Goal: Check status: Check status

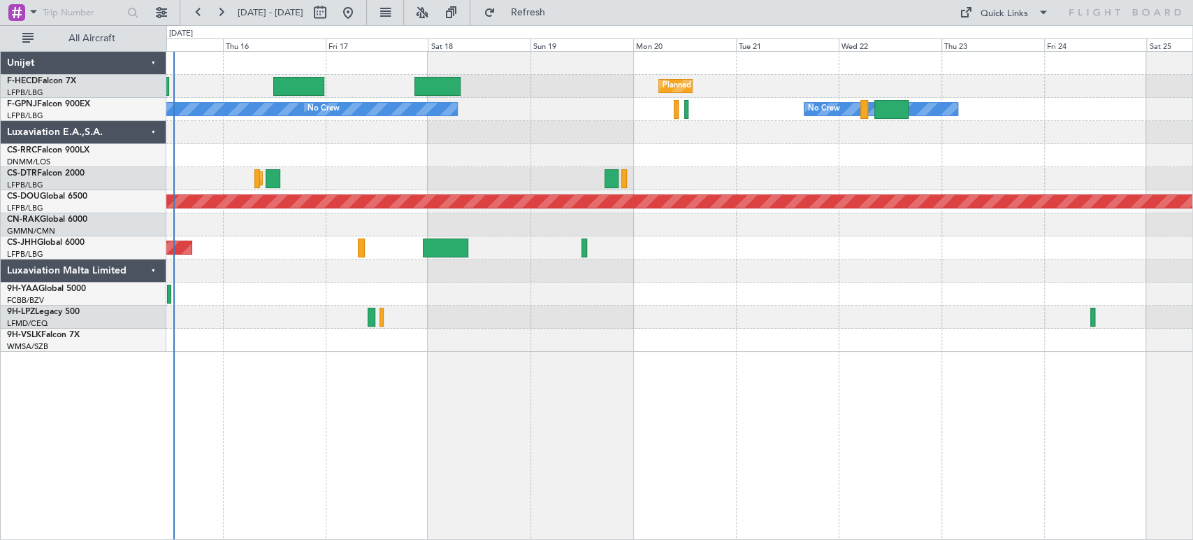
click at [296, 139] on div "Planned Maint [GEOGRAPHIC_DATA] ([GEOGRAPHIC_DATA]) Planned Maint [GEOGRAPHIC_D…" at bounding box center [679, 202] width 1026 height 300
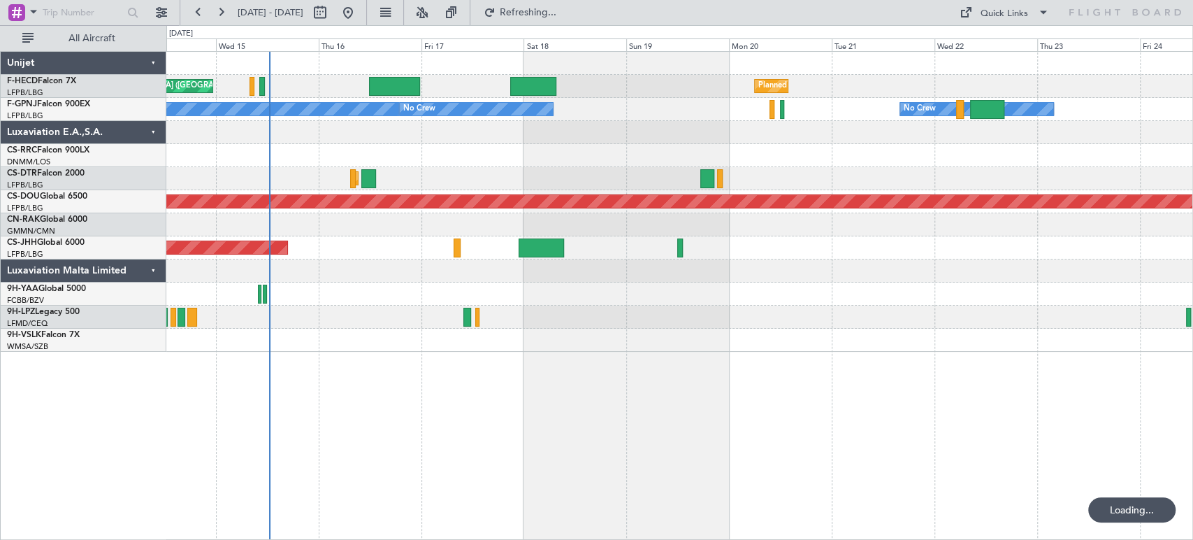
click at [625, 111] on div "No Crew No Crew No Crew No Crew" at bounding box center [679, 109] width 1026 height 23
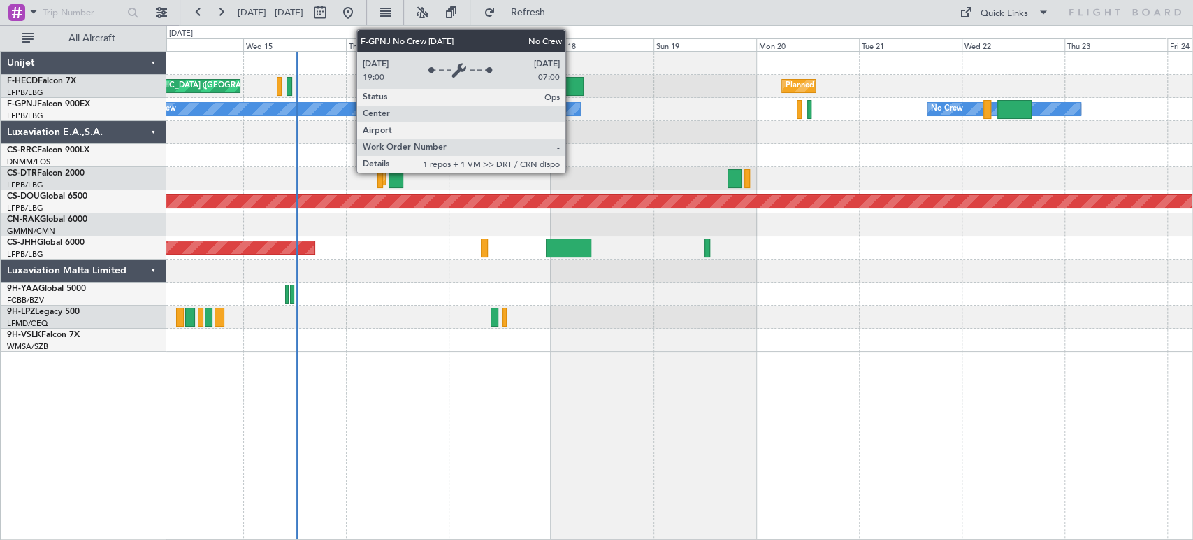
click at [455, 111] on div "No Crew" at bounding box center [503, 109] width 153 height 13
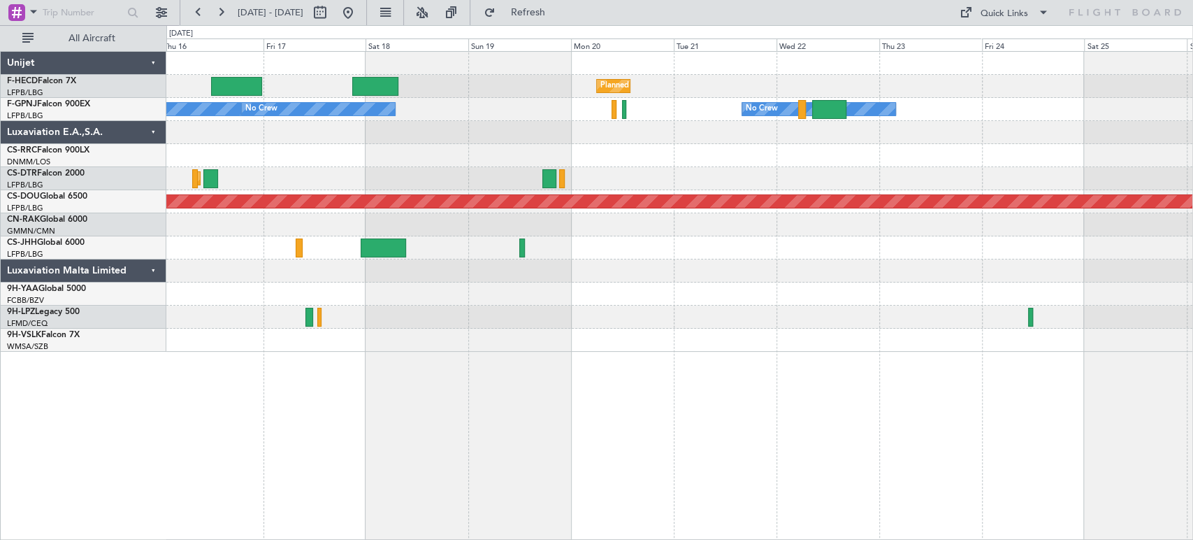
click at [431, 96] on div "Planned Maint [GEOGRAPHIC_DATA] ([GEOGRAPHIC_DATA]) Planned Maint [GEOGRAPHIC_D…" at bounding box center [679, 86] width 1026 height 23
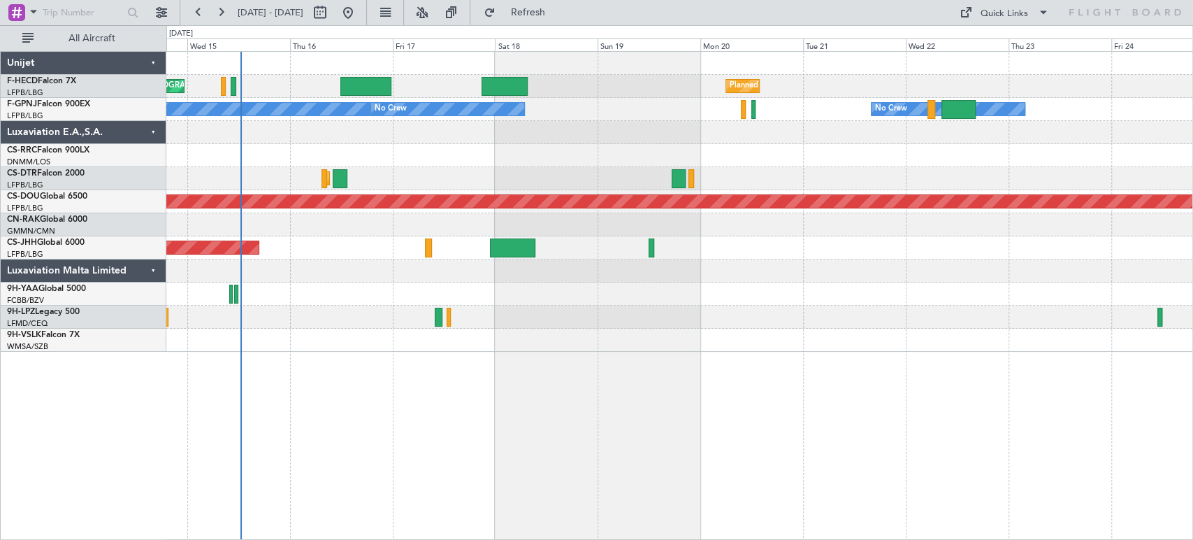
click at [582, 121] on div "Planned Maint [GEOGRAPHIC_DATA] ([GEOGRAPHIC_DATA]) Planned Maint [GEOGRAPHIC_D…" at bounding box center [679, 202] width 1026 height 300
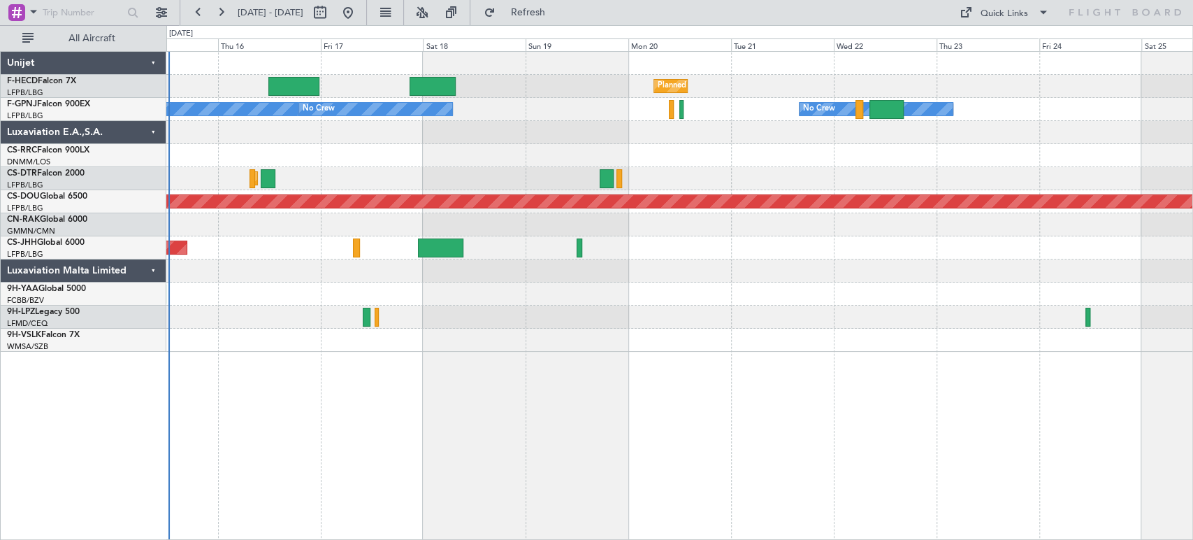
click at [403, 116] on div "Planned Maint [GEOGRAPHIC_DATA] ([GEOGRAPHIC_DATA]) Planned Maint [GEOGRAPHIC_D…" at bounding box center [679, 202] width 1026 height 300
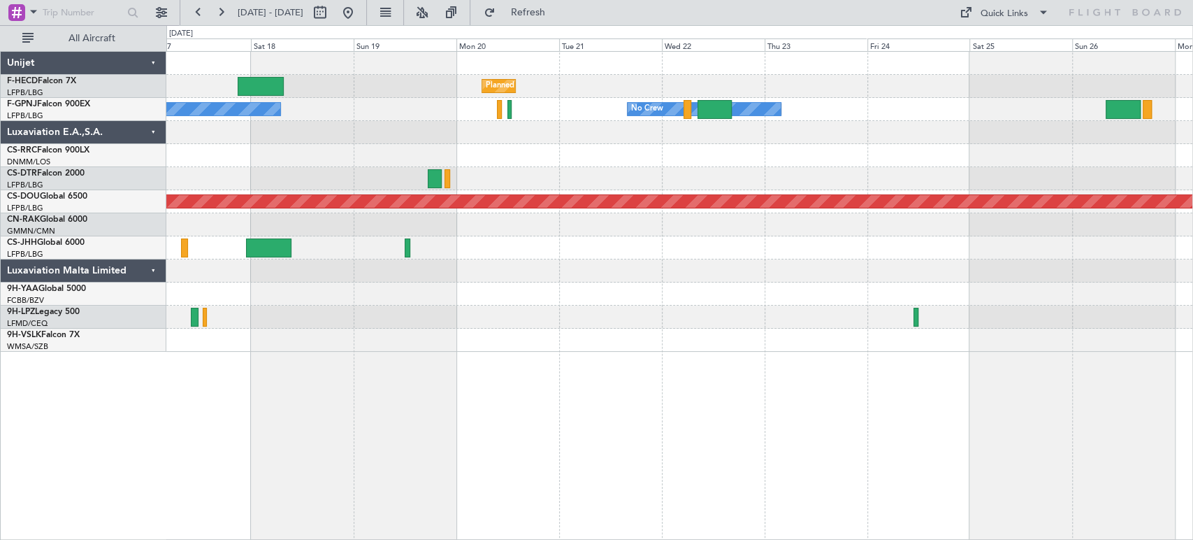
click at [380, 150] on div "Planned Maint [GEOGRAPHIC_DATA] ([GEOGRAPHIC_DATA]) Planned Maint [GEOGRAPHIC_D…" at bounding box center [679, 202] width 1026 height 300
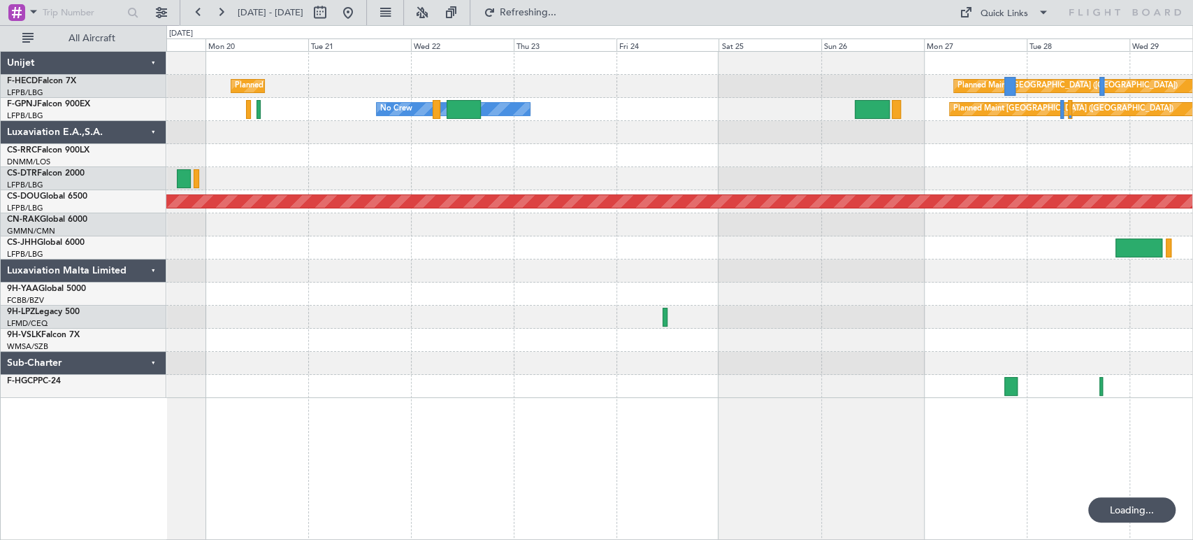
click at [192, 173] on div "Planned Maint [GEOGRAPHIC_DATA] ([GEOGRAPHIC_DATA]) Planned Maint [GEOGRAPHIC_D…" at bounding box center [679, 225] width 1026 height 346
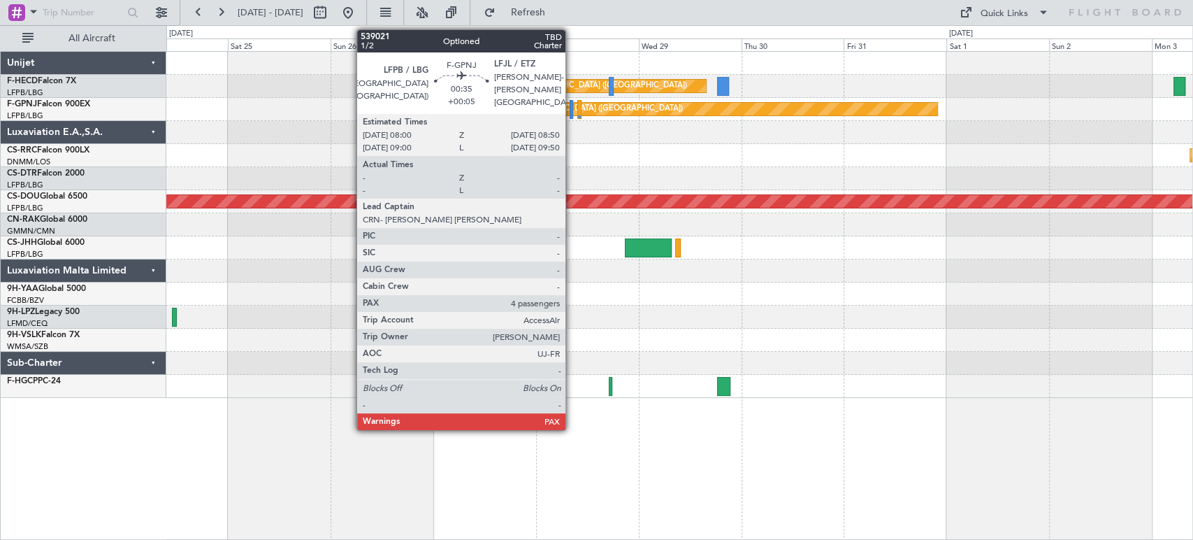
click at [571, 110] on div at bounding box center [572, 109] width 4 height 19
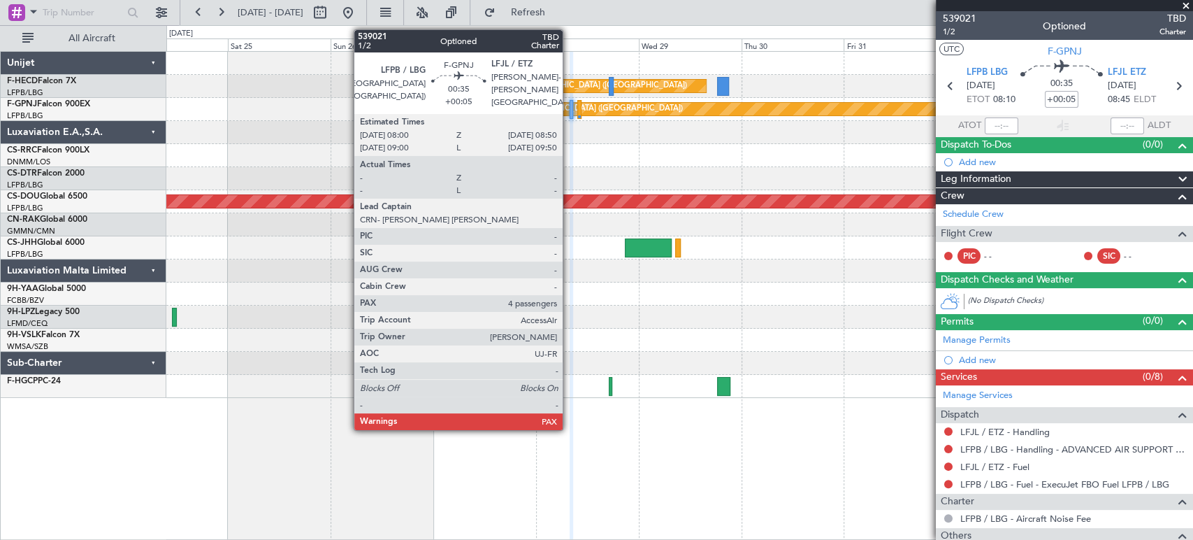
click at [570, 110] on div at bounding box center [572, 109] width 4 height 19
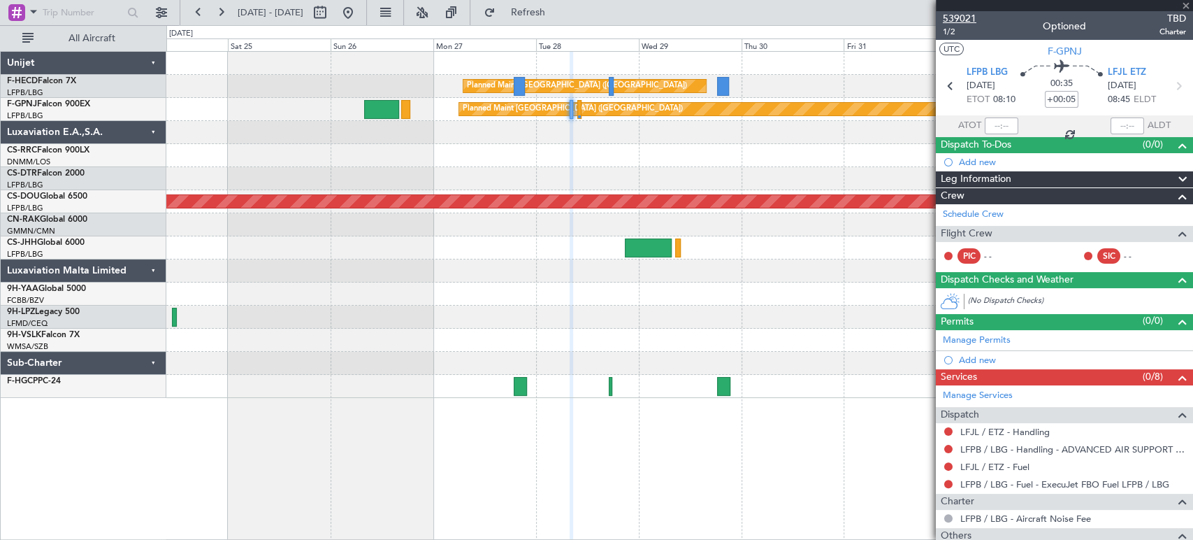
click at [965, 17] on span "539021" at bounding box center [960, 18] width 34 height 15
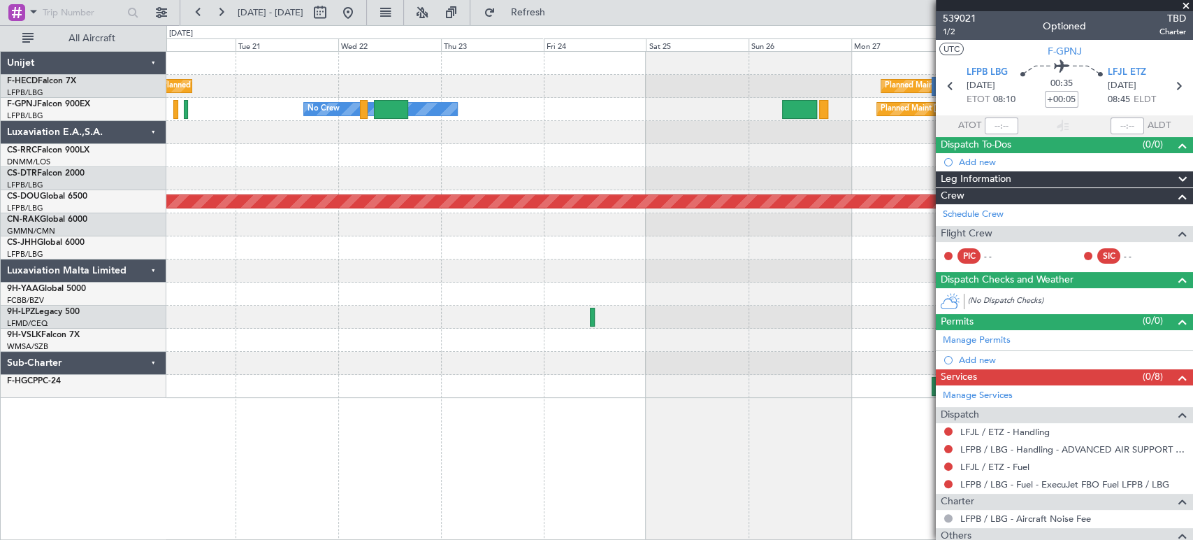
click at [875, 156] on div "Planned Maint [GEOGRAPHIC_DATA] ([GEOGRAPHIC_DATA]) Planned Maint [GEOGRAPHIC_D…" at bounding box center [679, 225] width 1026 height 346
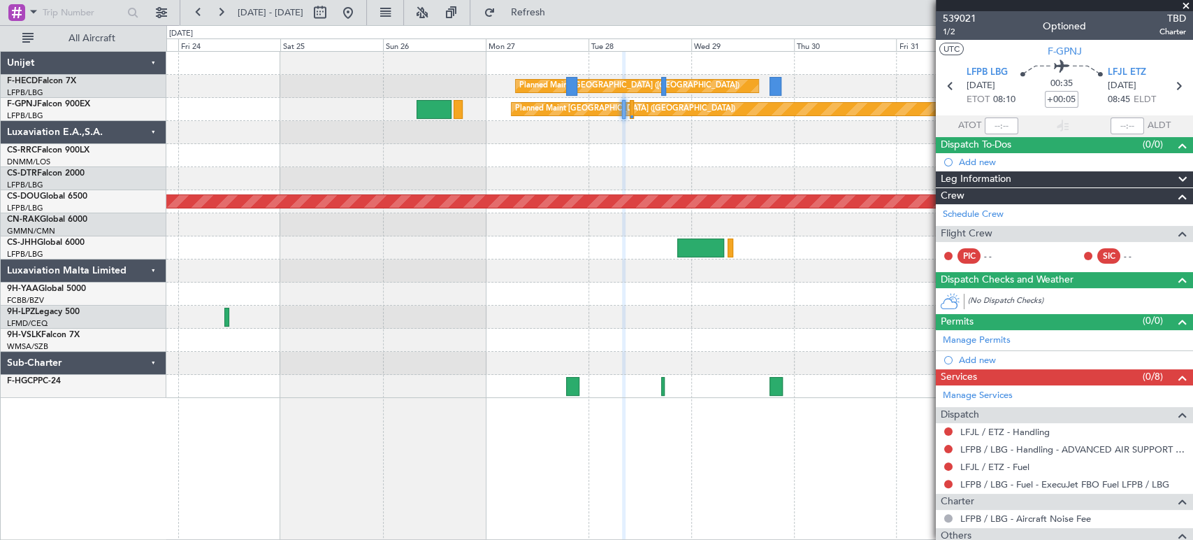
click at [496, 177] on div "Planned Maint [GEOGRAPHIC_DATA] ([GEOGRAPHIC_DATA]) Planned Maint [GEOGRAPHIC_D…" at bounding box center [679, 225] width 1026 height 346
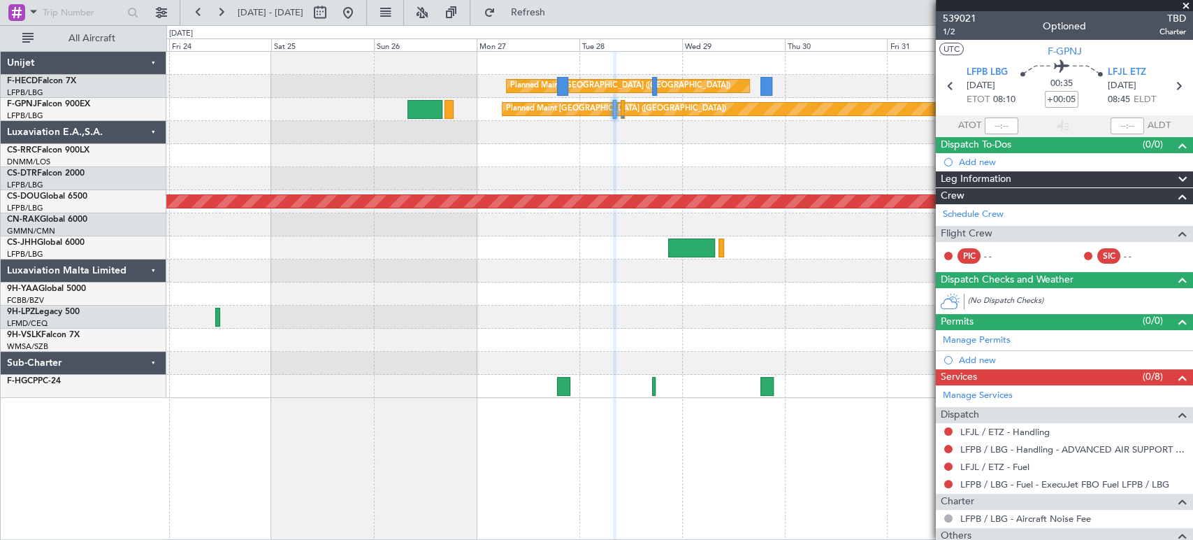
click at [645, 200] on div "Planned Maint [GEOGRAPHIC_DATA] ([GEOGRAPHIC_DATA]) Planned Maint [GEOGRAPHIC_D…" at bounding box center [679, 225] width 1026 height 346
click at [863, 195] on div "Planned Maint London ([GEOGRAPHIC_DATA])" at bounding box center [411, 201] width 2541 height 13
click at [868, 195] on div "Planned Maint London ([GEOGRAPHIC_DATA])" at bounding box center [411, 201] width 2541 height 13
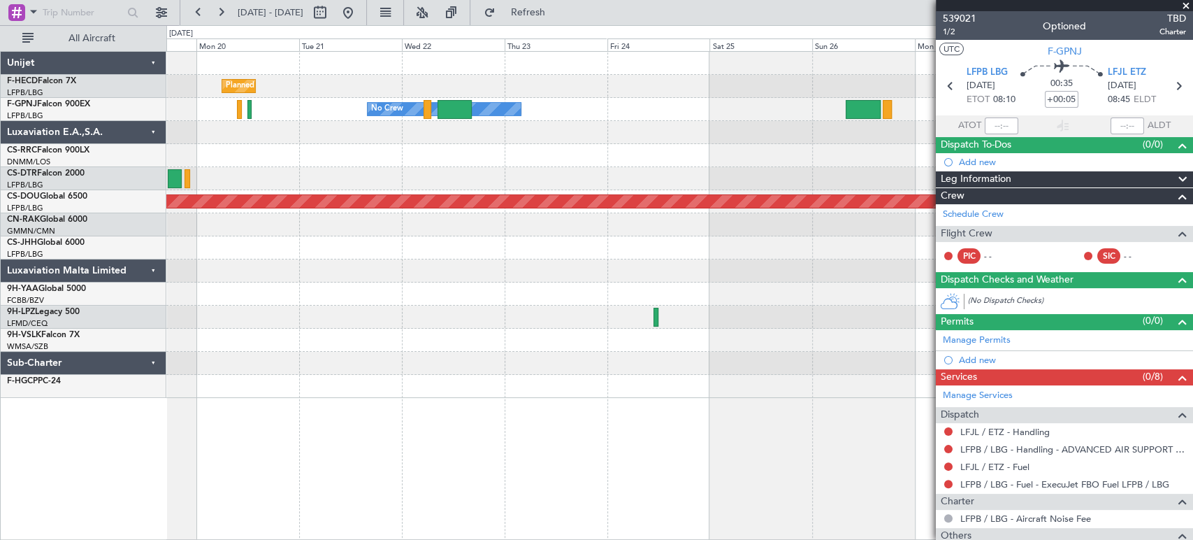
click at [761, 180] on div at bounding box center [679, 178] width 1026 height 23
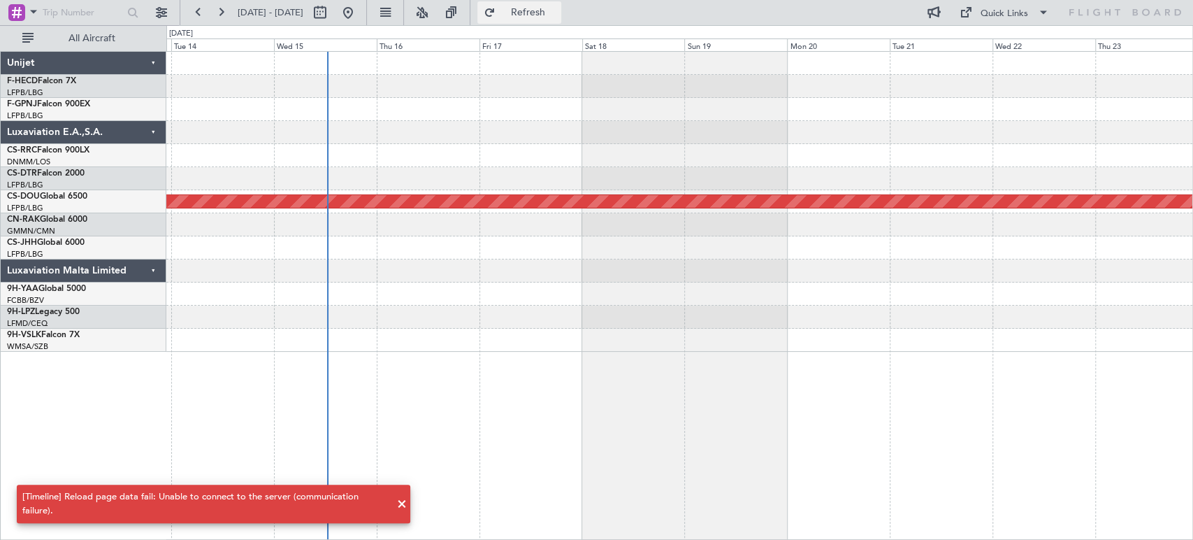
click at [557, 14] on span "Refresh" at bounding box center [527, 13] width 59 height 10
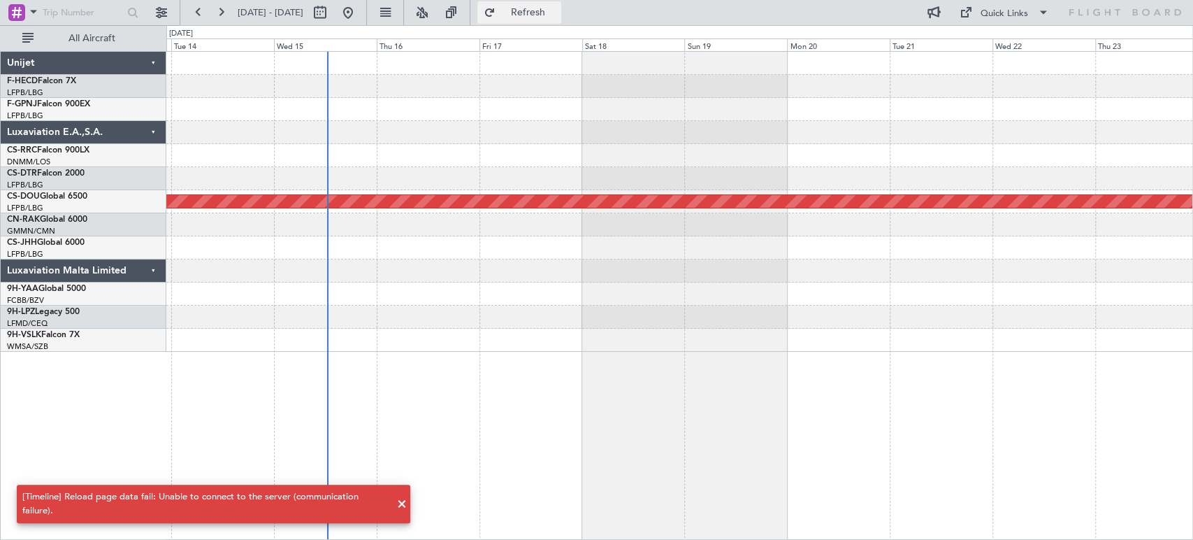
click at [557, 14] on span "Refresh" at bounding box center [527, 13] width 59 height 10
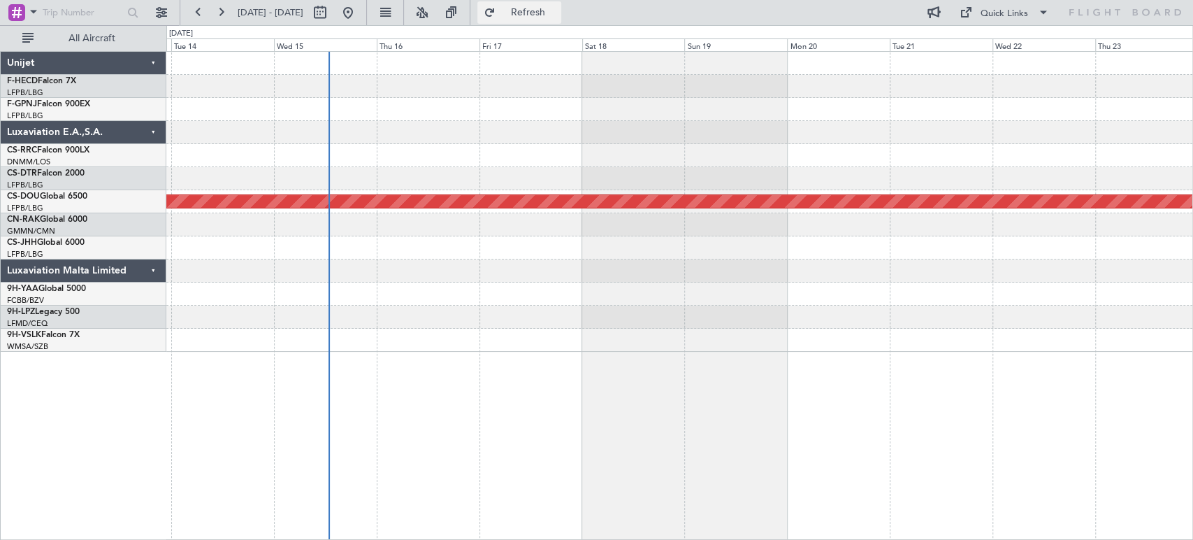
click at [531, 8] on button "Refresh" at bounding box center [519, 12] width 84 height 22
click at [359, 8] on button at bounding box center [348, 12] width 22 height 22
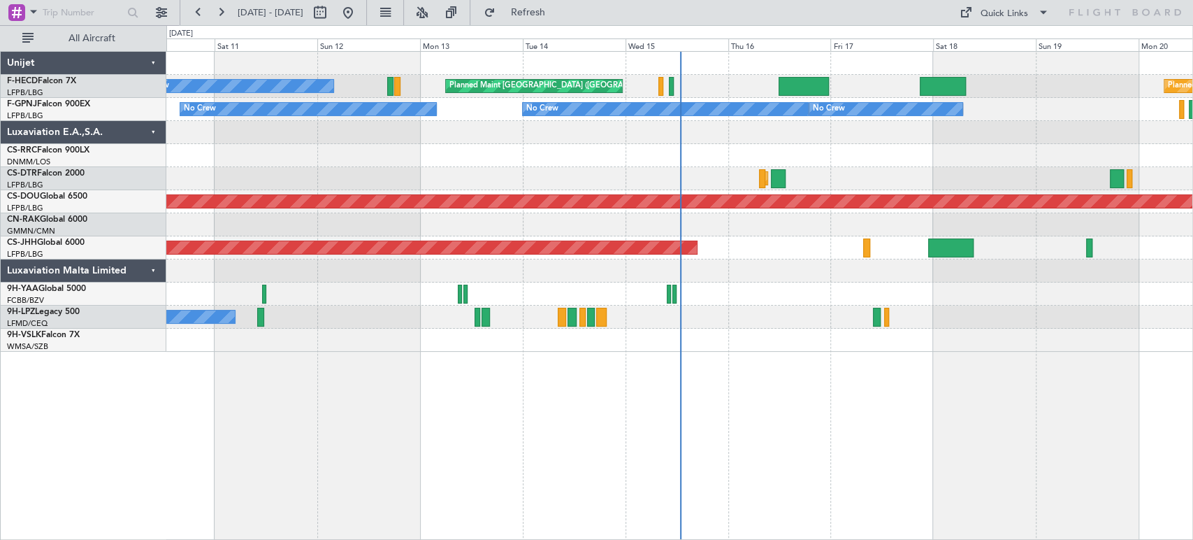
click at [365, 285] on div "No Crew Planned Maint Paris (Le Bourget) Planned Maint Paris (Le Bourget) Plann…" at bounding box center [679, 202] width 1026 height 300
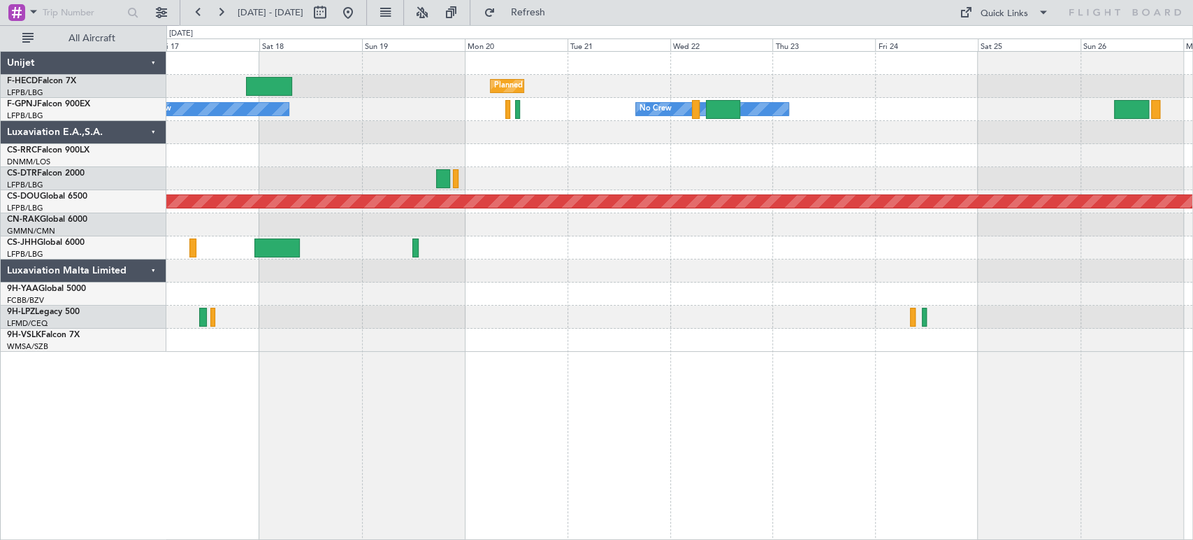
click at [255, 190] on div "Planned Maint [GEOGRAPHIC_DATA] ([GEOGRAPHIC_DATA]) Planned Maint [GEOGRAPHIC_D…" at bounding box center [679, 202] width 1026 height 300
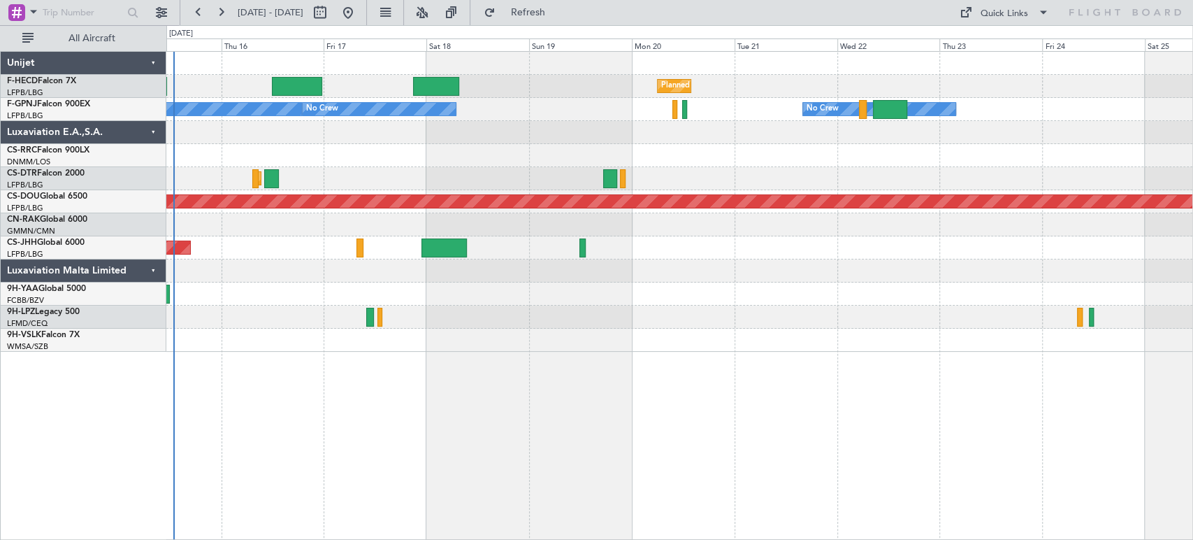
click at [543, 179] on div "Planned Maint Sofia" at bounding box center [679, 178] width 1026 height 23
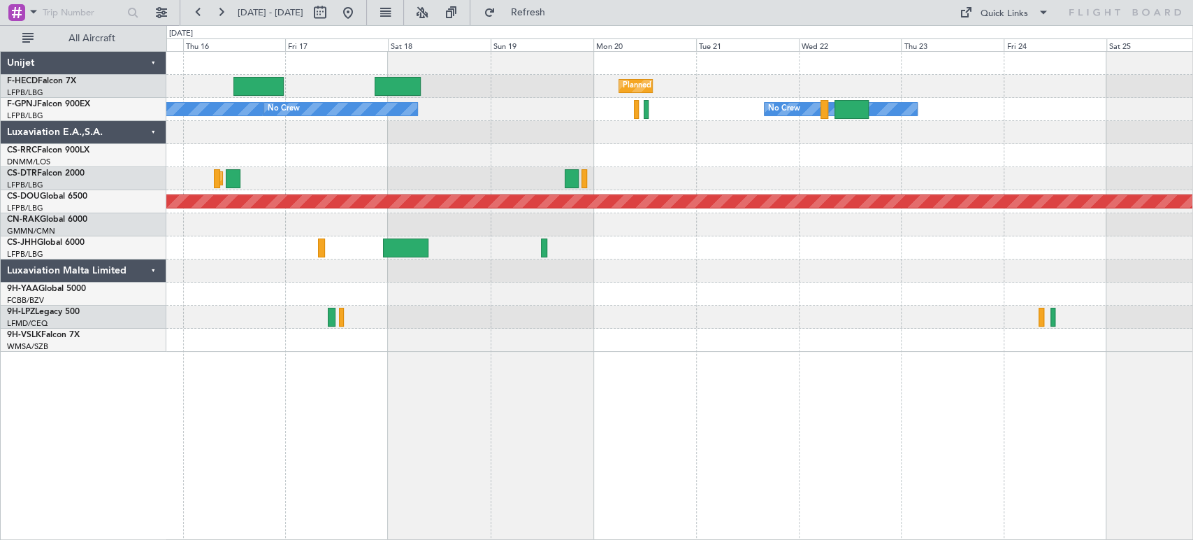
click at [492, 191] on div "Planned Maint Paris (Le Bourget) Planned Maint Paris (Le Bourget) Planned Maint…" at bounding box center [679, 202] width 1026 height 300
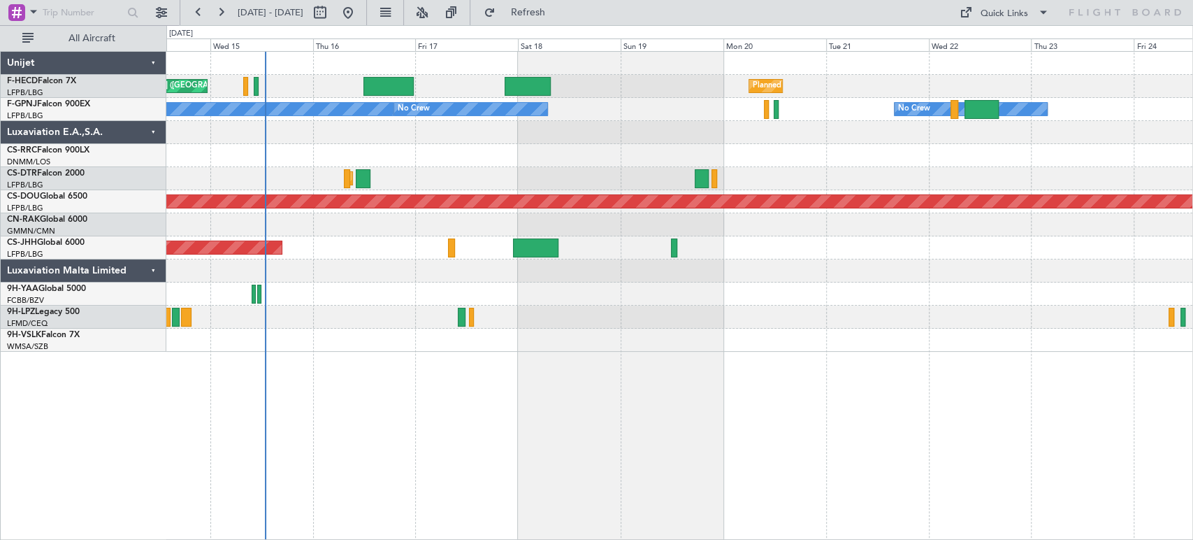
click at [693, 265] on div "Planned Maint Paris (Le Bourget) Planned Maint Paris (Le Bourget) No Crew No Cr…" at bounding box center [679, 202] width 1026 height 300
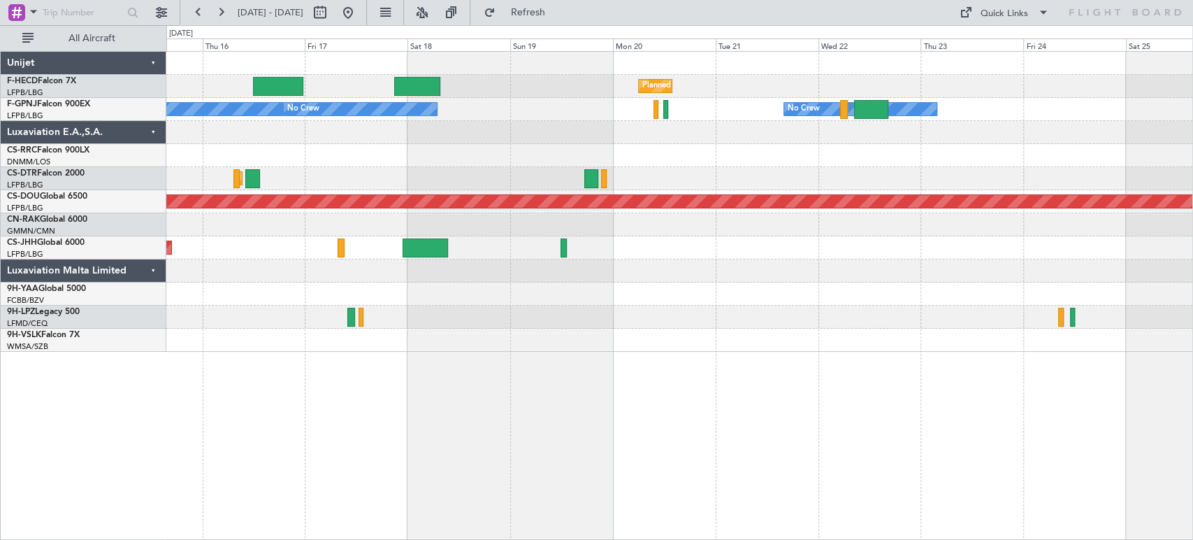
click at [690, 227] on div at bounding box center [679, 224] width 1026 height 23
click at [666, 289] on div at bounding box center [679, 293] width 1026 height 23
click at [664, 293] on div at bounding box center [679, 293] width 1026 height 23
click at [663, 294] on div at bounding box center [679, 293] width 1026 height 23
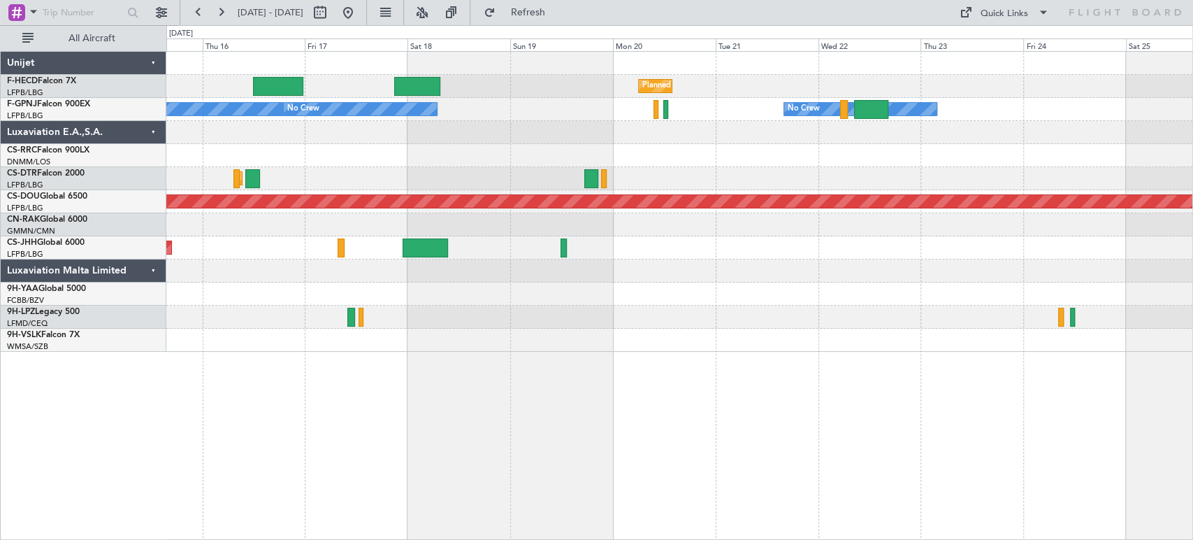
click at [663, 294] on div at bounding box center [679, 293] width 1026 height 23
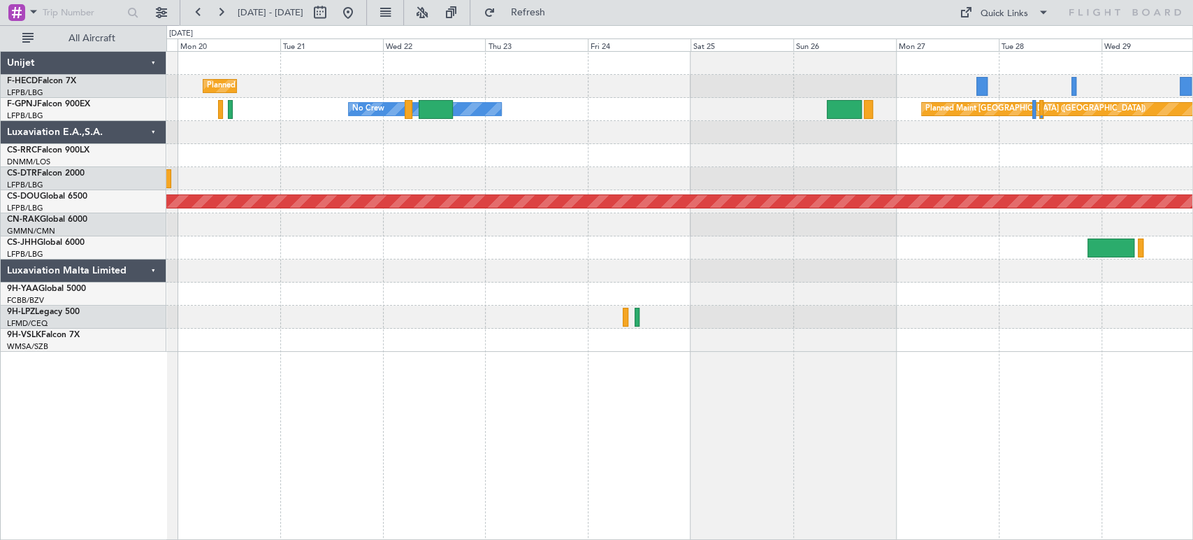
click at [538, 161] on div at bounding box center [679, 155] width 1026 height 23
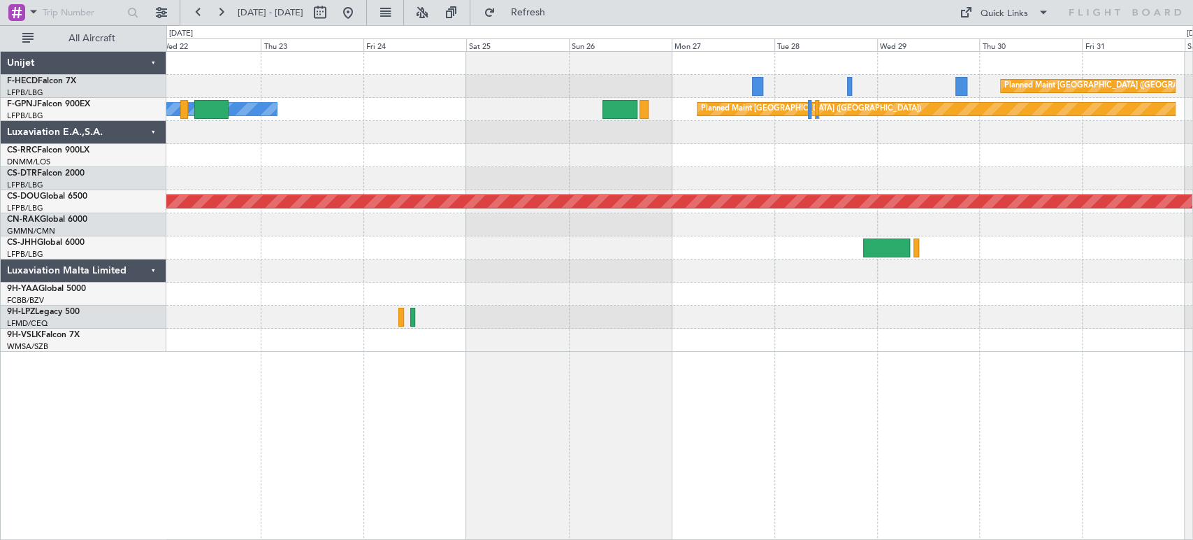
click at [73, 183] on div "Planned Maint Paris (Le Bourget) Planned Maint Paris (Le Bourget) No Crew Plann…" at bounding box center [596, 282] width 1193 height 515
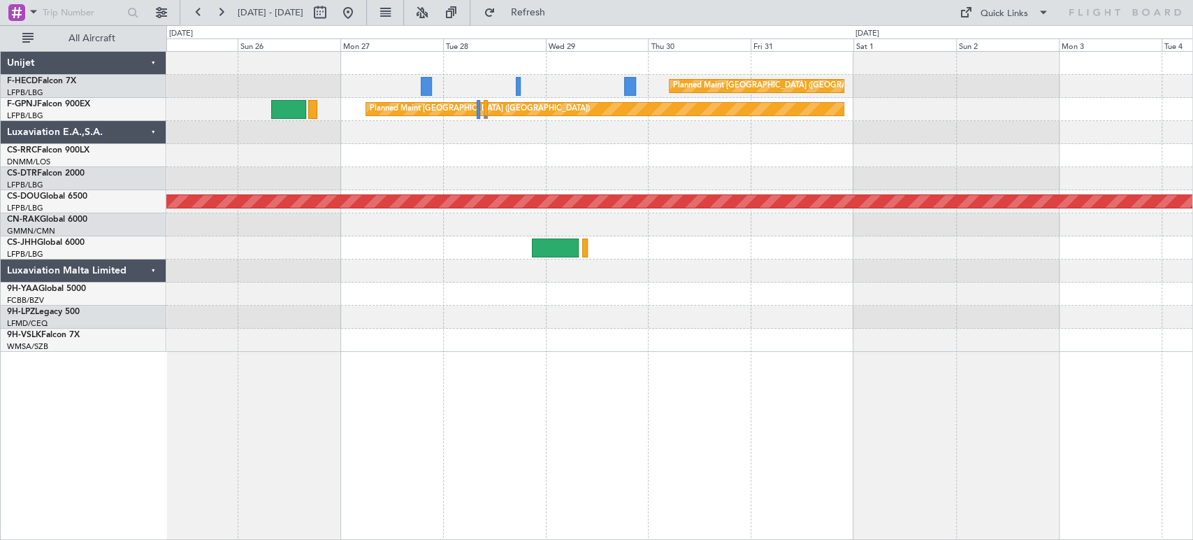
click at [415, 151] on div "Planned Maint Paris (Le Bourget) Planned Maint Paris (Le Bourget) No Crew Plann…" at bounding box center [679, 202] width 1026 height 300
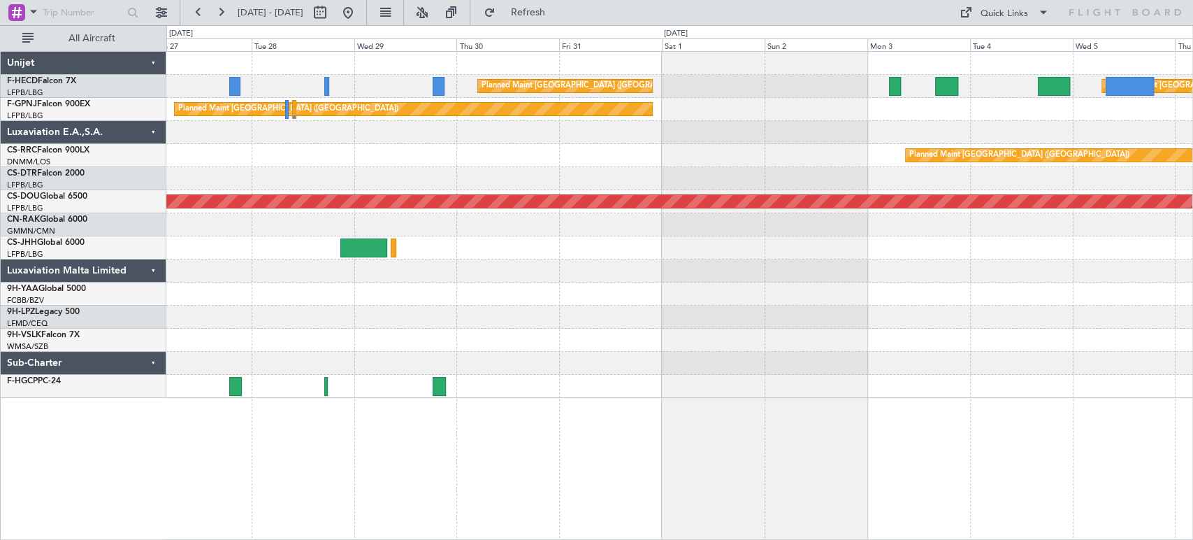
click at [386, 143] on div "Planned Maint Paris (Le Bourget) Planned Maint Paris (Le Bourget) Planned Maint…" at bounding box center [679, 225] width 1026 height 346
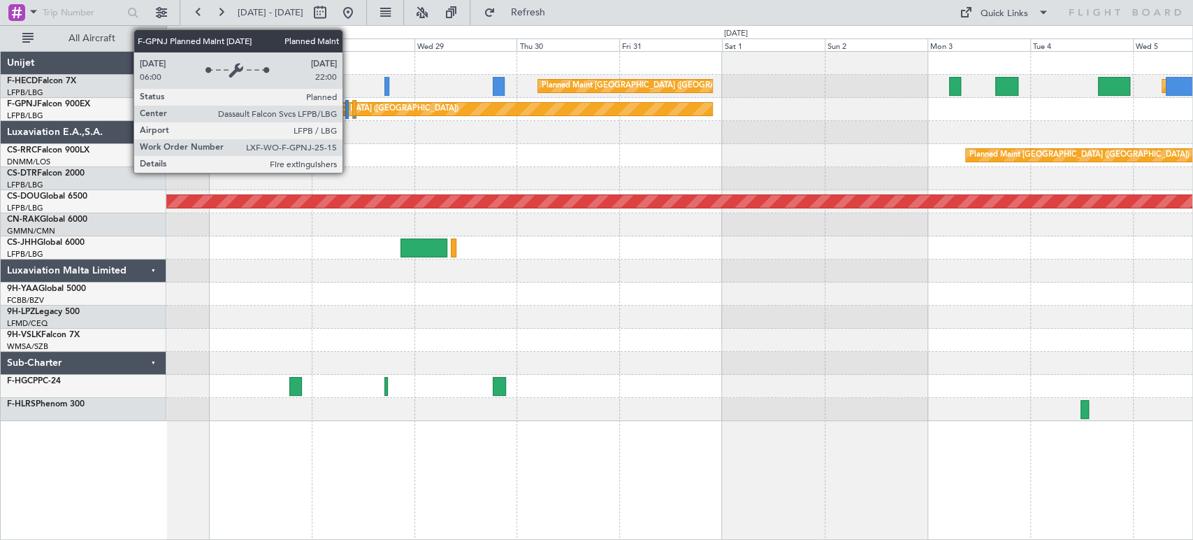
click at [346, 110] on div at bounding box center [347, 109] width 4 height 19
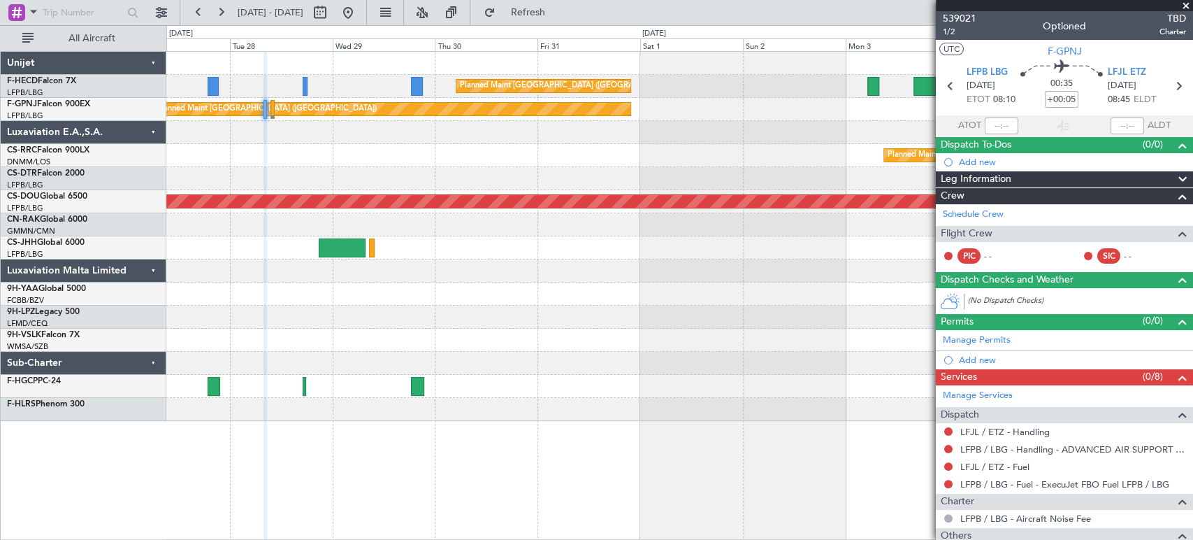
click at [491, 172] on div at bounding box center [679, 178] width 1026 height 23
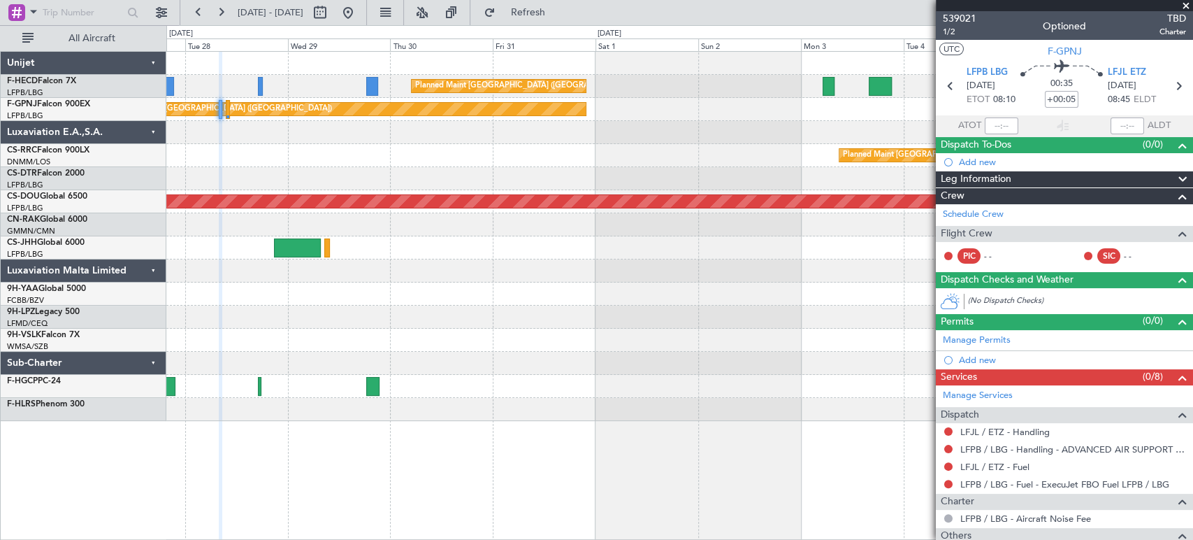
click at [586, 211] on div "Planned Maint London ([GEOGRAPHIC_DATA])" at bounding box center [679, 201] width 1026 height 23
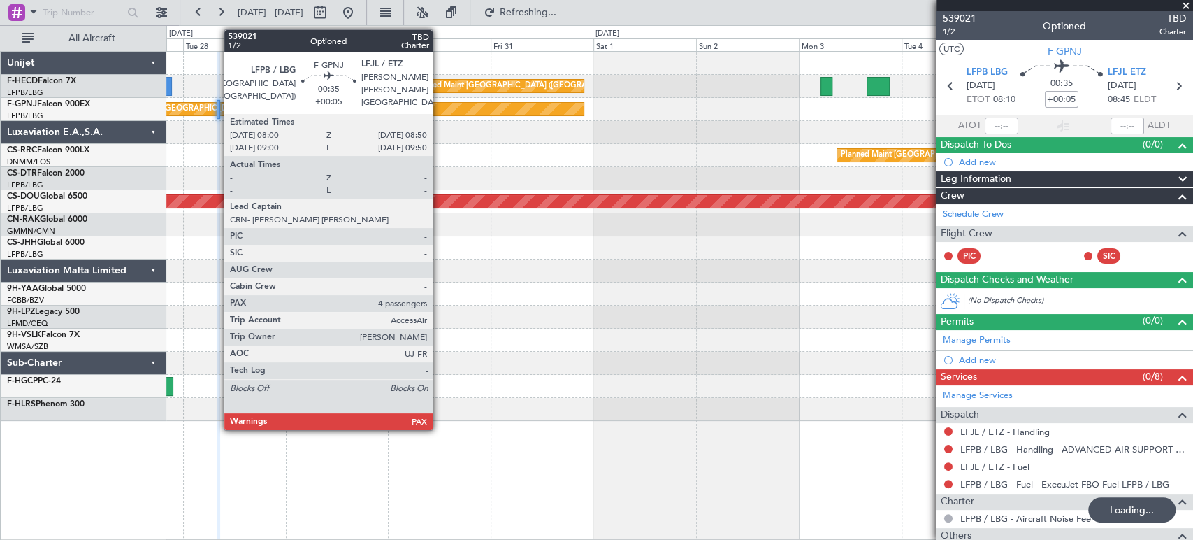
click at [217, 108] on div at bounding box center [219, 109] width 4 height 19
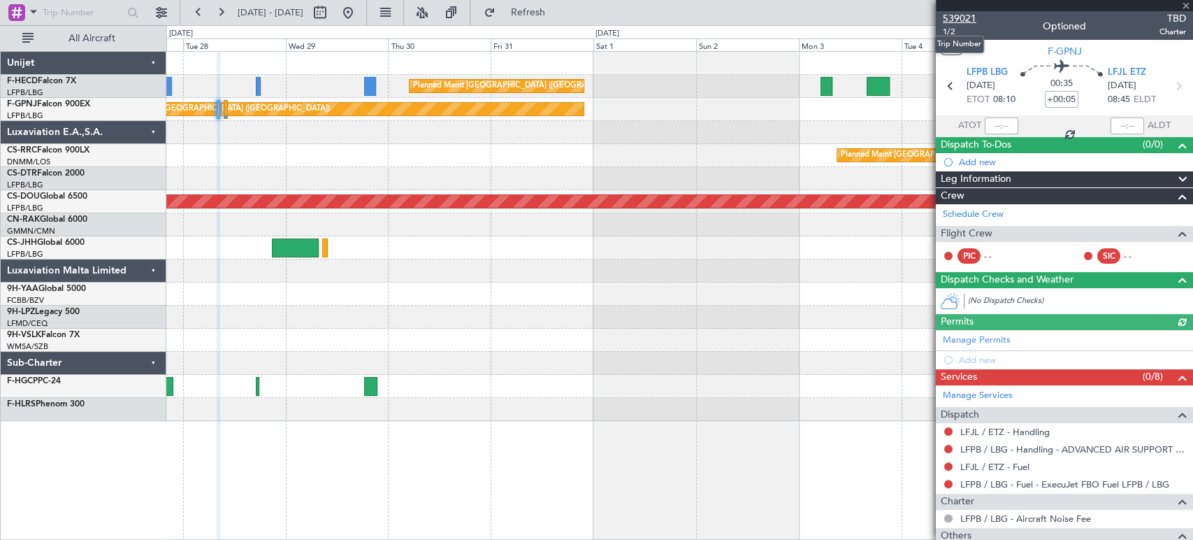
click at [970, 17] on span "539021" at bounding box center [960, 18] width 34 height 15
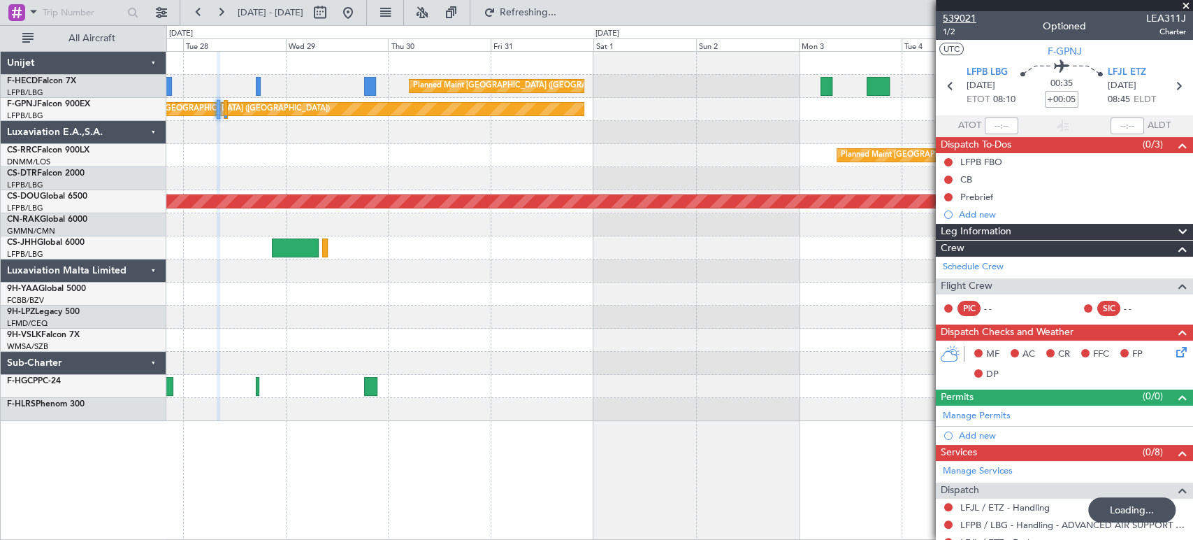
type input "+00:15"
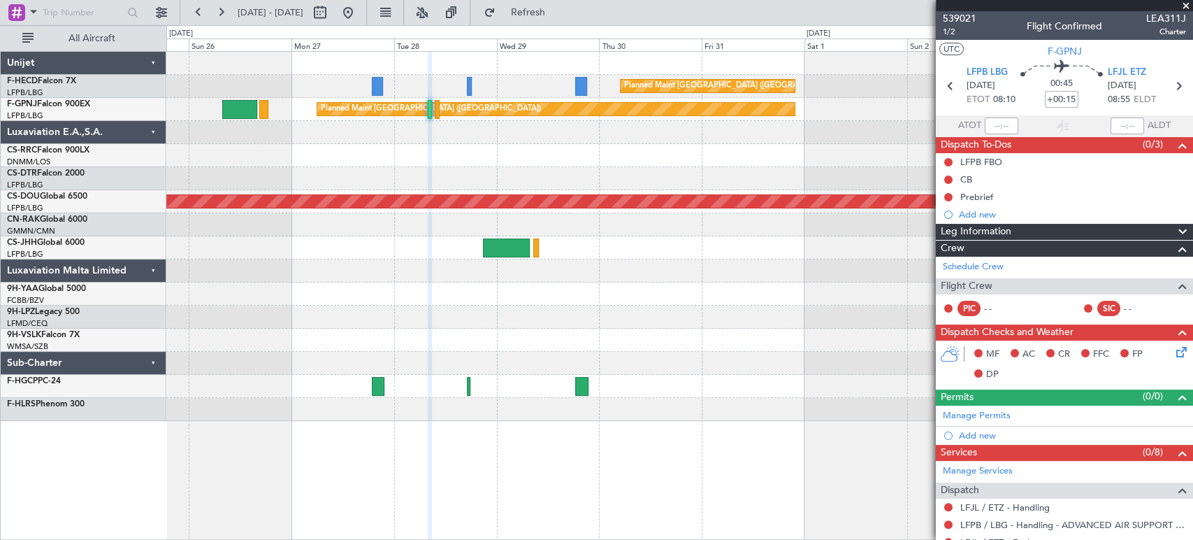
click at [674, 172] on div "Planned Maint Paris (Le Bourget) Planned Maint Paris (Le Bourget) Planned Maint…" at bounding box center [679, 236] width 1026 height 369
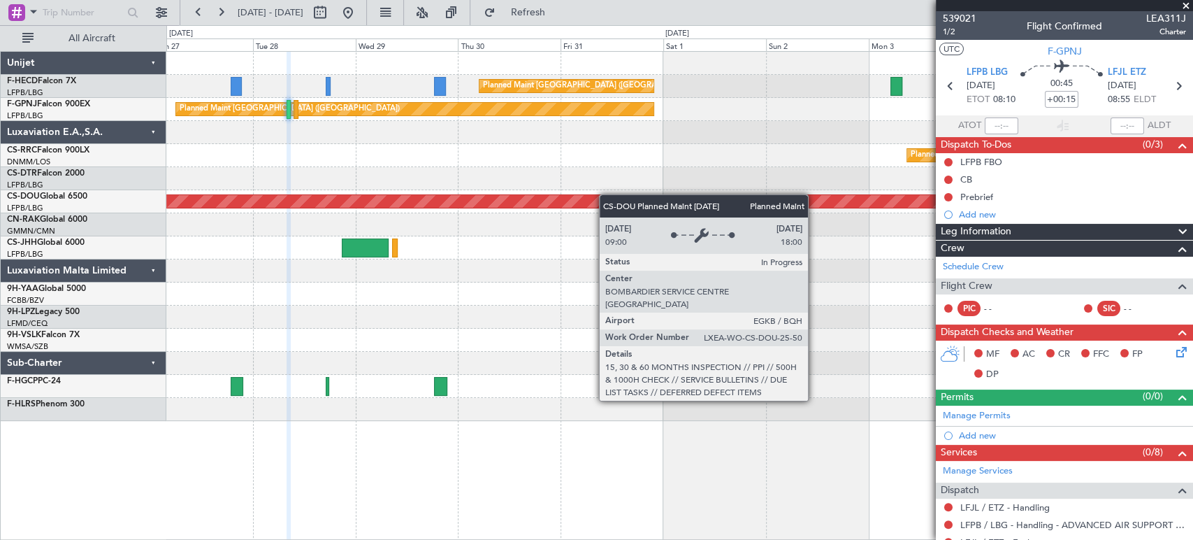
click at [819, 152] on div "Planned Maint [GEOGRAPHIC_DATA] ([GEOGRAPHIC_DATA])" at bounding box center [679, 155] width 1026 height 23
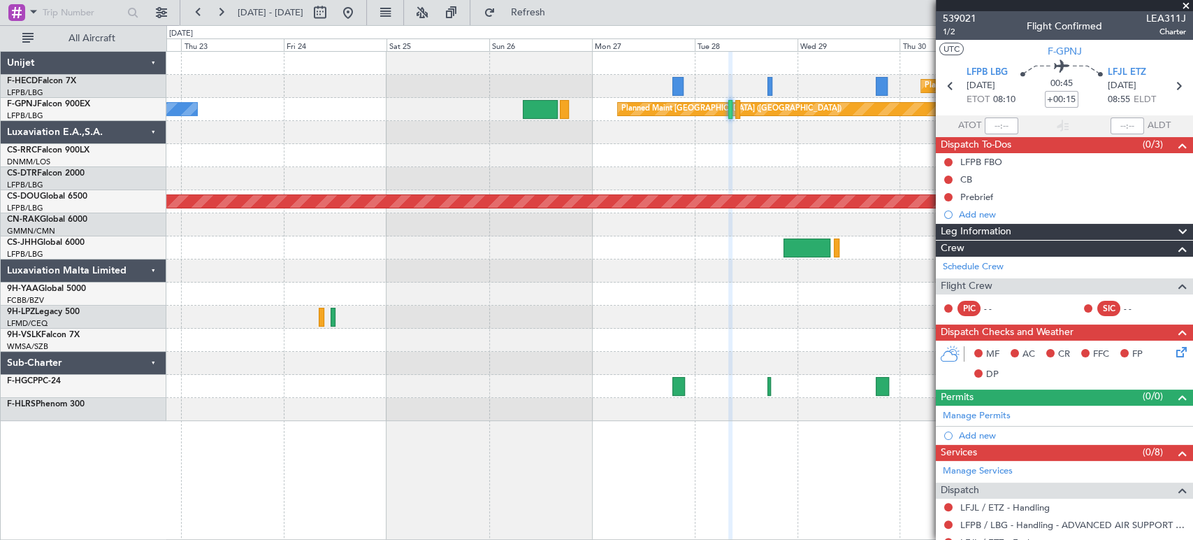
click at [697, 144] on div "Planned Maint [GEOGRAPHIC_DATA] ([GEOGRAPHIC_DATA])" at bounding box center [679, 155] width 1026 height 23
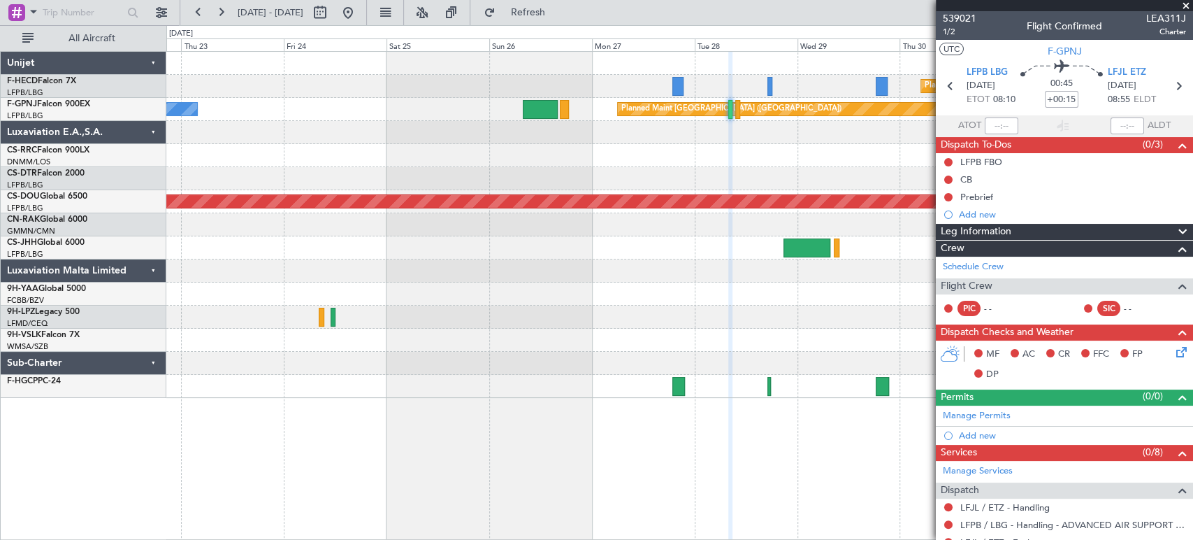
click at [441, 124] on div "Planned Maint Paris (Le Bourget) Planned Maint Paris (Le Bourget) Planned Maint…" at bounding box center [596, 282] width 1193 height 515
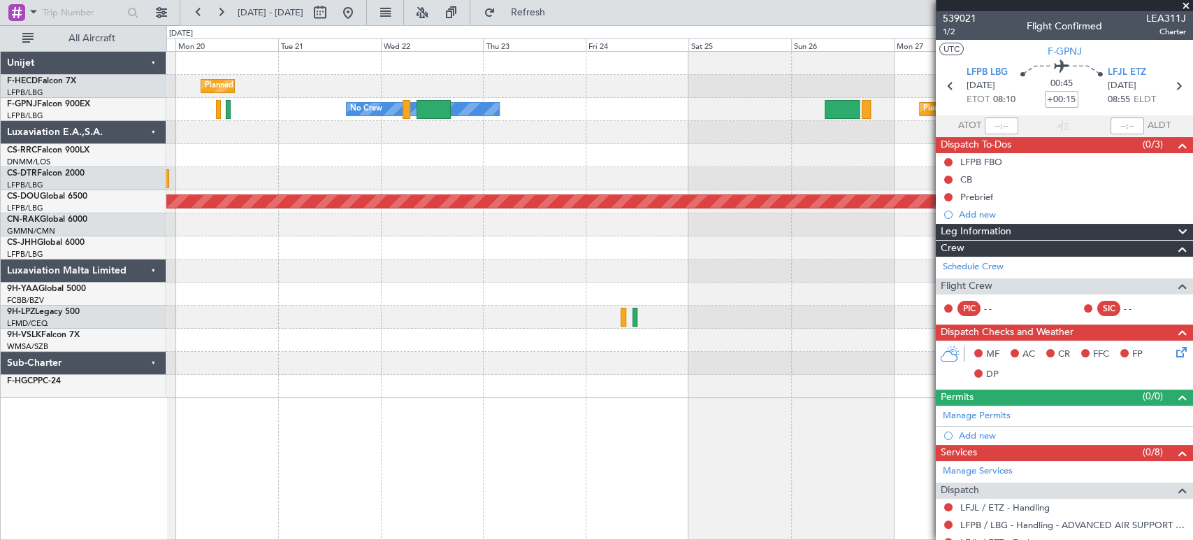
click at [512, 124] on div at bounding box center [679, 132] width 1026 height 23
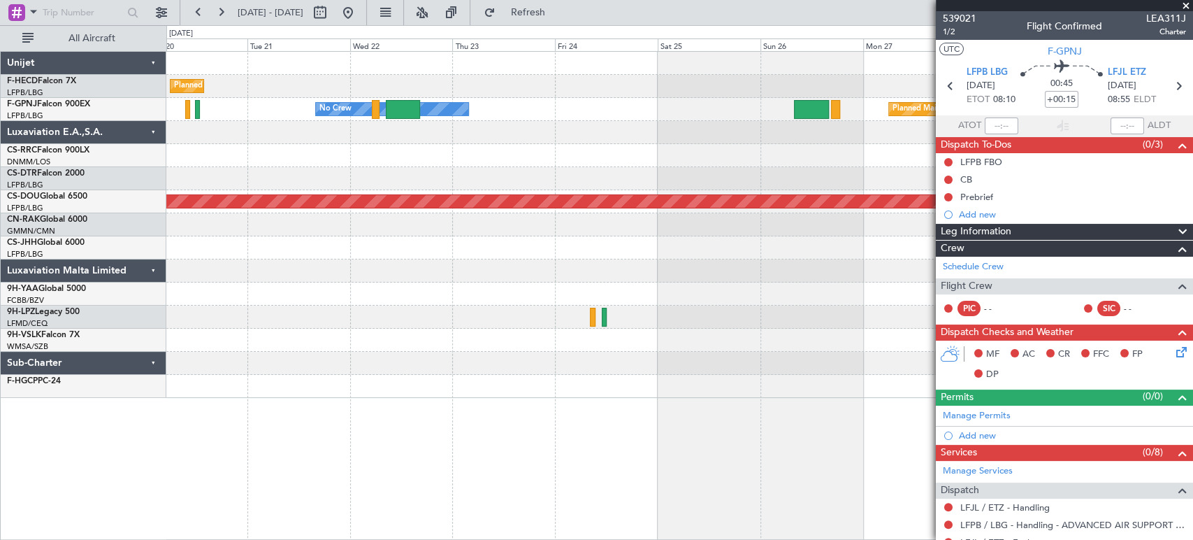
click at [103, 145] on div "Planned Maint Paris (Le Bourget) Planned Maint Paris (Le Bourget) Planned Maint…" at bounding box center [596, 282] width 1193 height 515
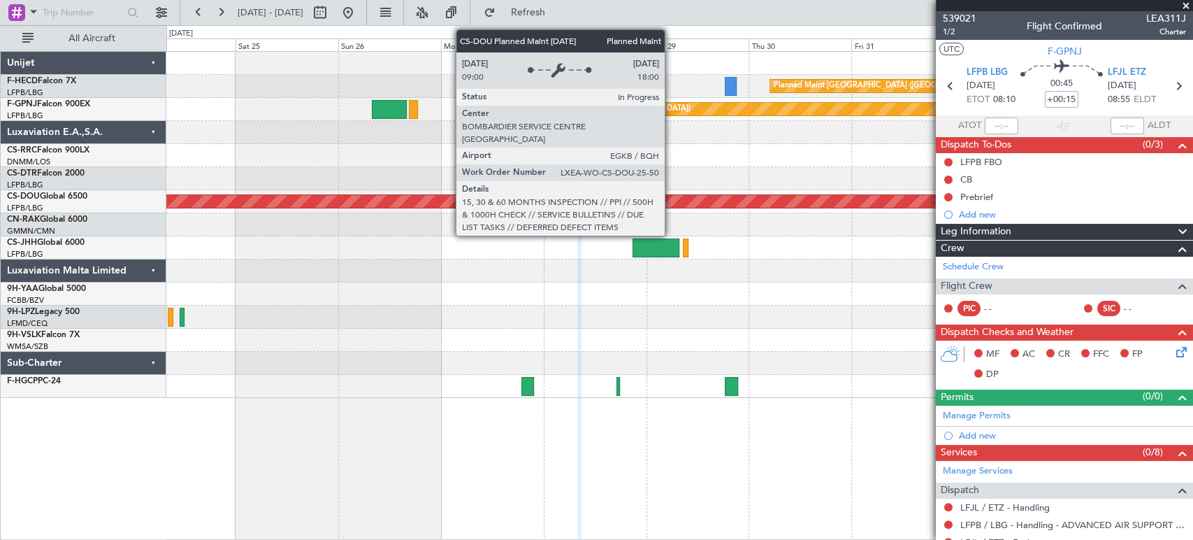
click at [99, 284] on div "Planned Maint Paris (Le Bourget) Planned Maint Paris (Le Bourget) Planned Maint…" at bounding box center [596, 282] width 1193 height 515
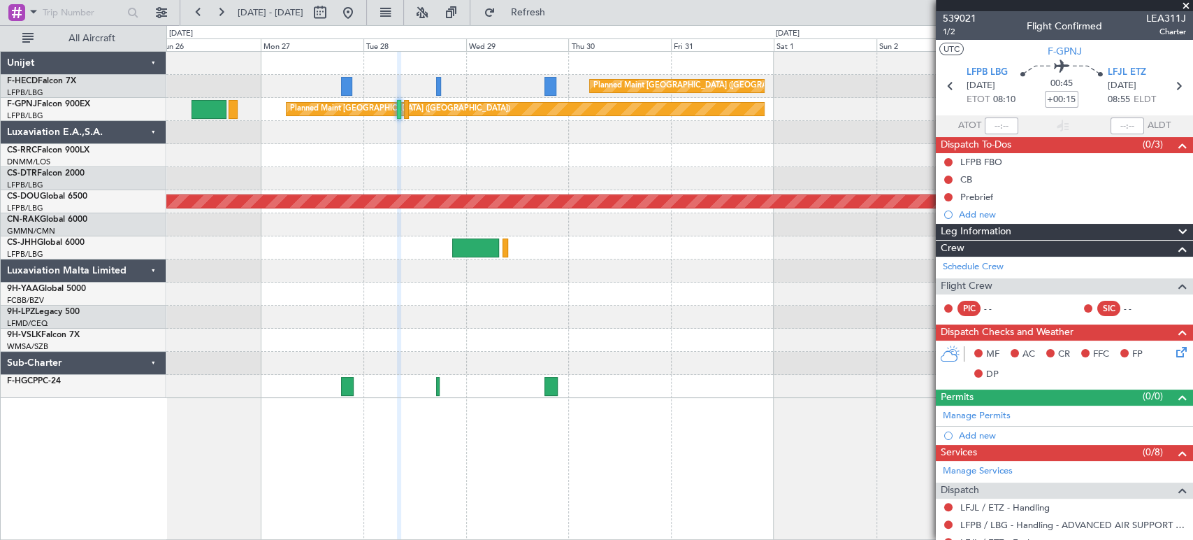
click at [587, 178] on div "Planned Maint Paris (Le Bourget) Planned Maint Paris (Le Bourget) Planned Maint…" at bounding box center [596, 282] width 1193 height 515
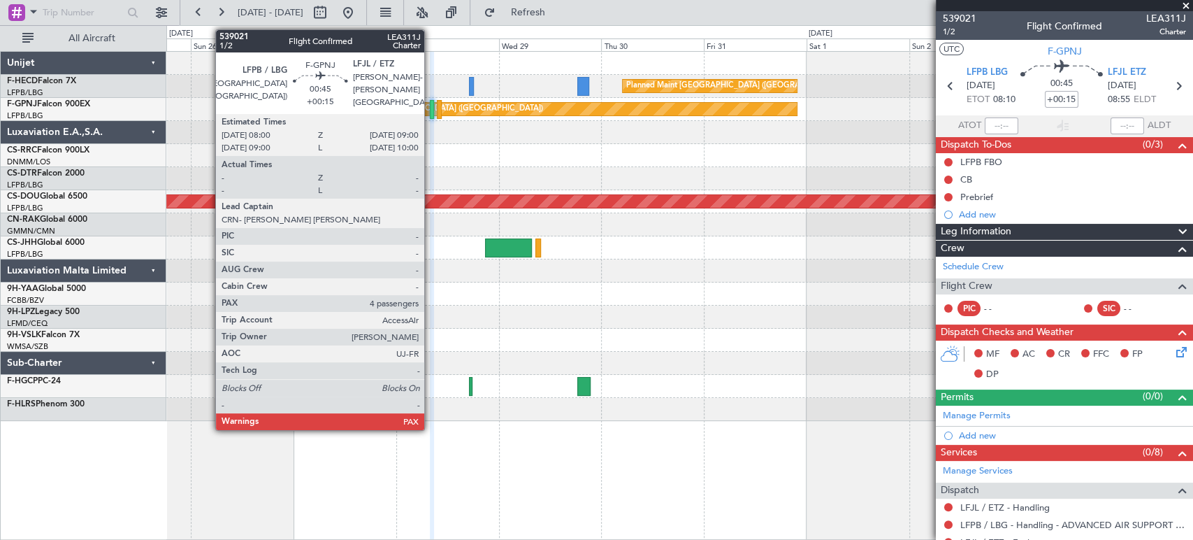
click at [431, 103] on div at bounding box center [432, 109] width 5 height 19
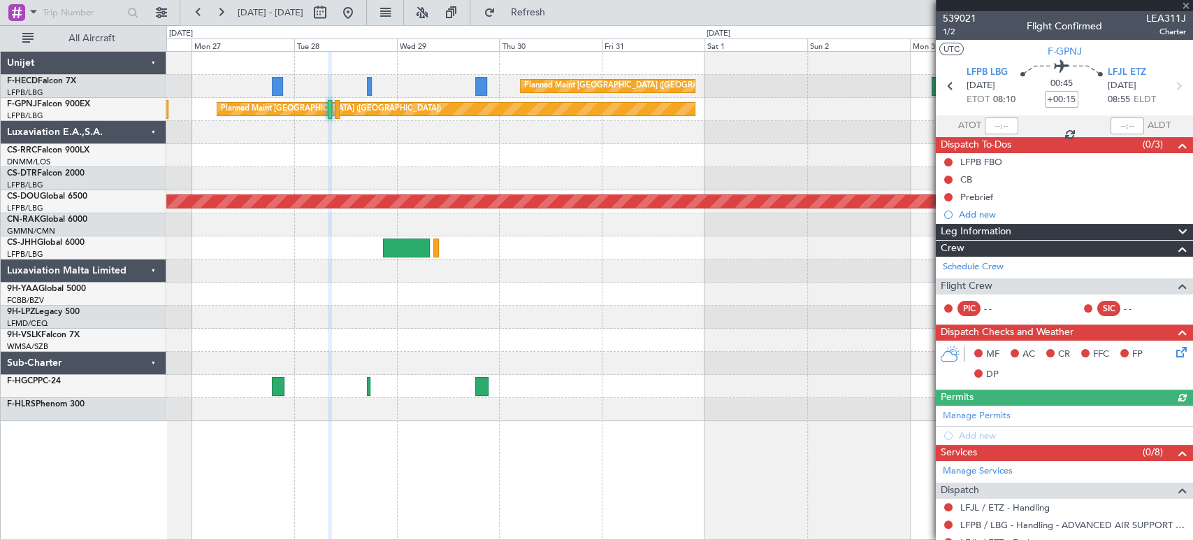
click at [515, 183] on div at bounding box center [679, 178] width 1026 height 23
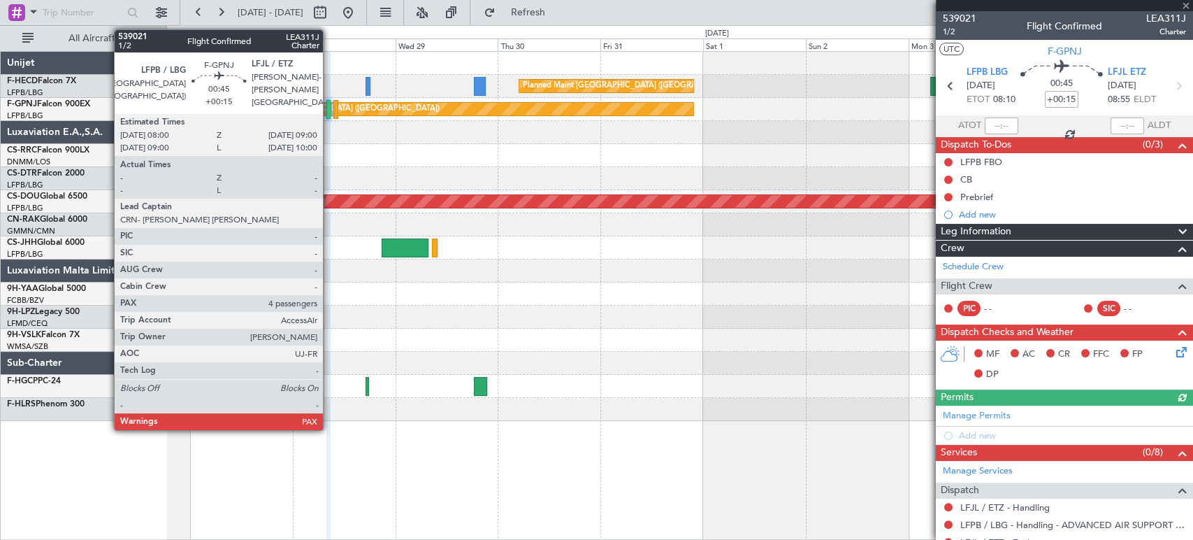
click at [329, 109] on div at bounding box center [328, 109] width 5 height 19
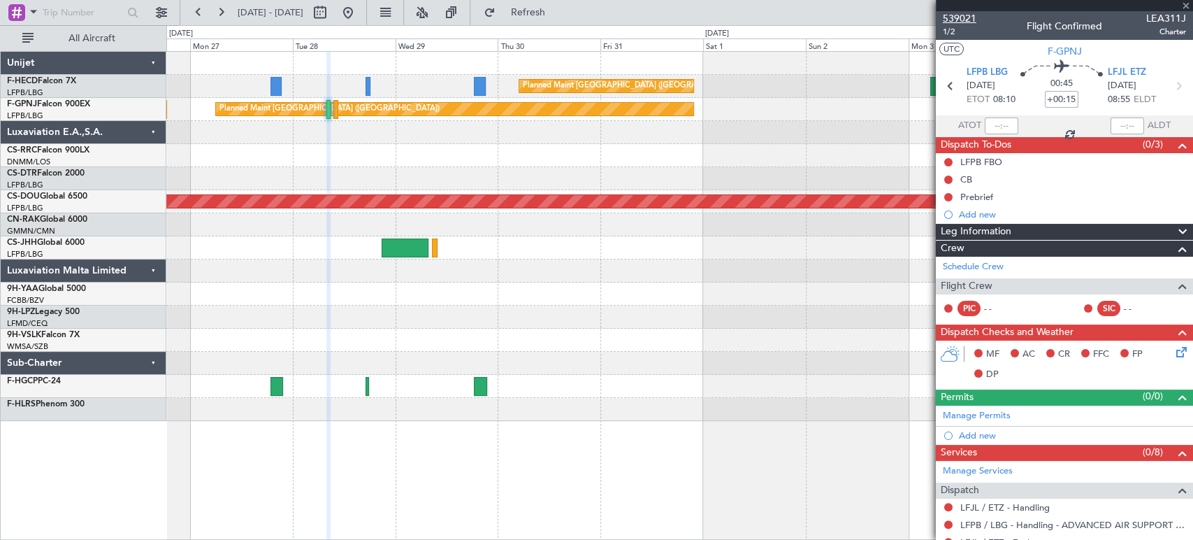
click at [961, 15] on span "539021" at bounding box center [960, 18] width 34 height 15
click at [203, 12] on button at bounding box center [198, 12] width 22 height 22
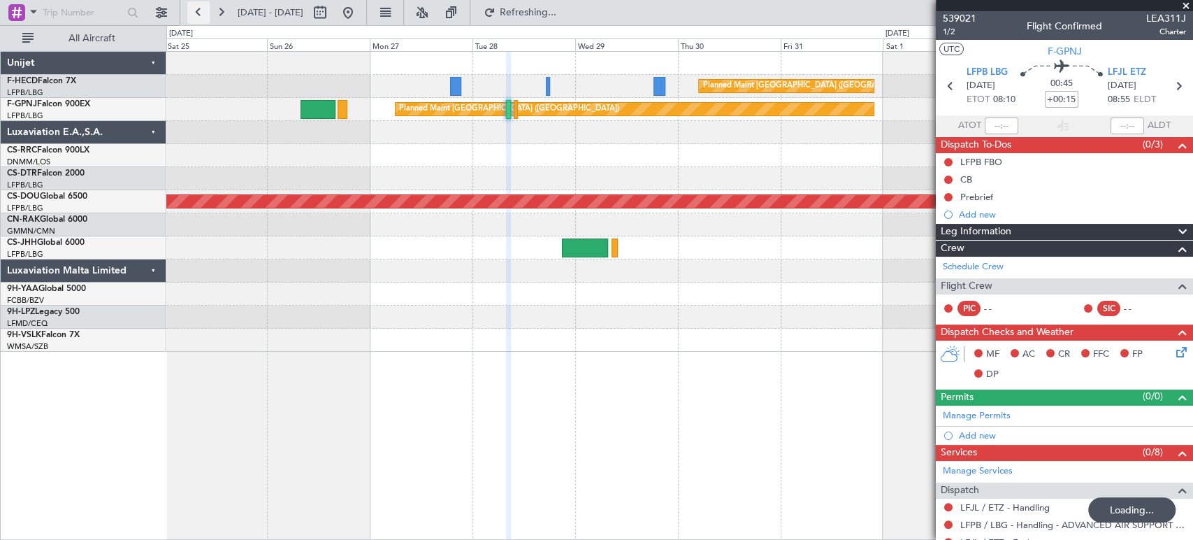
click at [203, 12] on button at bounding box center [198, 12] width 22 height 22
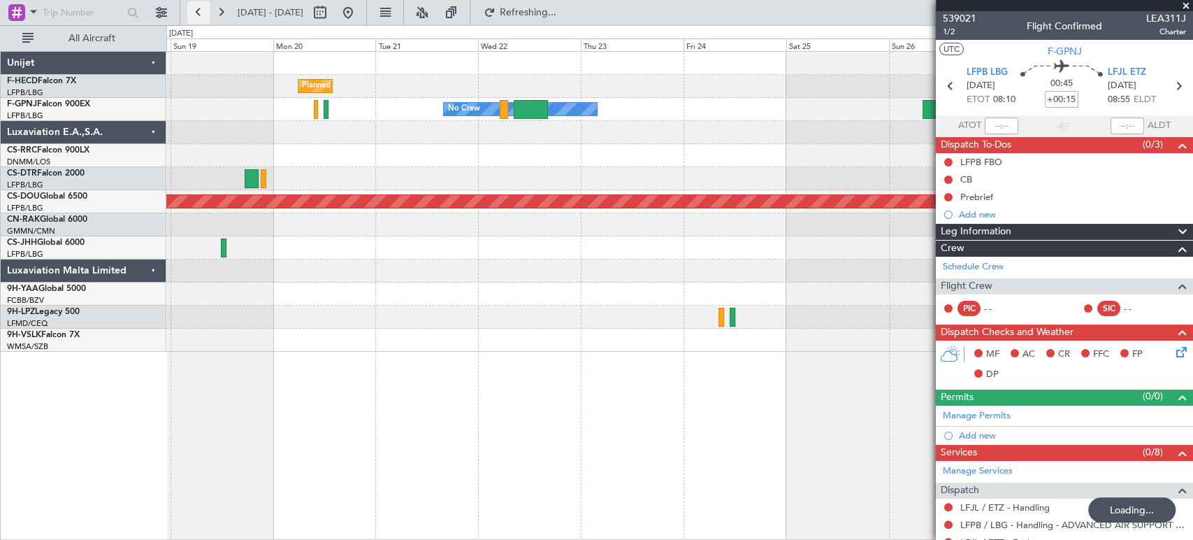
click at [201, 12] on button at bounding box center [198, 12] width 22 height 22
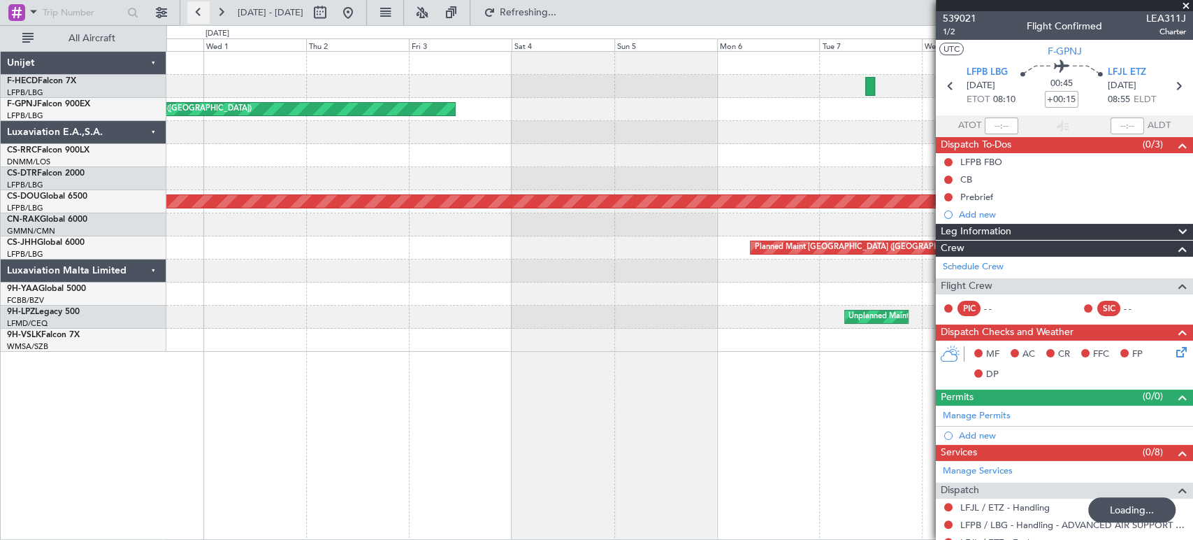
click at [197, 12] on button at bounding box center [198, 12] width 22 height 22
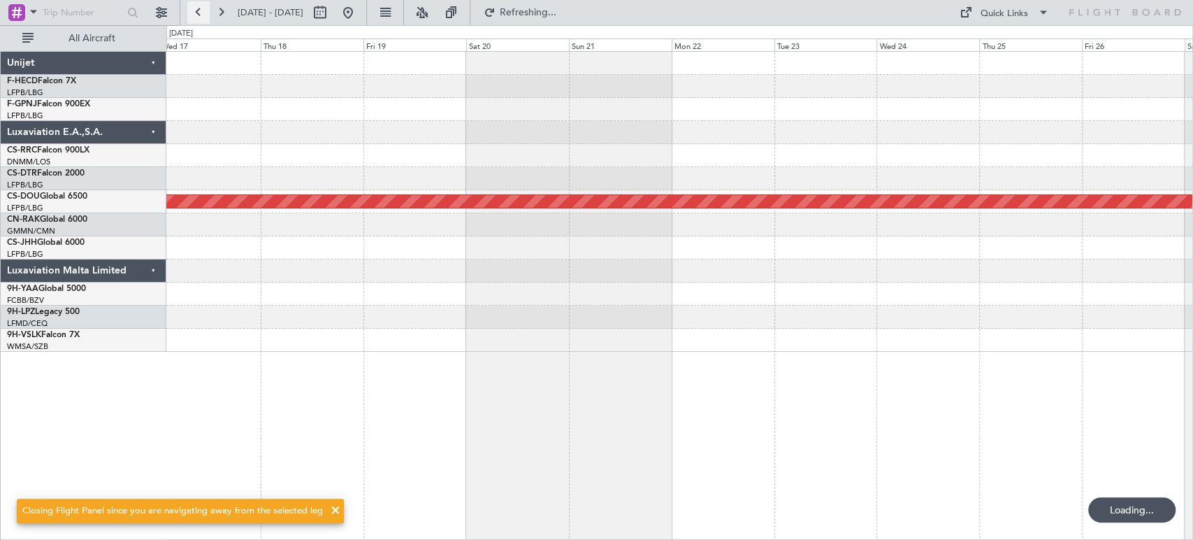
click at [197, 12] on button at bounding box center [198, 12] width 22 height 22
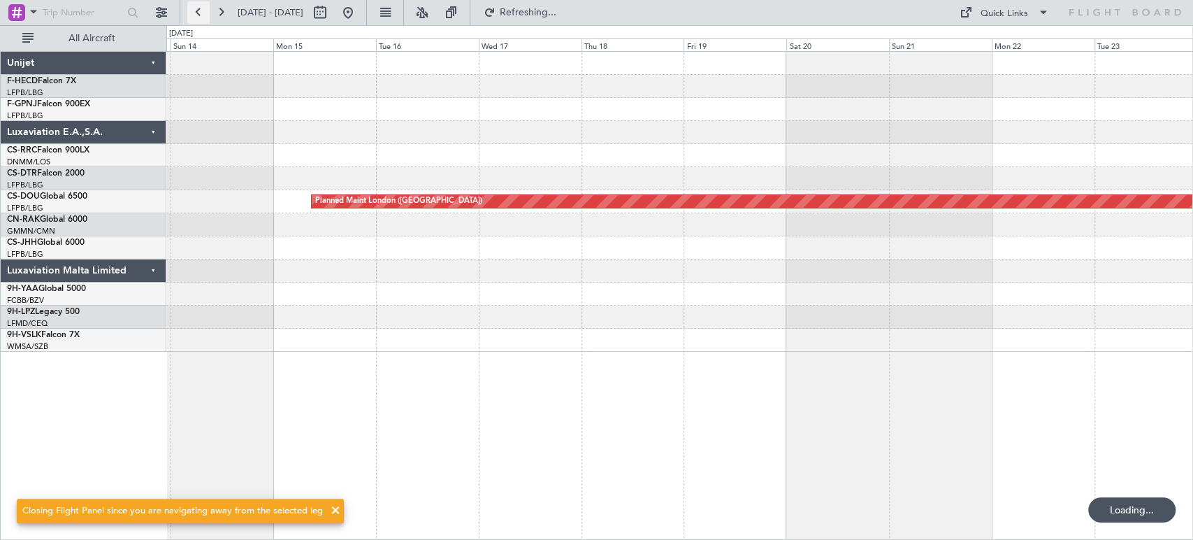
click at [197, 12] on button at bounding box center [198, 12] width 22 height 22
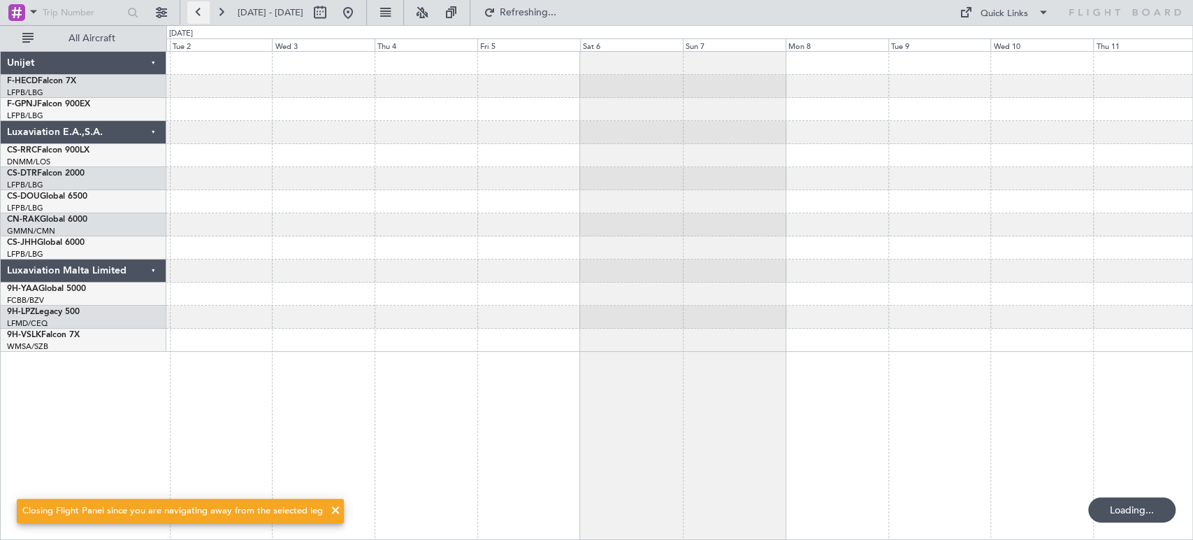
click at [197, 11] on button at bounding box center [198, 12] width 22 height 22
click at [197, 10] on button at bounding box center [198, 12] width 22 height 22
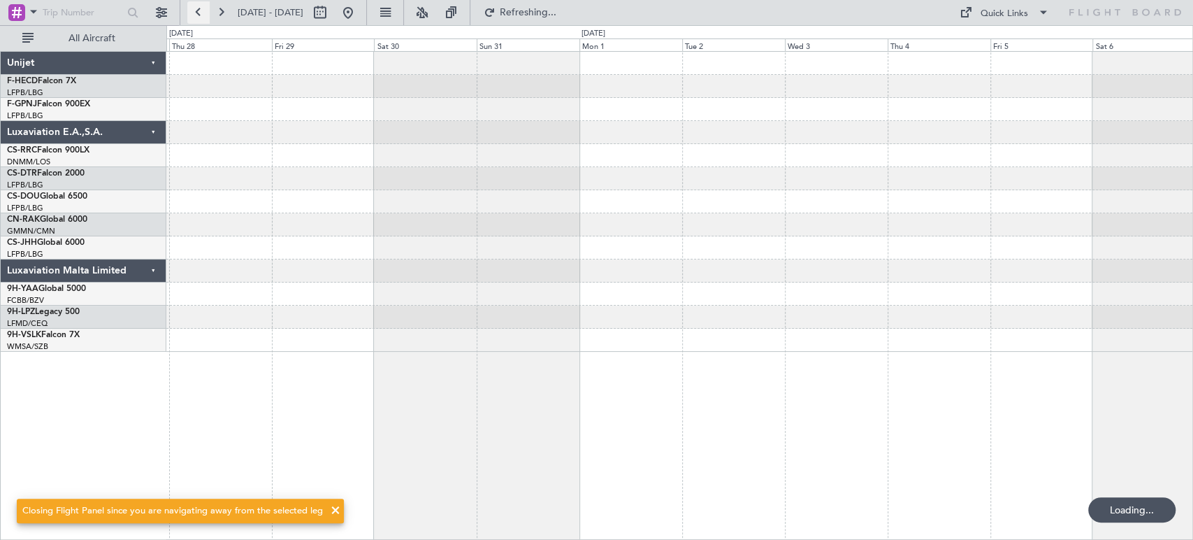
click at [197, 10] on button at bounding box center [198, 12] width 22 height 22
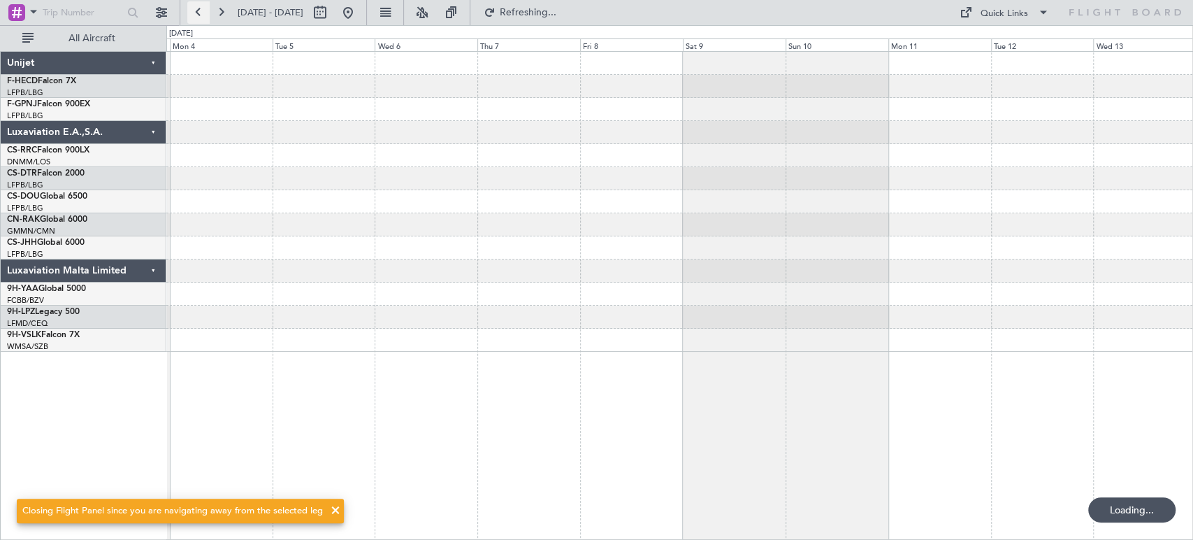
click at [197, 10] on button at bounding box center [198, 12] width 22 height 22
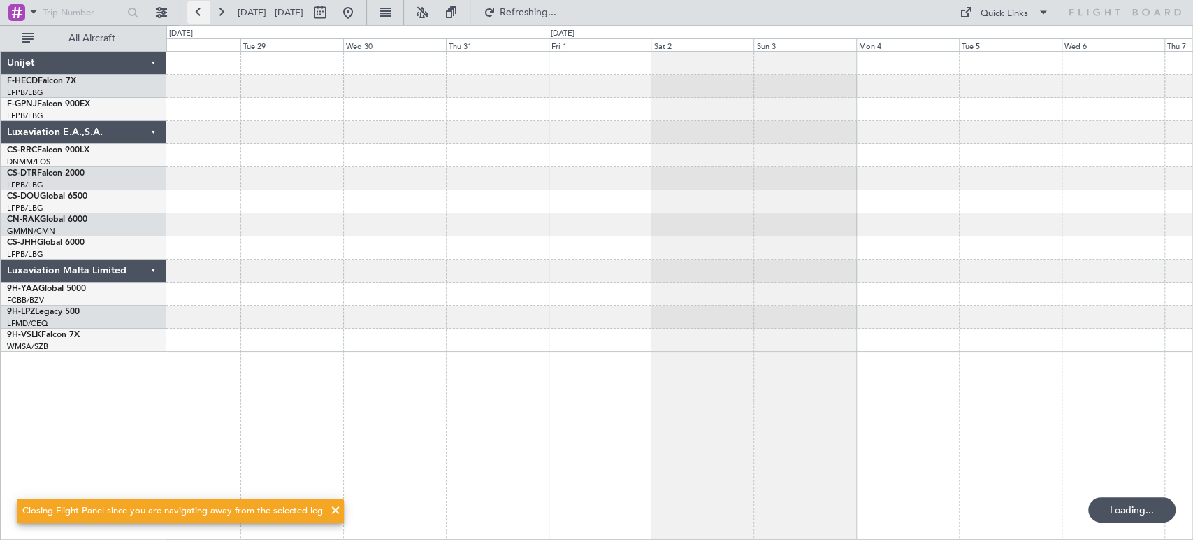
click at [197, 10] on button at bounding box center [198, 12] width 22 height 22
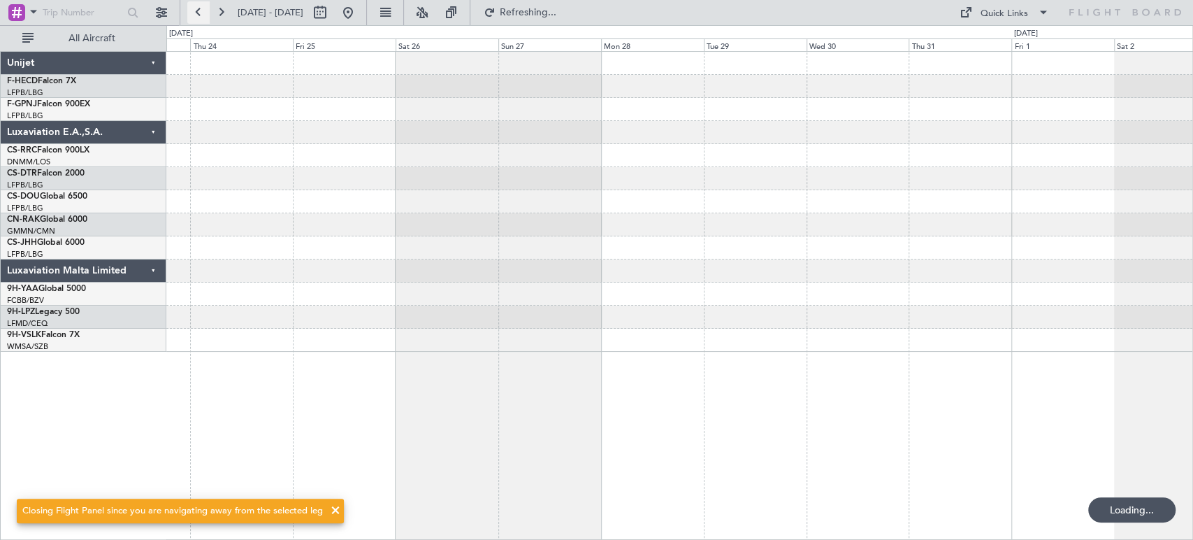
click at [197, 10] on button at bounding box center [198, 12] width 22 height 22
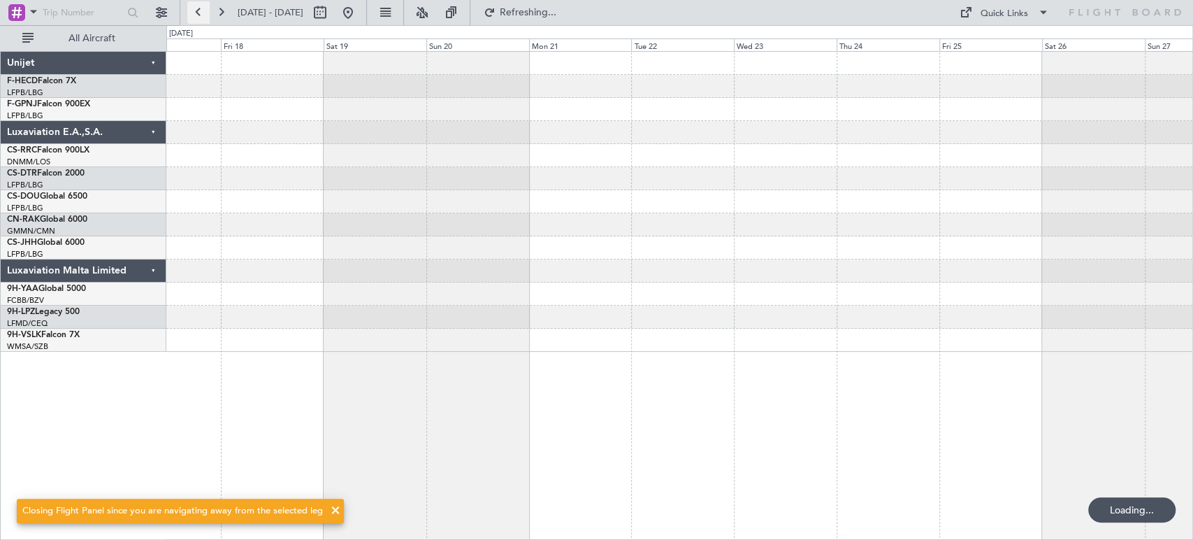
click at [197, 10] on button at bounding box center [198, 12] width 22 height 22
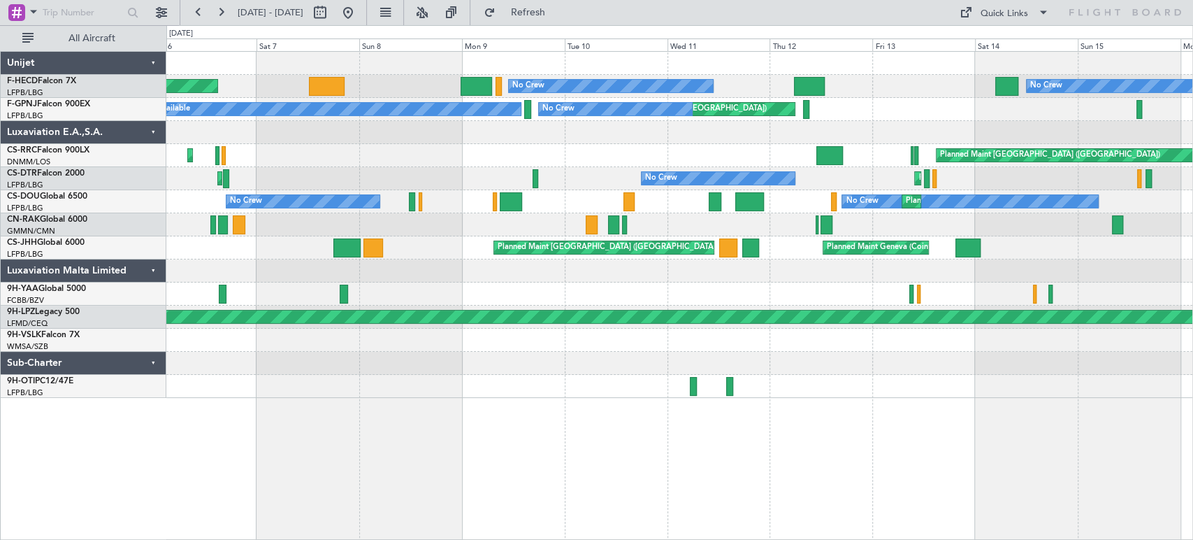
click at [600, 94] on div "AOG Maint Paris (Le Bourget) No Crew No Crew Planned Maint Paris (Le Bourget)" at bounding box center [679, 86] width 1026 height 23
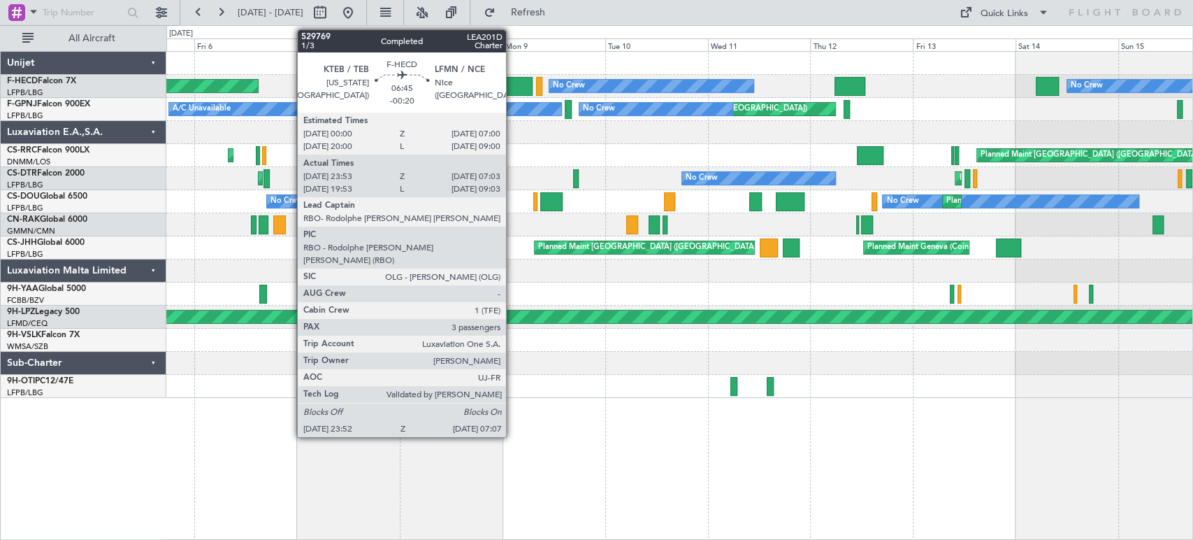
click at [512, 78] on div at bounding box center [516, 86] width 31 height 19
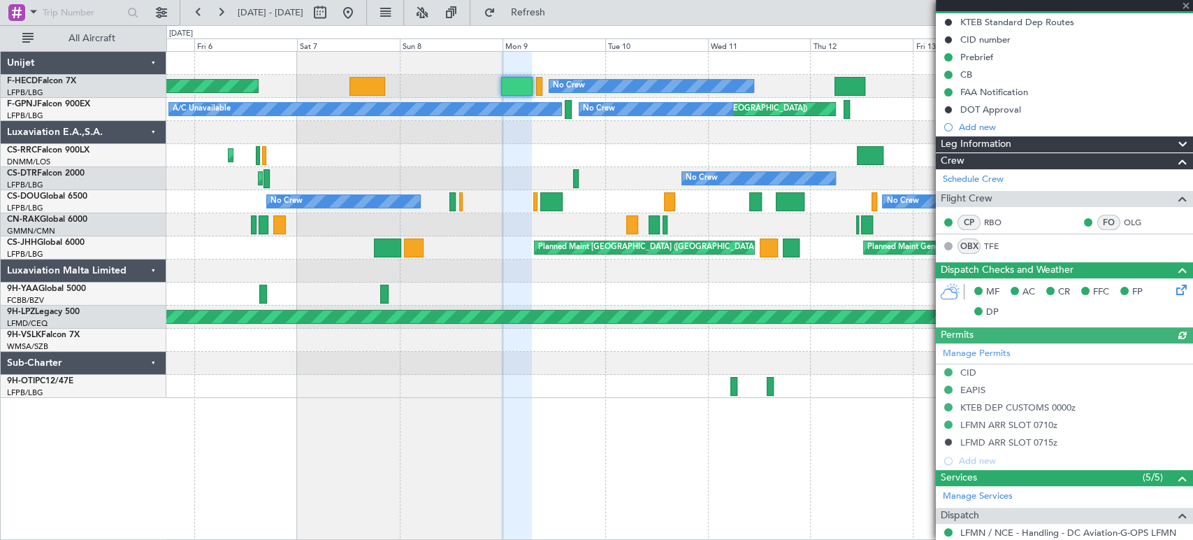
scroll to position [155, 0]
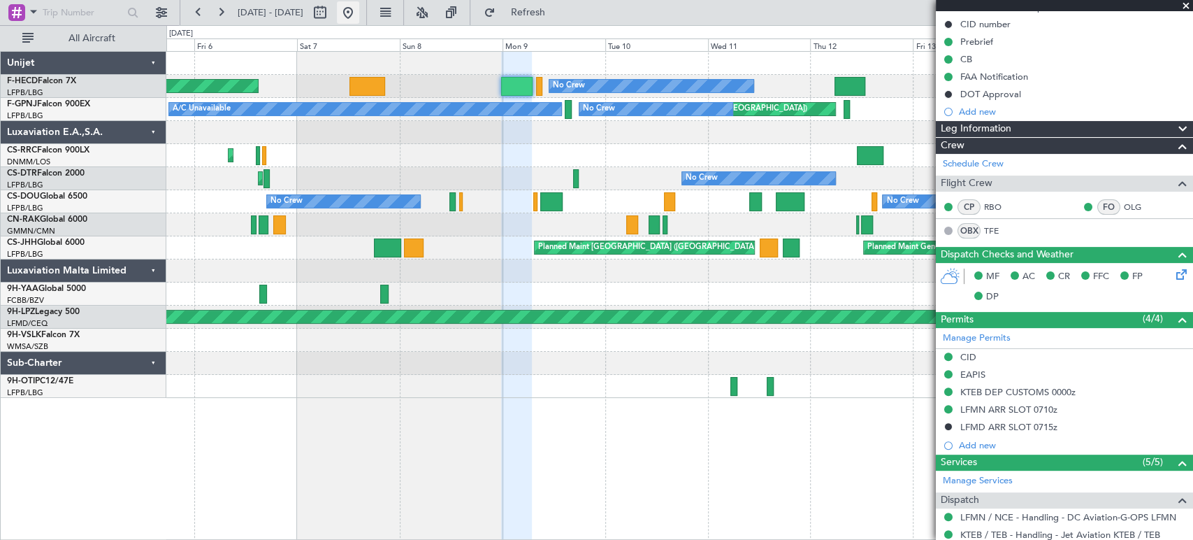
click at [359, 15] on button at bounding box center [348, 12] width 22 height 22
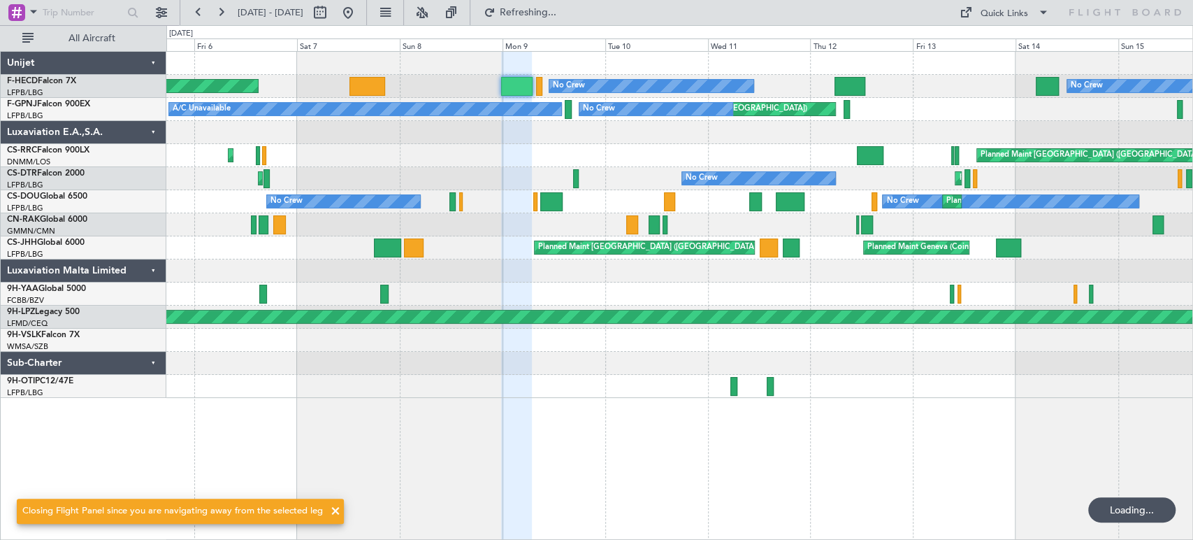
scroll to position [0, 0]
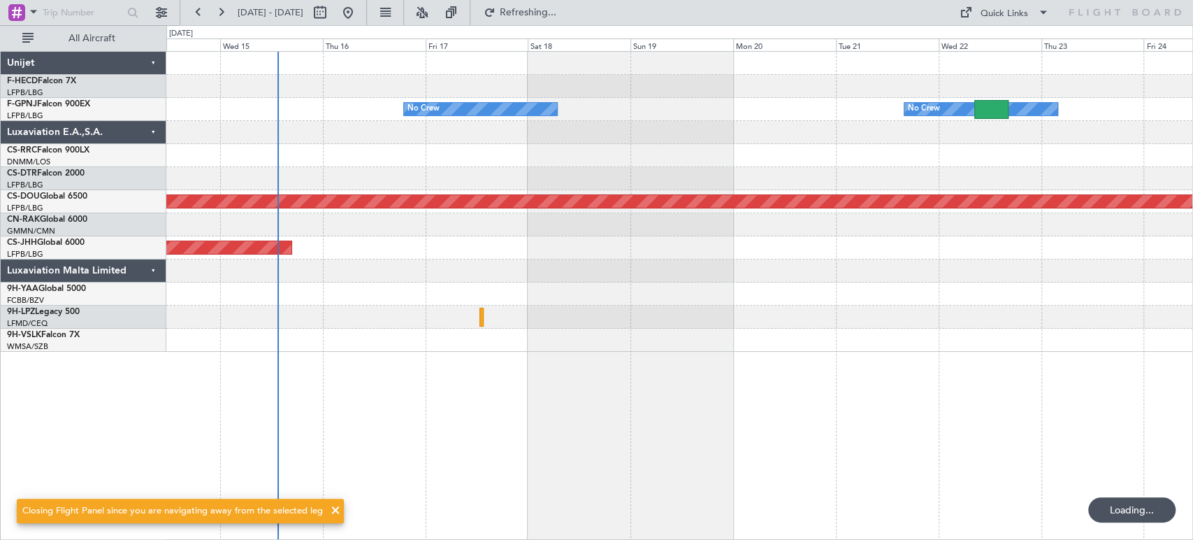
click at [491, 194] on div "No Crew No Crew No Crew Planned Maint London (Biggin Hill) Planned Maint Paris …" at bounding box center [679, 202] width 1026 height 300
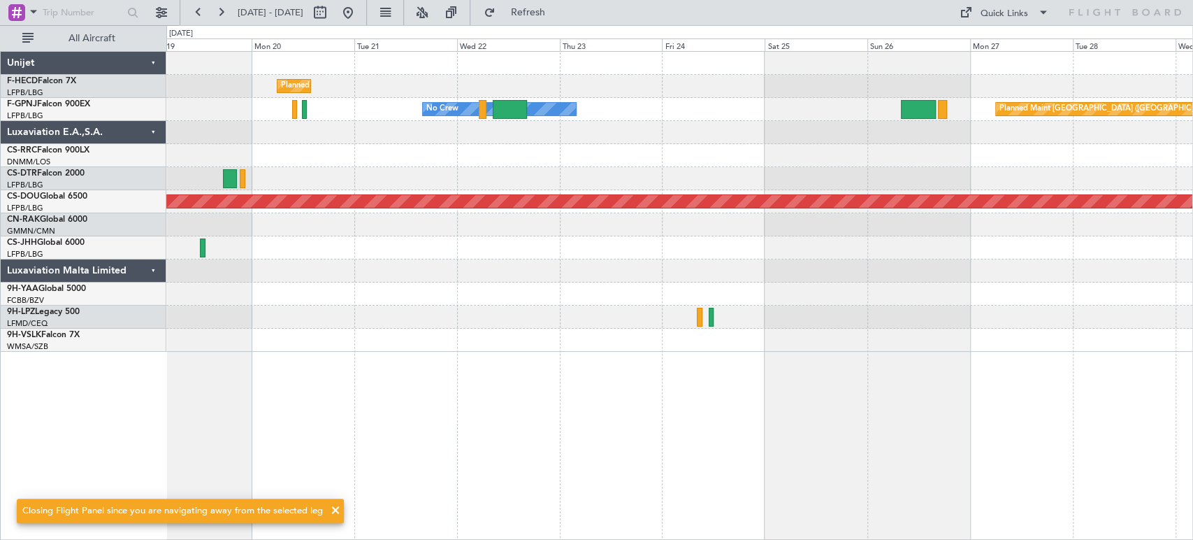
click at [314, 194] on div "Planned Maint Paris (Le Bourget) No Crew Planned Maint Paris (Le Bourget) No Cr…" at bounding box center [679, 202] width 1026 height 300
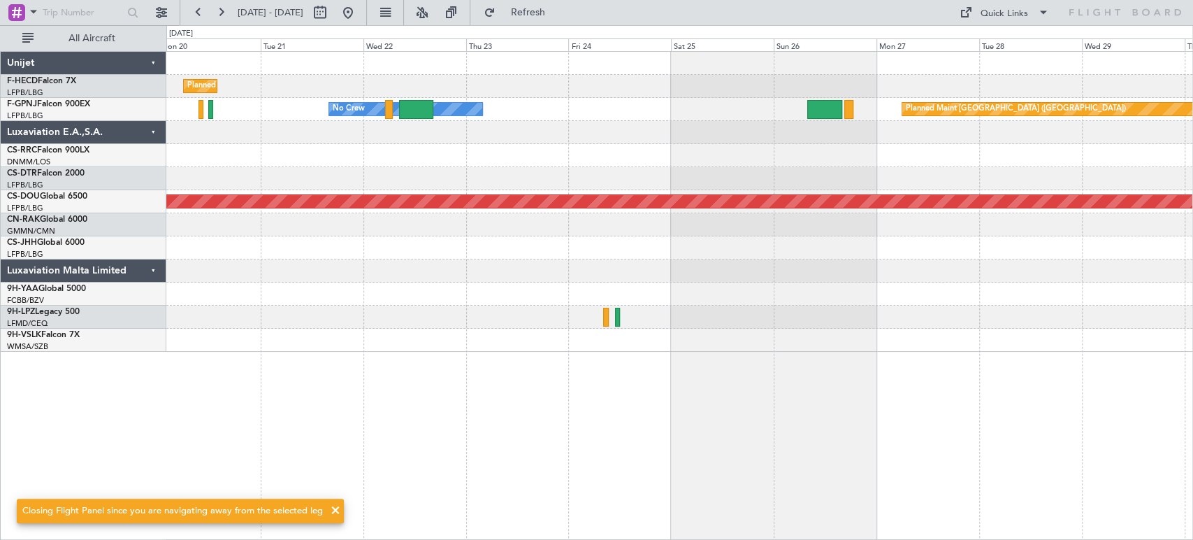
click at [306, 164] on div "Planned Maint Paris (Le Bourget) No Crew Planned Maint Paris (Le Bourget) No Cr…" at bounding box center [679, 202] width 1026 height 300
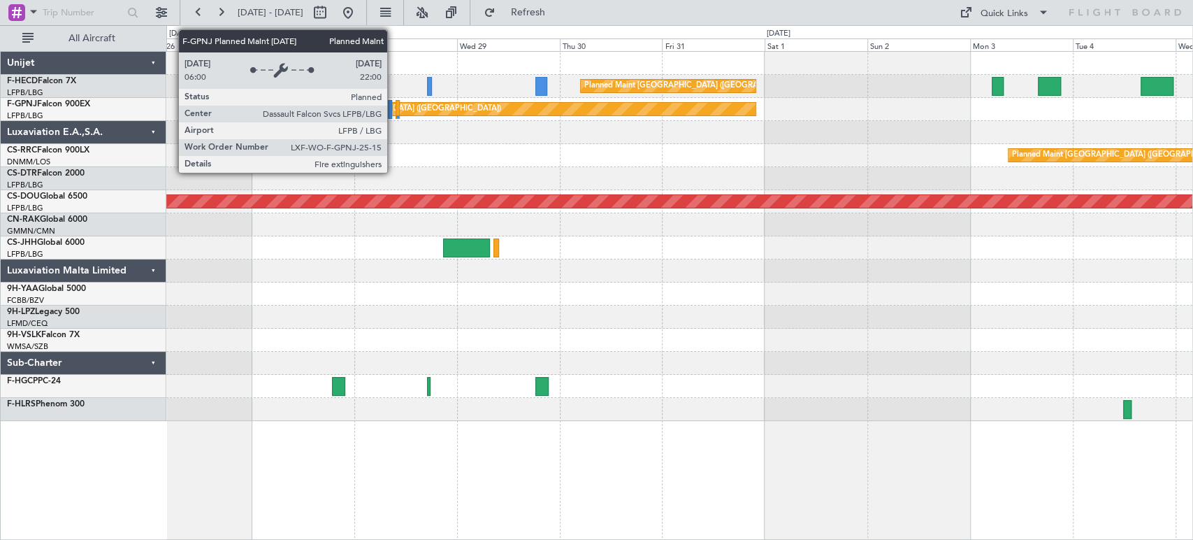
click at [389, 110] on div at bounding box center [390, 109] width 5 height 19
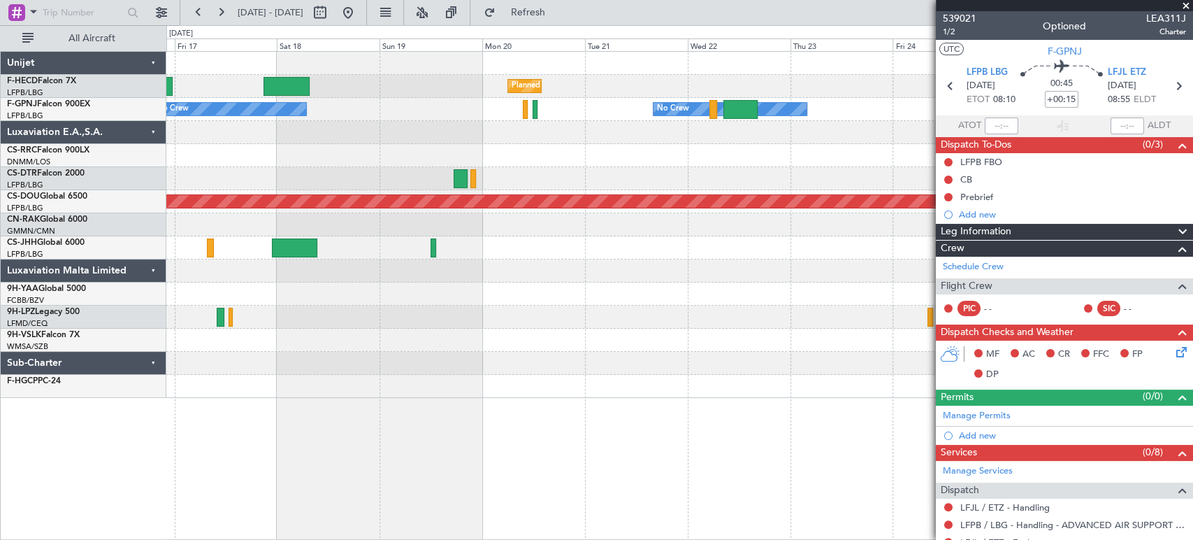
click at [729, 159] on div at bounding box center [679, 155] width 1026 height 23
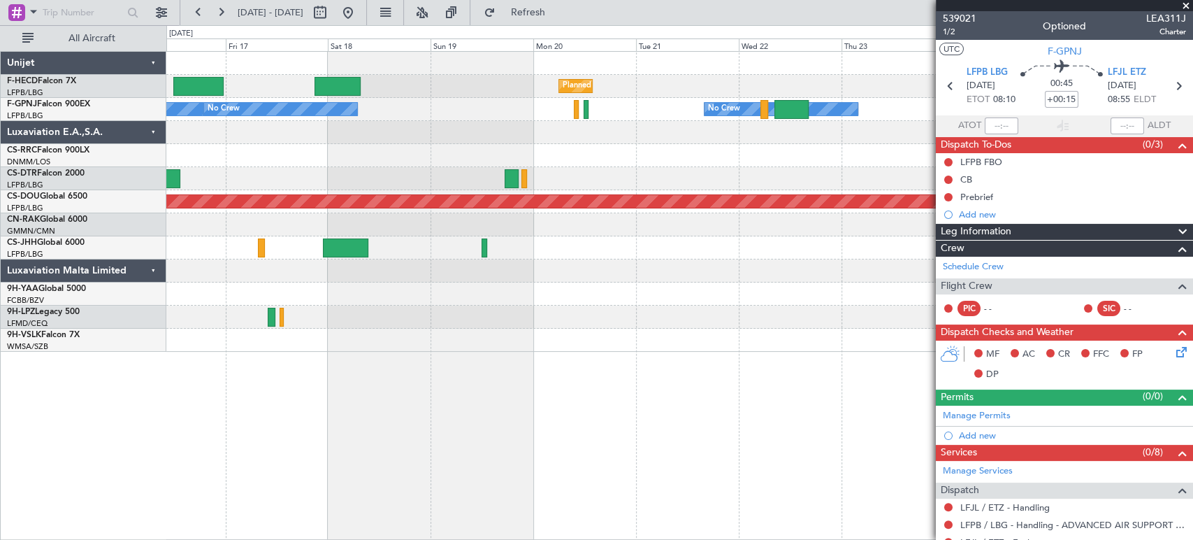
click at [384, 127] on div "Planned Maint Paris (Le Bourget) Planned Maint Paris (Le Bourget) No Crew No Cr…" at bounding box center [679, 202] width 1026 height 300
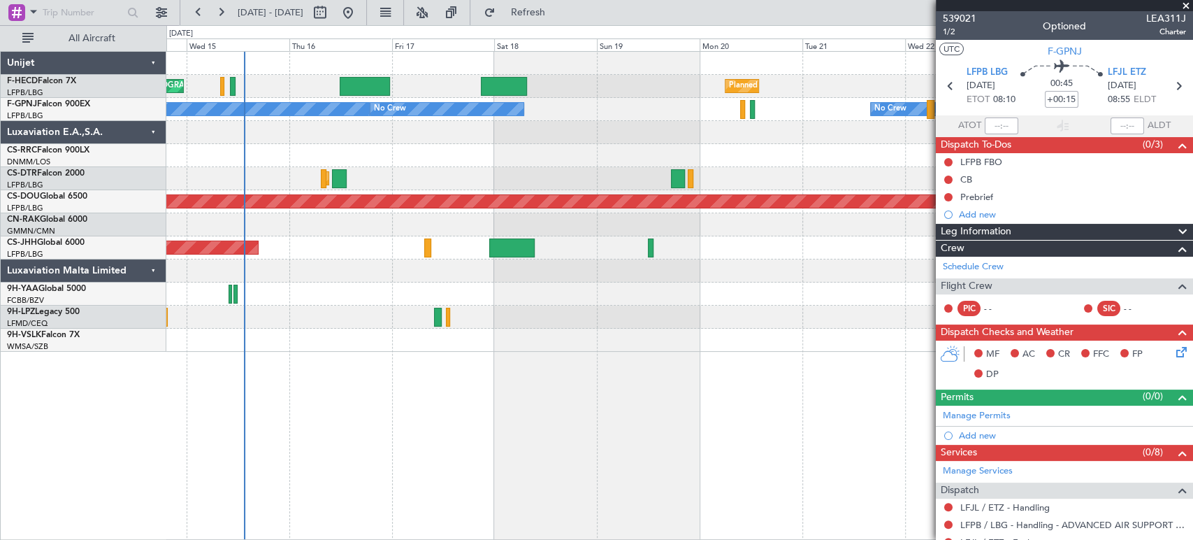
click at [791, 130] on div "Planned Maint Paris (Le Bourget) Planned Maint Paris (Le Bourget) No Crew No Cr…" at bounding box center [679, 202] width 1026 height 300
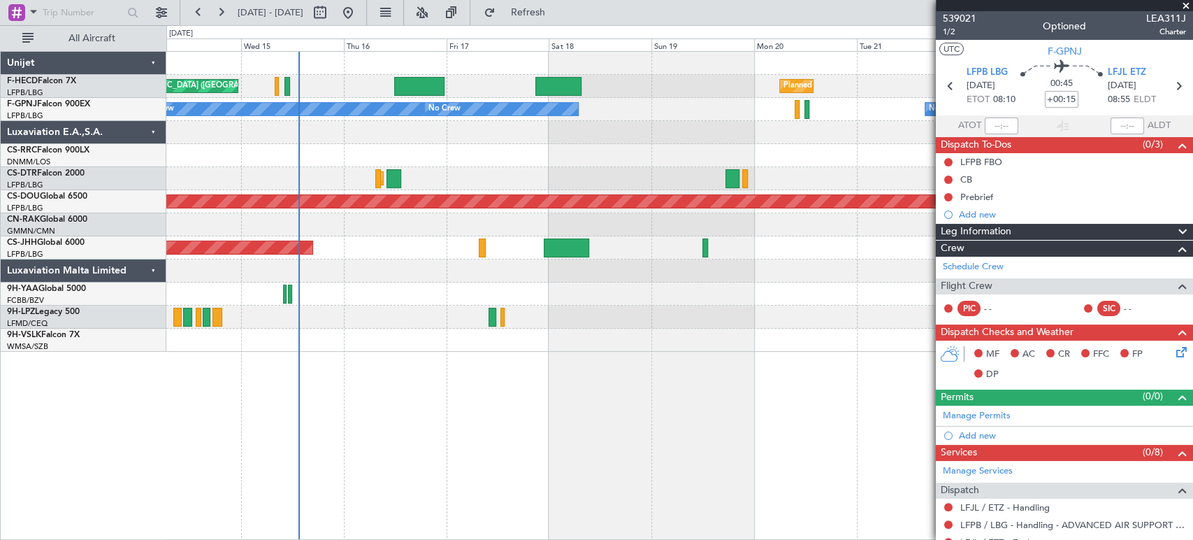
click at [475, 149] on div "Planned Maint Paris (Le Bourget) Planned Maint Paris (Le Bourget) No Crew No Cr…" at bounding box center [679, 202] width 1026 height 300
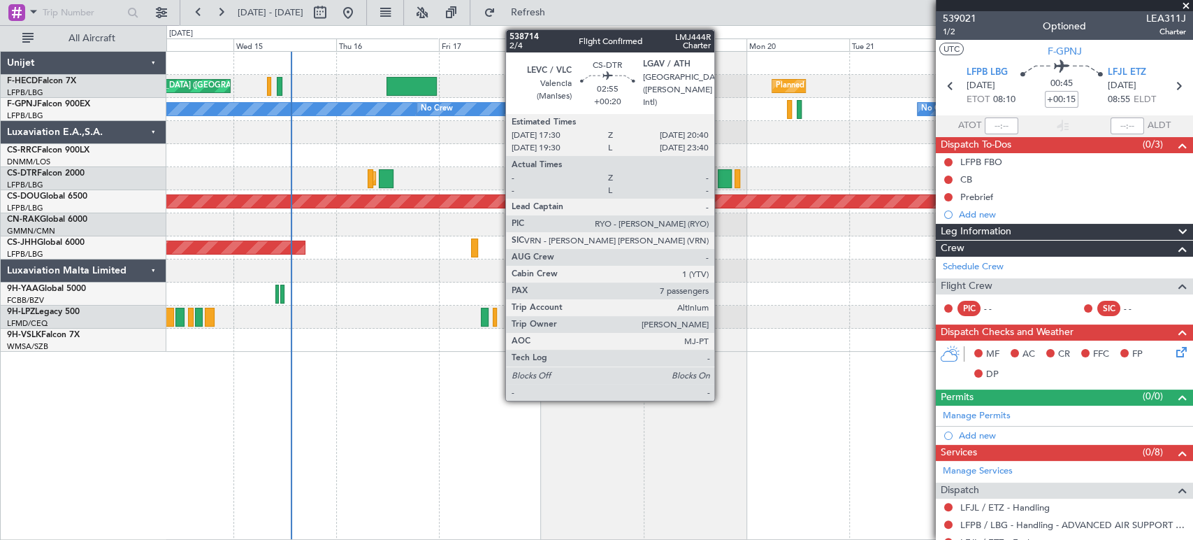
click at [721, 176] on div at bounding box center [725, 178] width 14 height 19
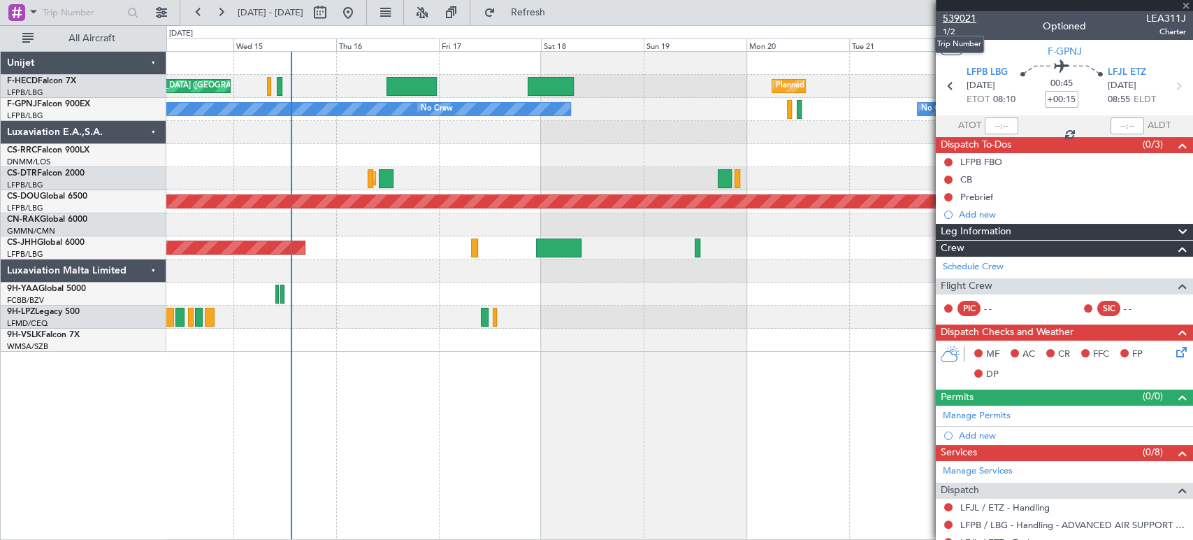
click at [956, 13] on span "539021" at bounding box center [960, 18] width 34 height 15
type input "+00:20"
type input "7"
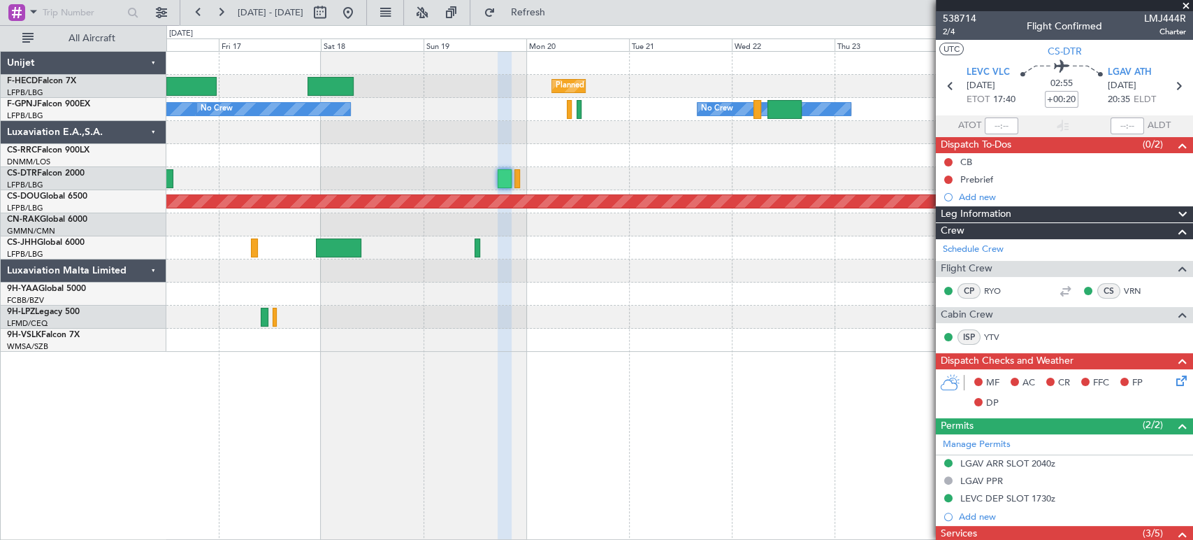
click at [145, 118] on div "Planned Maint Paris (Le Bourget) Planned Maint Paris (Le Bourget) No Crew No Cr…" at bounding box center [596, 282] width 1193 height 515
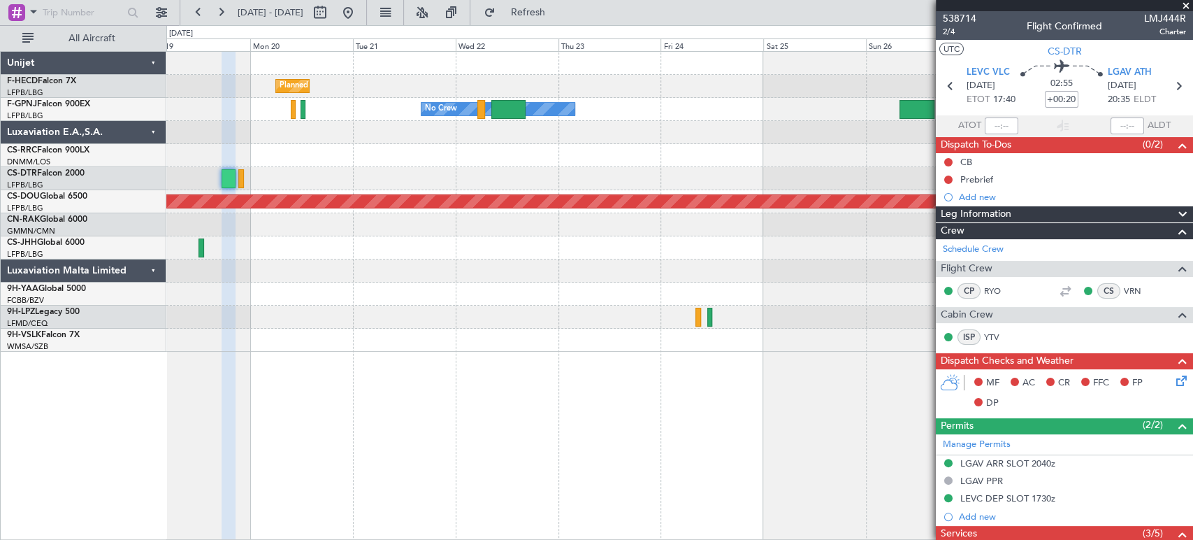
click at [441, 153] on div "Planned Maint Paris (Le Bourget) Planned Maint Paris (Le Bourget) No Crew Plann…" at bounding box center [679, 202] width 1026 height 300
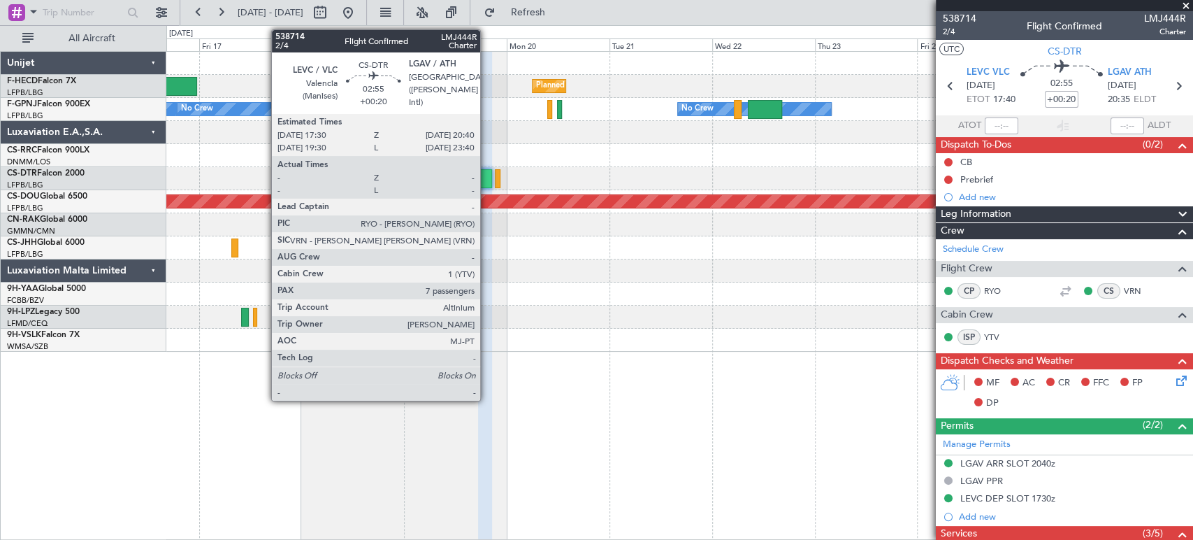
click at [487, 179] on div at bounding box center [485, 178] width 14 height 19
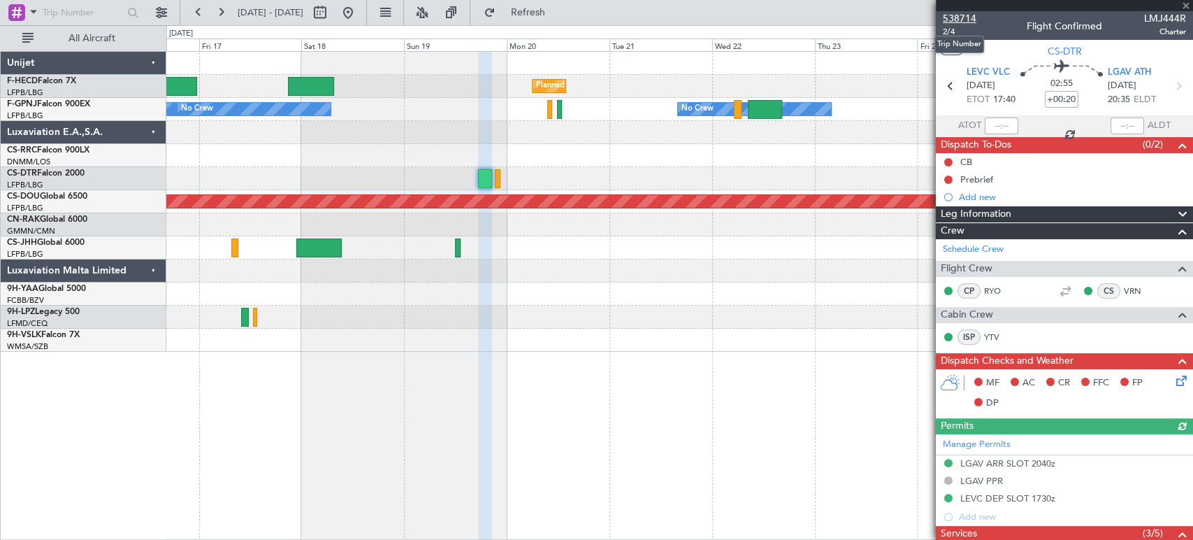
click at [962, 17] on span "538714" at bounding box center [960, 18] width 34 height 15
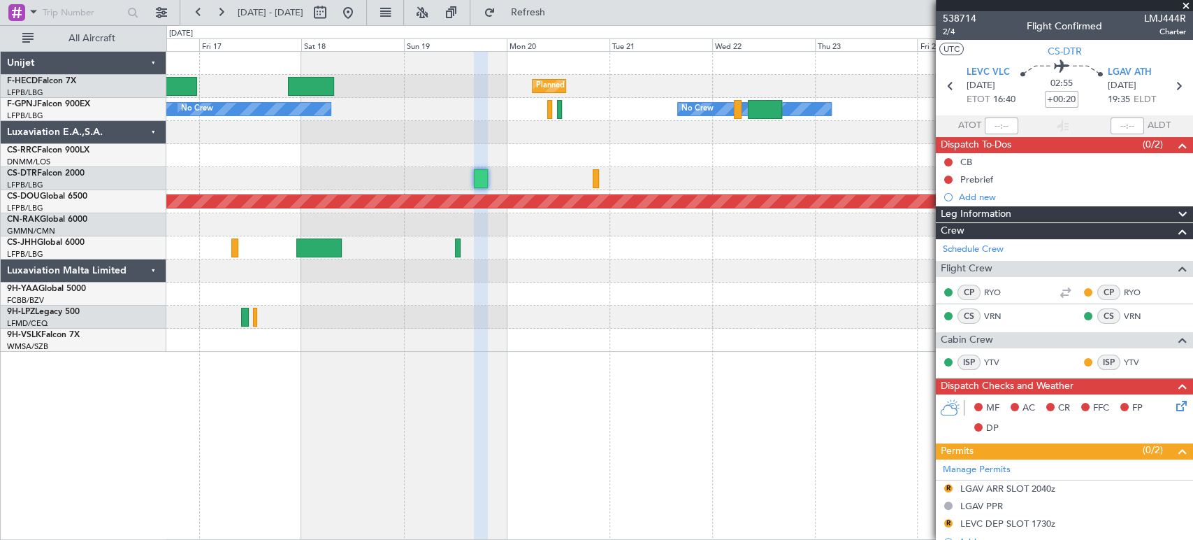
click at [384, 148] on div "Planned Maint Paris (Le Bourget) Planned Maint Paris (Le Bourget) No Crew No Cr…" at bounding box center [679, 202] width 1026 height 300
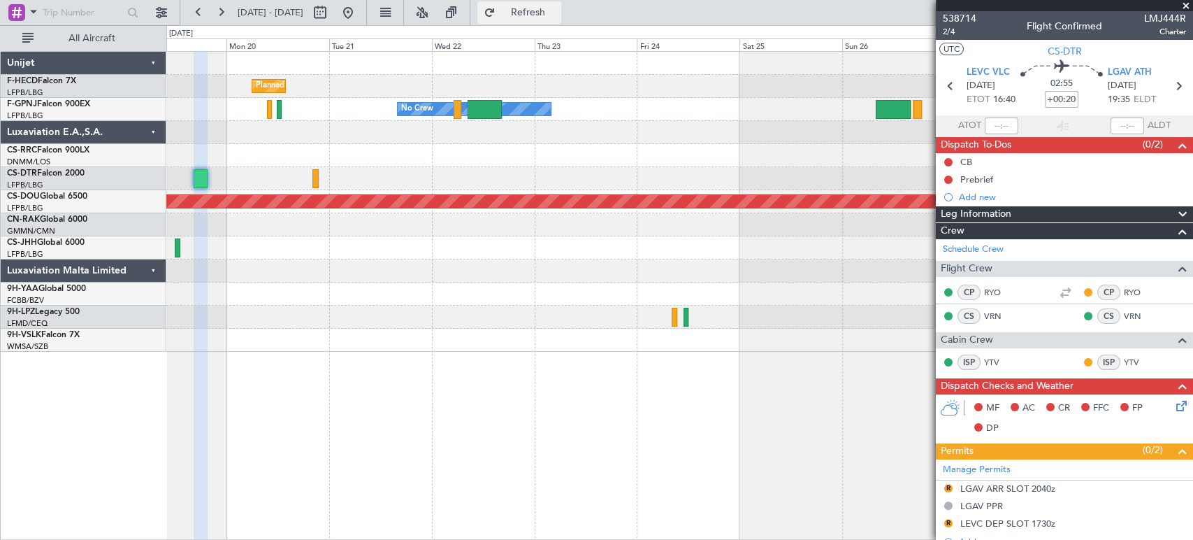
click at [538, 16] on button "Refresh" at bounding box center [519, 12] width 84 height 22
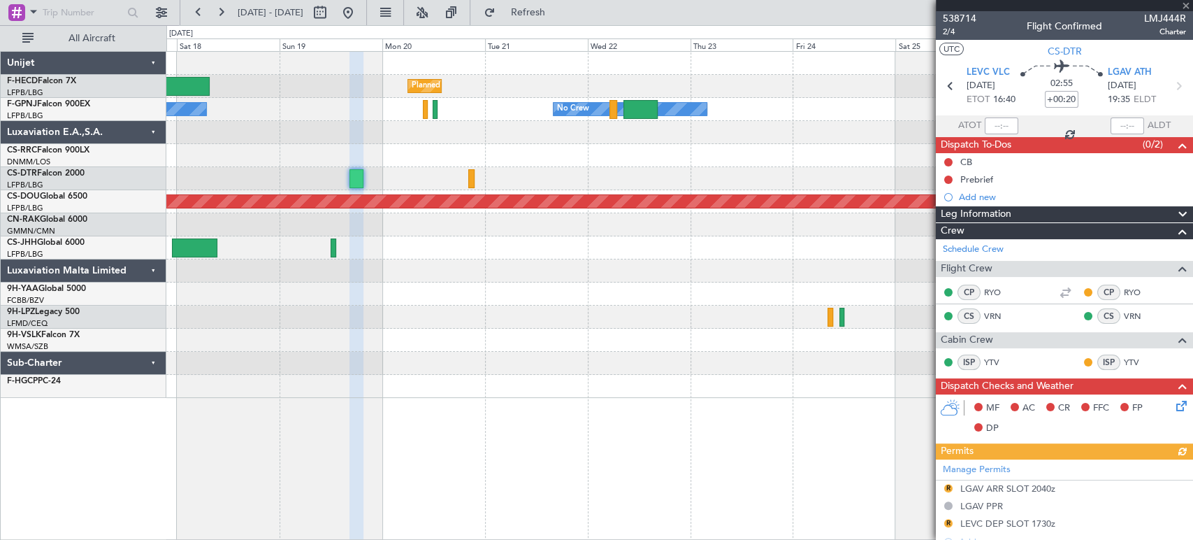
click at [525, 49] on div "Planned Maint Paris (Le Bourget) Planned Maint Paris (Le Bourget) Planned Maint…" at bounding box center [596, 282] width 1193 height 515
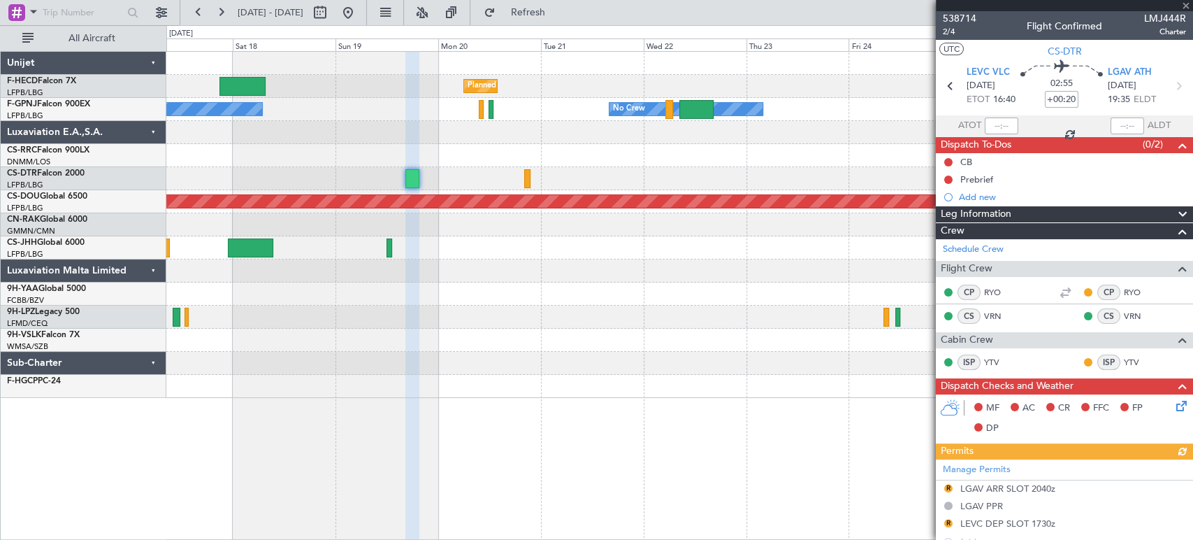
click at [576, 69] on div at bounding box center [679, 63] width 1026 height 23
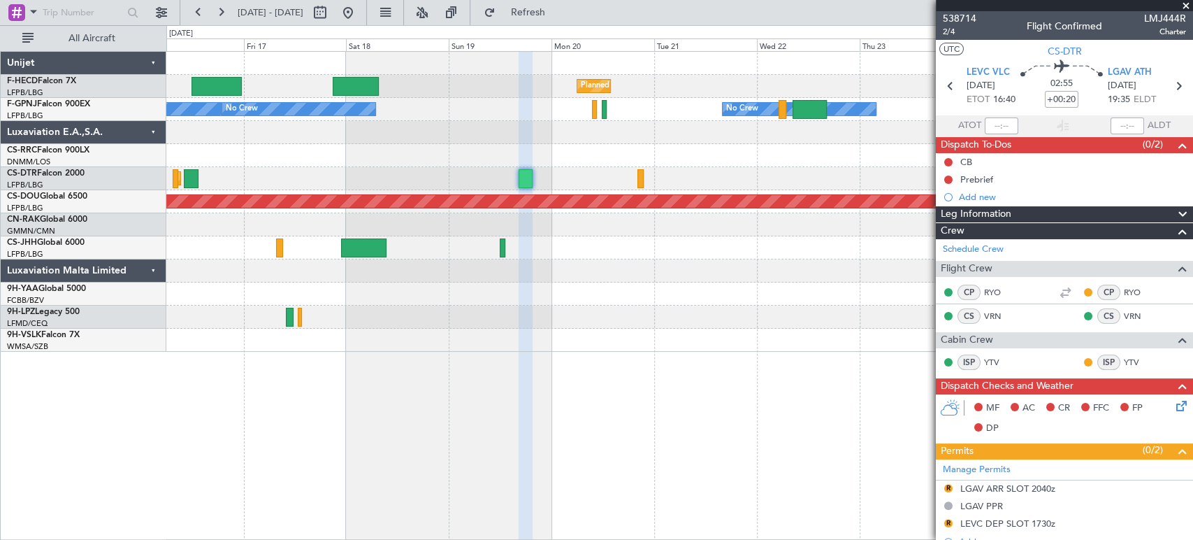
click at [321, 94] on div "Planned Maint Paris (Le Bourget) Planned Maint Paris (Le Bourget)" at bounding box center [679, 86] width 1026 height 23
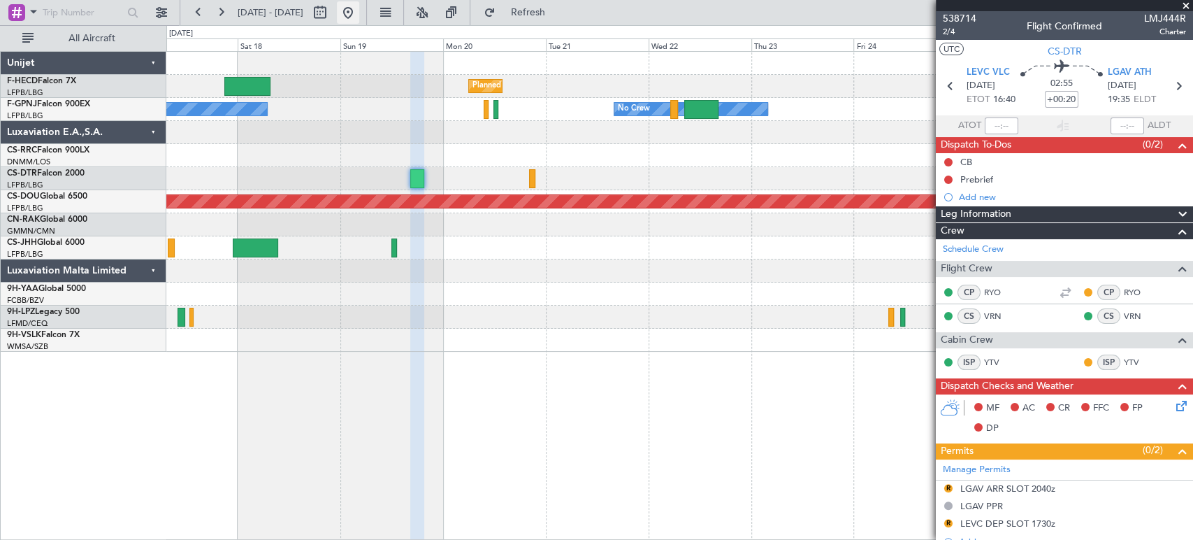
click at [359, 15] on button at bounding box center [348, 12] width 22 height 22
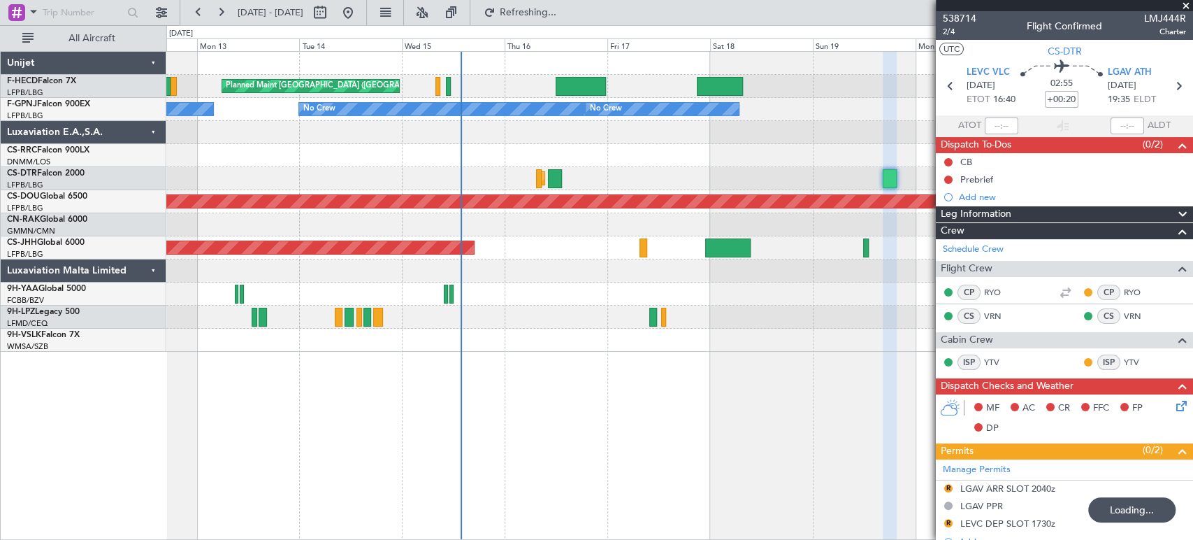
click at [122, 101] on div "Planned Maint Paris (Le Bourget) Planned Maint Paris (Le Bourget) Planned Maint…" at bounding box center [596, 282] width 1193 height 515
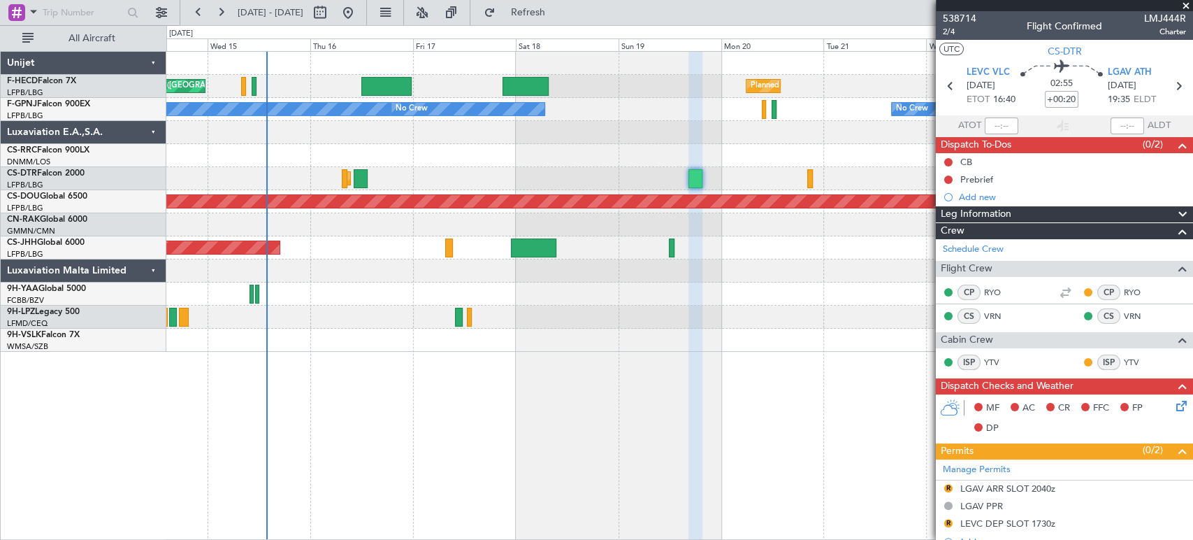
click at [400, 82] on div "Planned Maint Paris (Le Bourget) Planned Maint Paris (Le Bourget) No Crew No Cr…" at bounding box center [679, 202] width 1026 height 300
click at [480, 73] on div "Planned Maint Paris (Le Bourget) Planned Maint Paris (Le Bourget) No Crew No Cr…" at bounding box center [679, 202] width 1026 height 300
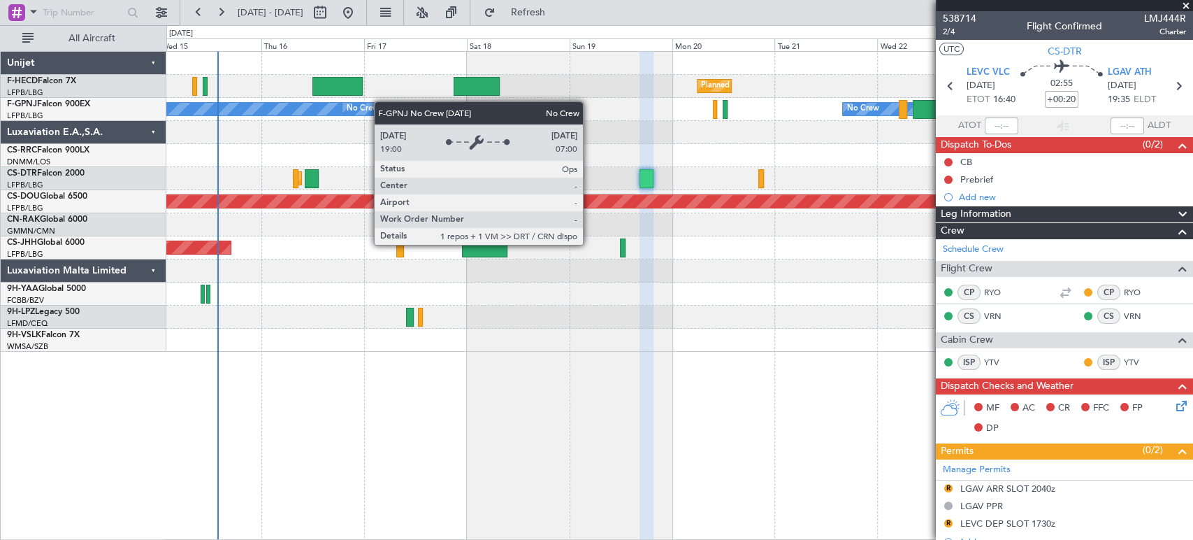
click at [355, 106] on div "Planned Maint Paris (Le Bourget) Planned Maint Paris (Le Bourget) No Crew No Cr…" at bounding box center [679, 202] width 1026 height 300
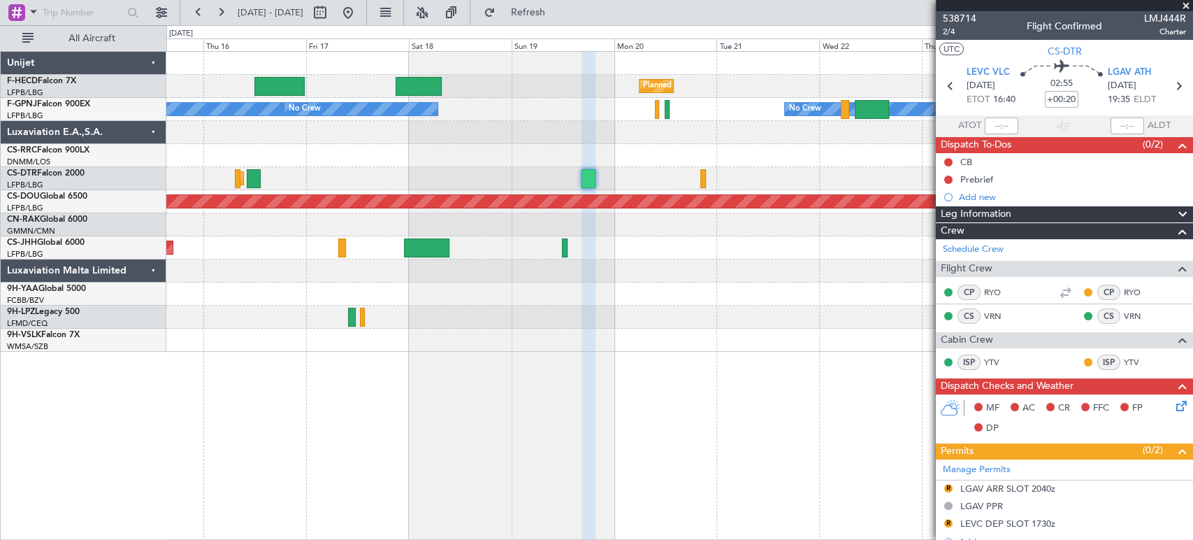
click at [341, 71] on div at bounding box center [679, 63] width 1026 height 23
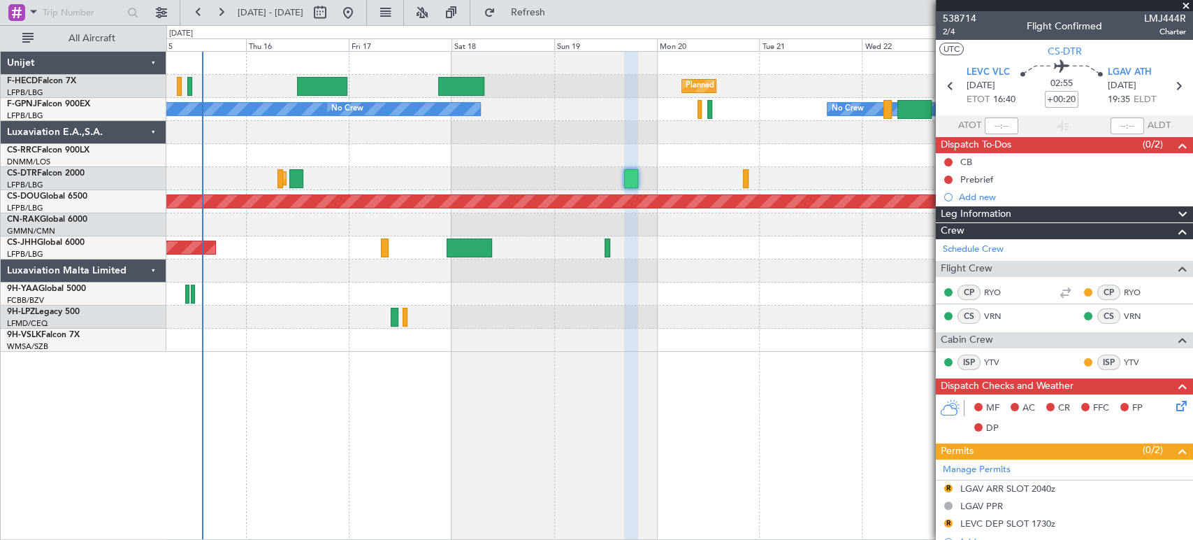
click at [496, 67] on div at bounding box center [679, 63] width 1026 height 23
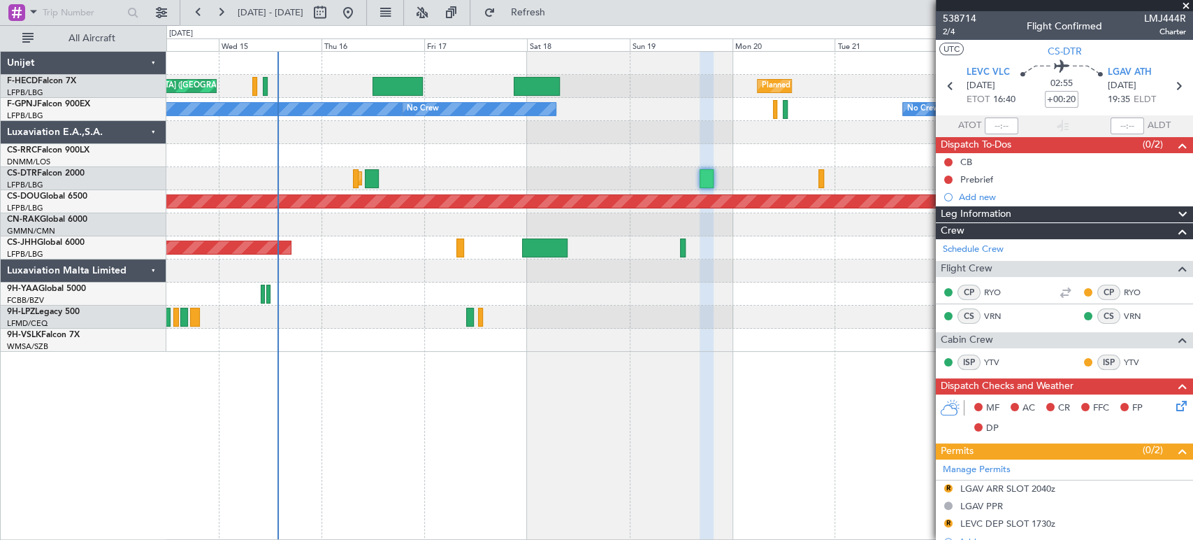
click at [414, 67] on div at bounding box center [679, 63] width 1026 height 23
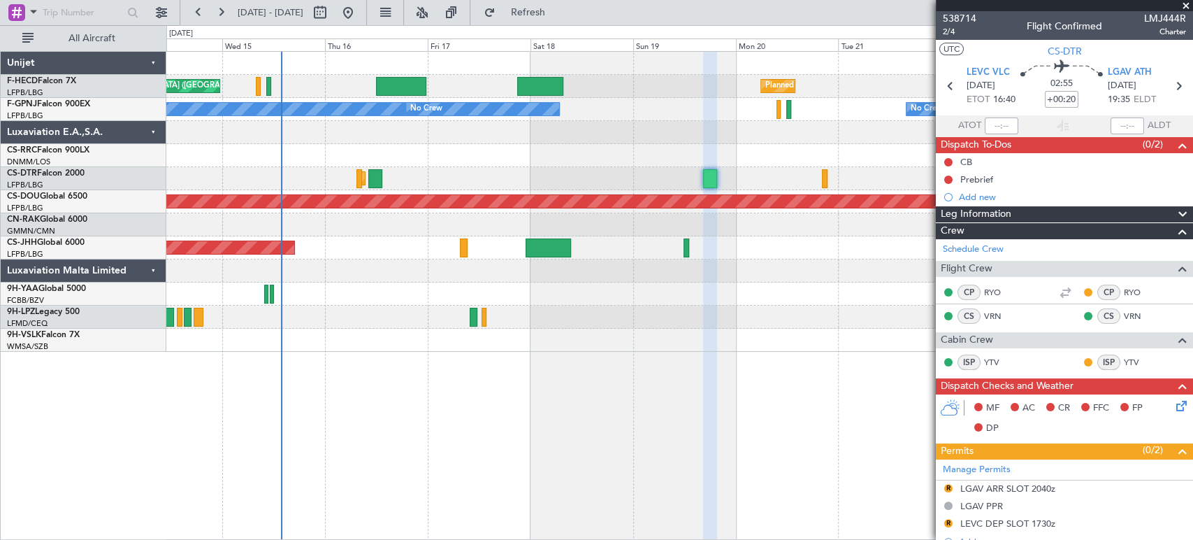
click at [387, 66] on div at bounding box center [679, 63] width 1026 height 23
click at [431, 64] on div at bounding box center [679, 63] width 1026 height 23
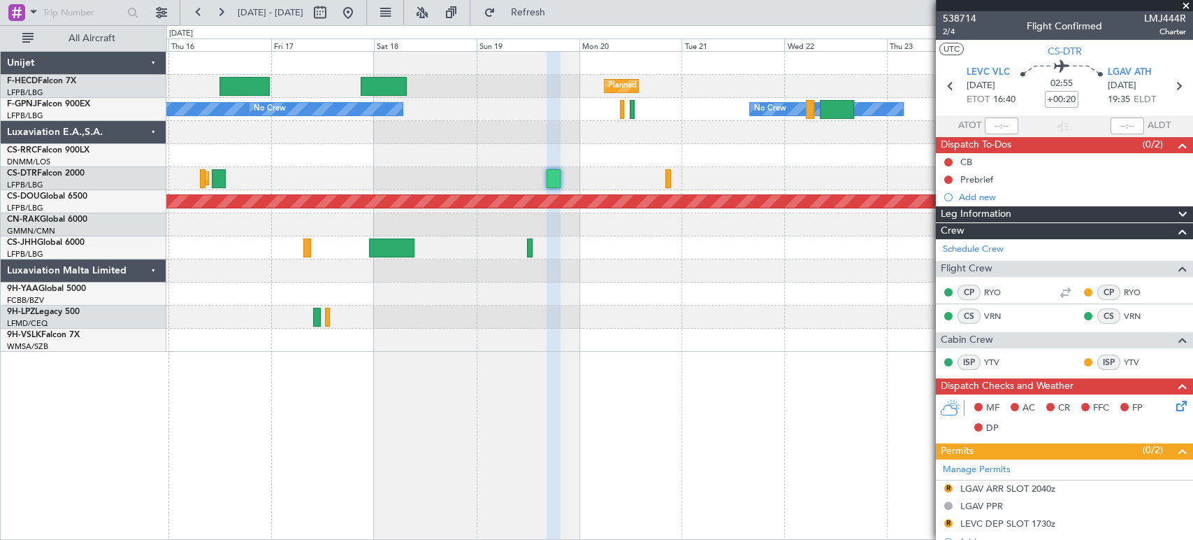
click at [494, 66] on div at bounding box center [679, 63] width 1026 height 23
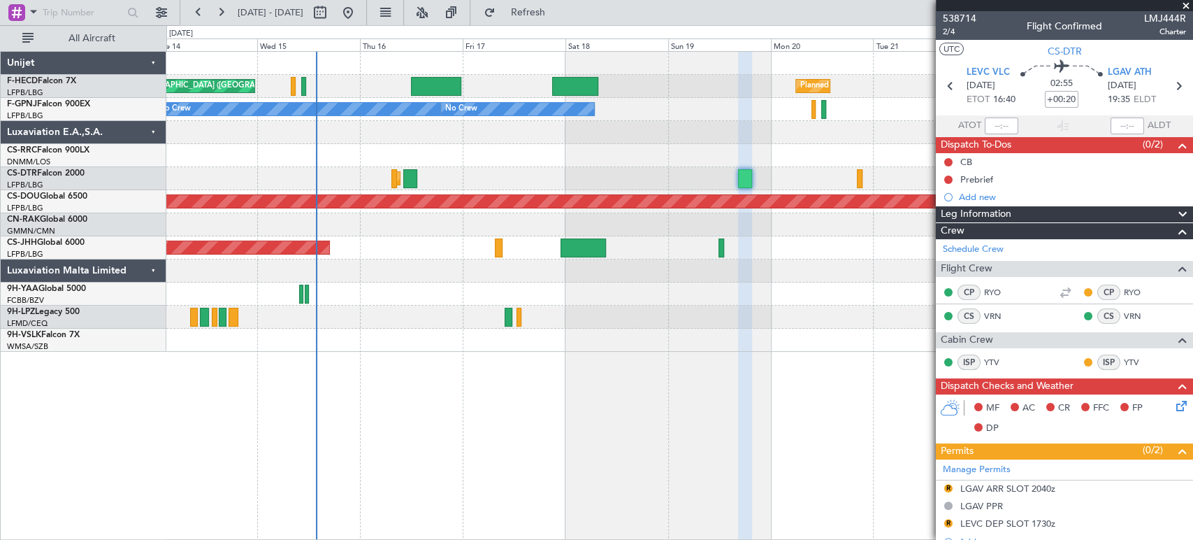
click at [459, 72] on div at bounding box center [679, 63] width 1026 height 23
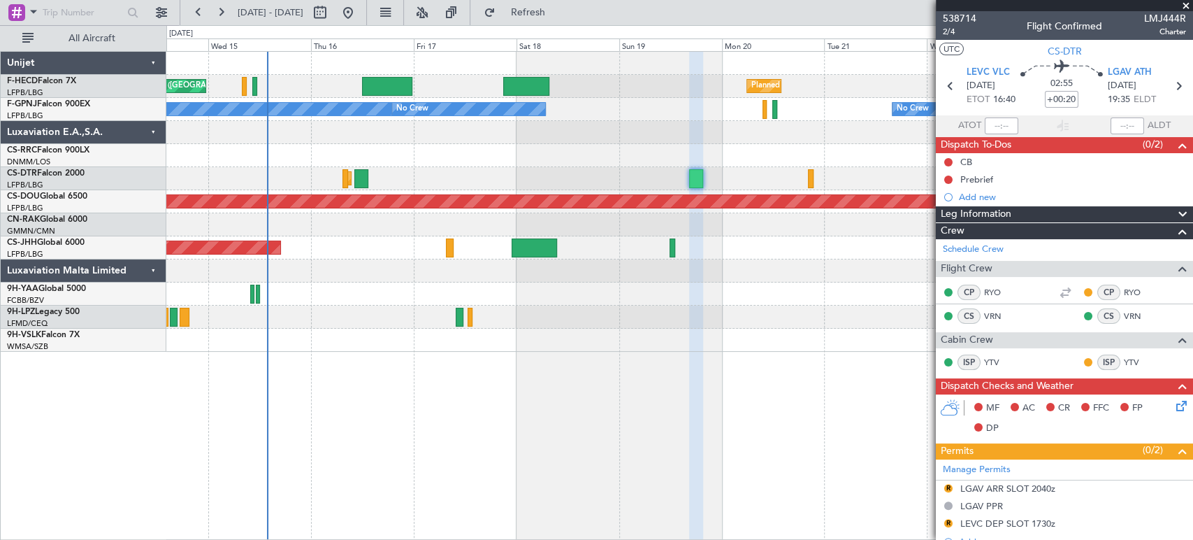
click at [453, 62] on div at bounding box center [679, 63] width 1026 height 23
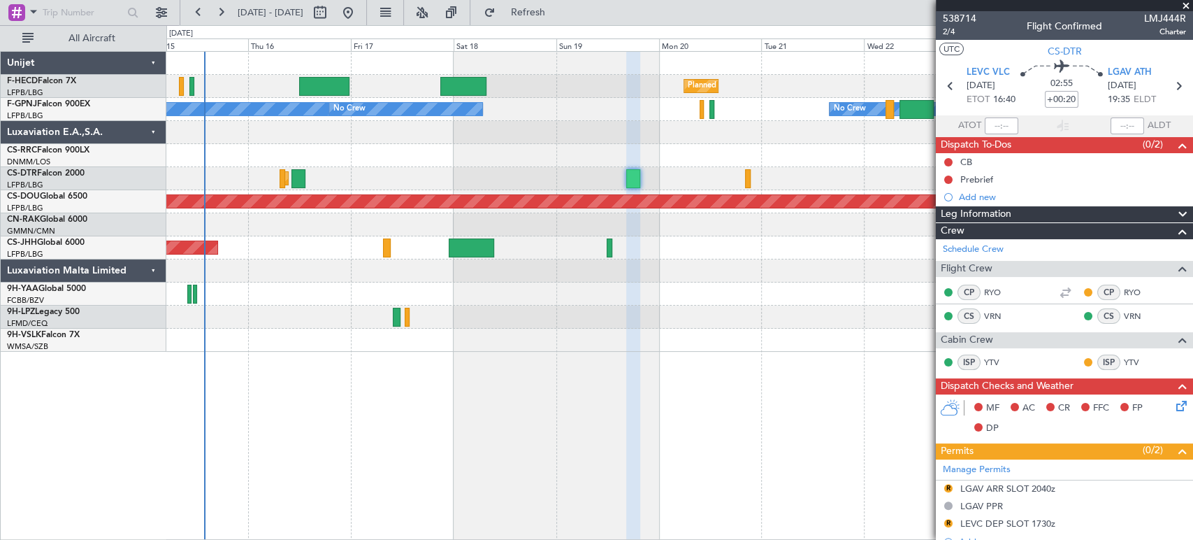
click at [322, 152] on div at bounding box center [679, 155] width 1026 height 23
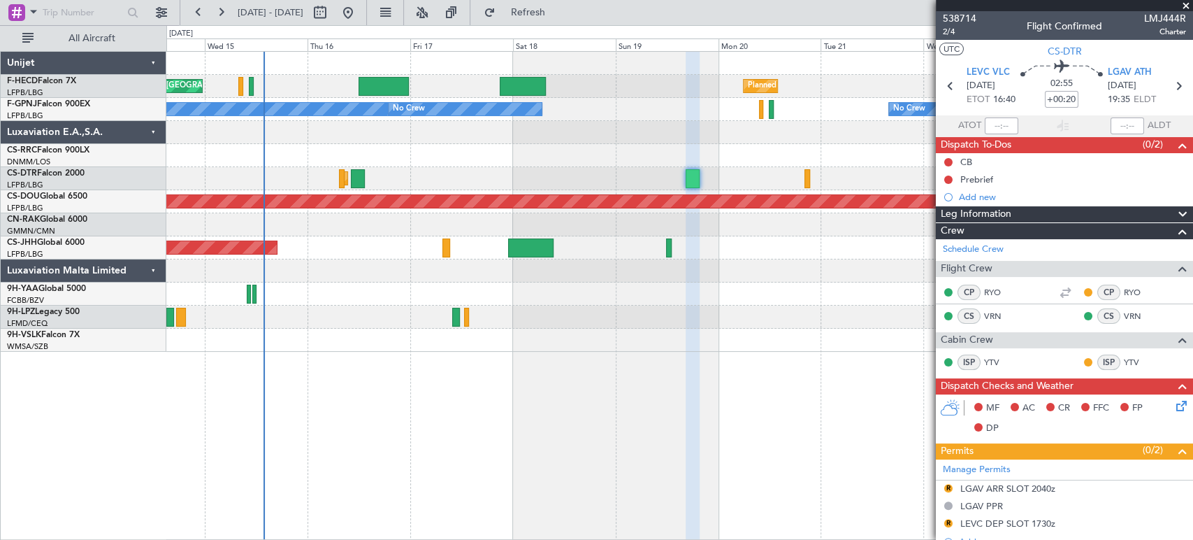
click at [559, 157] on div "Planned Maint Paris (Le Bourget) Planned Maint Paris (Le Bourget) No Crew No Cr…" at bounding box center [679, 202] width 1026 height 300
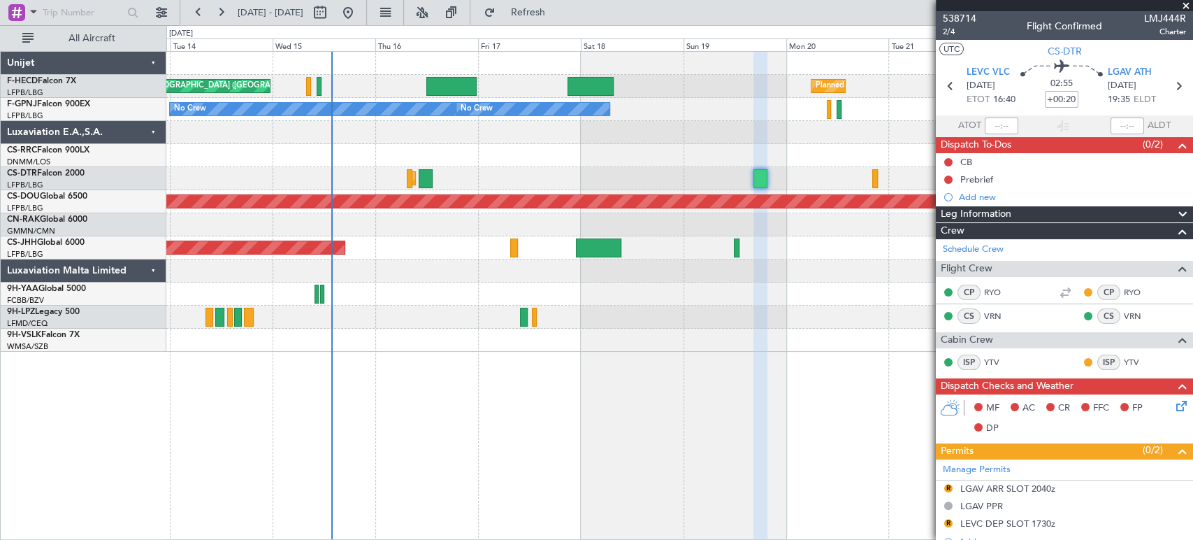
click at [529, 171] on div "Planned Maint Sofia" at bounding box center [679, 178] width 1026 height 23
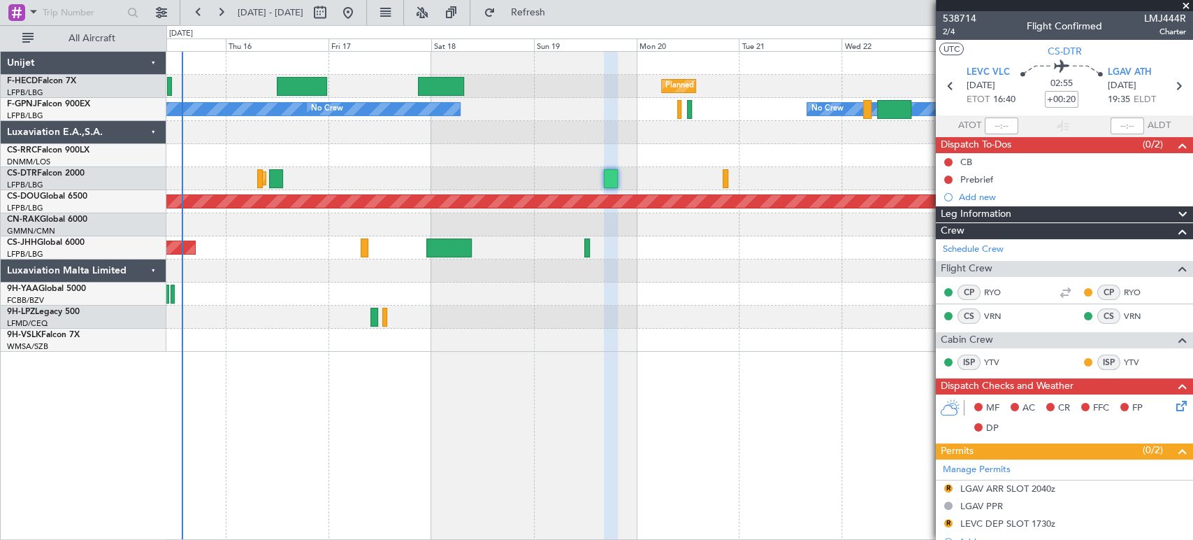
click at [321, 163] on div "Planned Maint Paris (Le Bourget) Planned Maint Paris (Le Bourget) No Crew No Cr…" at bounding box center [679, 202] width 1026 height 300
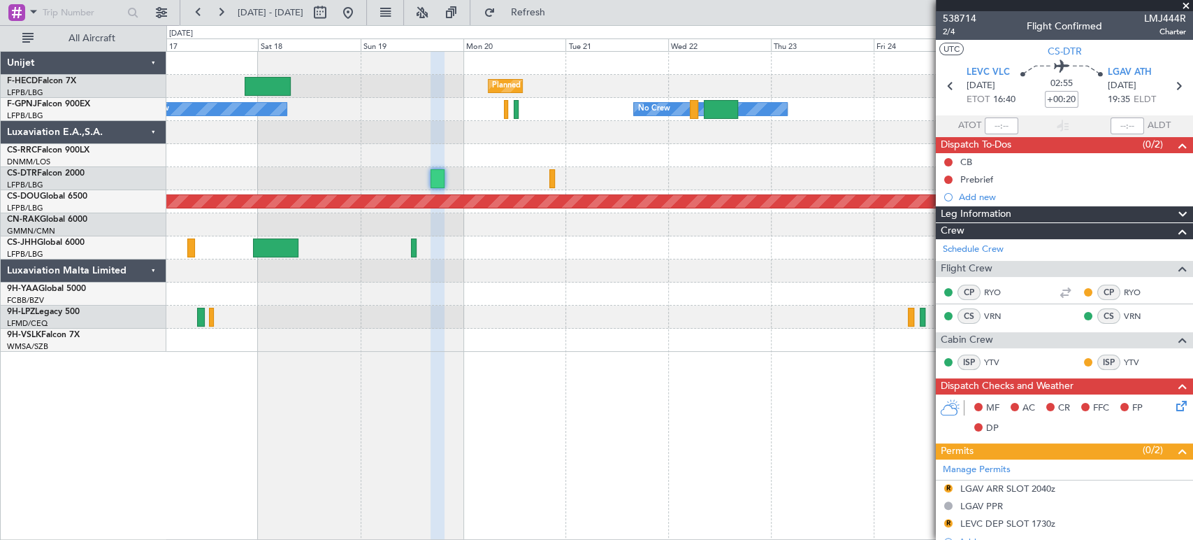
click at [302, 159] on div at bounding box center [679, 155] width 1026 height 23
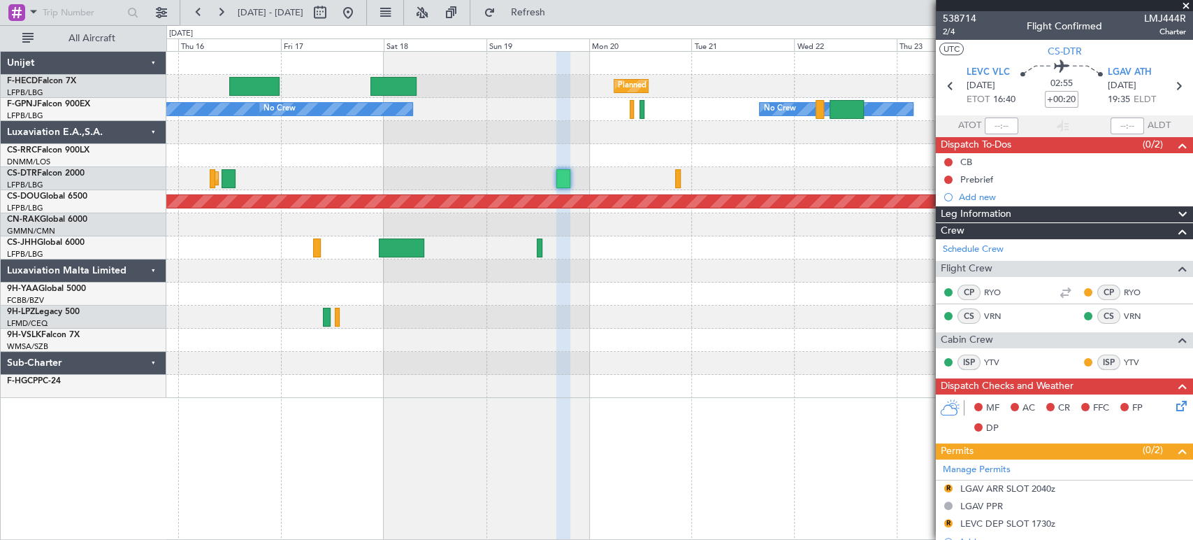
click at [582, 161] on div at bounding box center [679, 155] width 1026 height 23
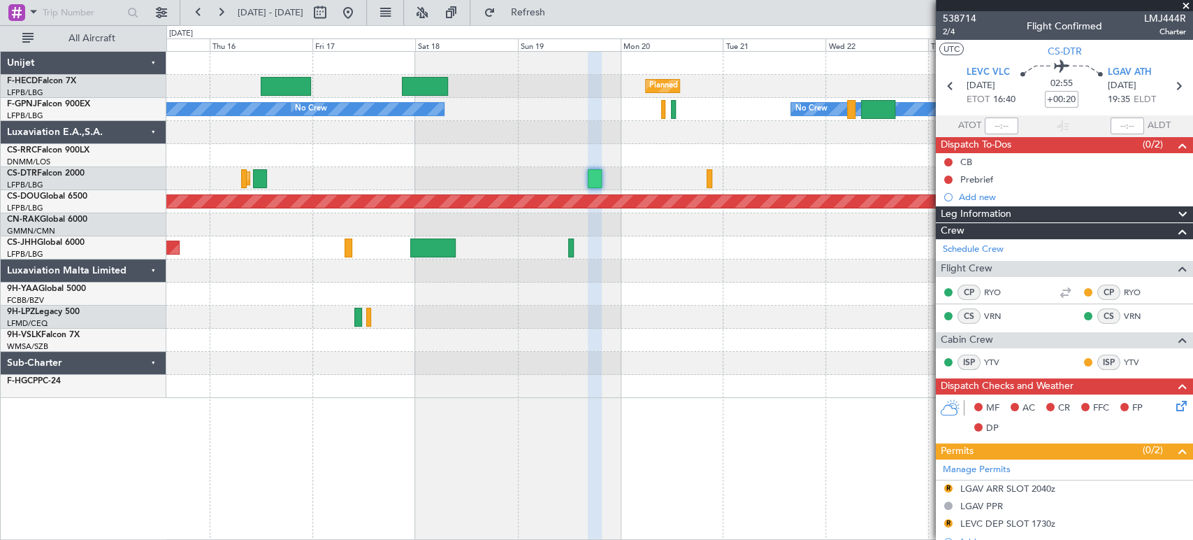
click at [477, 142] on div "Planned Maint Paris (Le Bourget) Planned Maint Paris (Le Bourget) No Crew No Cr…" at bounding box center [679, 225] width 1026 height 346
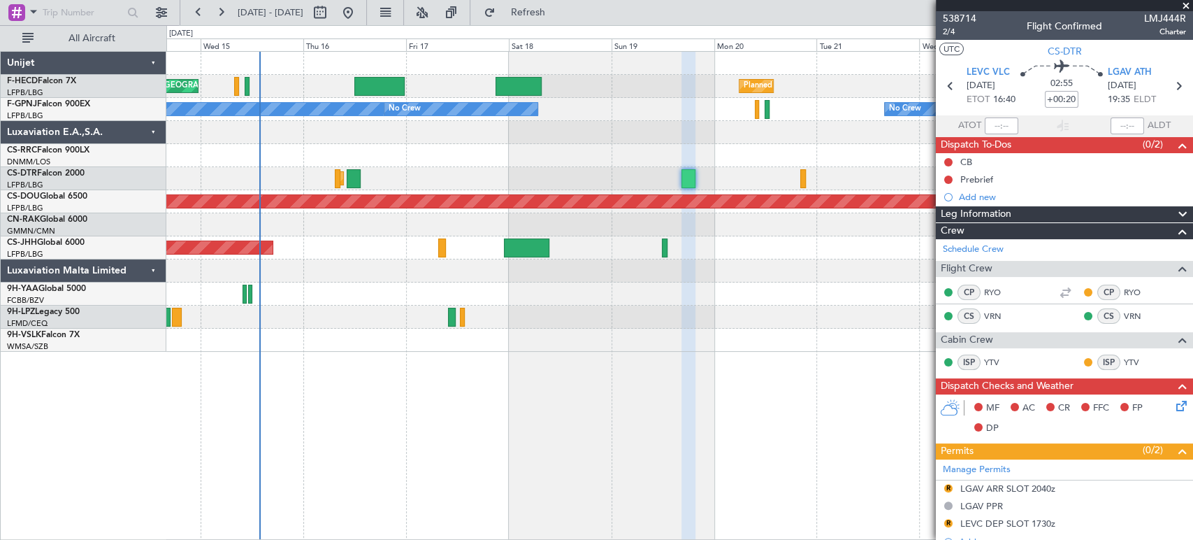
click at [512, 153] on div "Planned Maint Paris (Le Bourget) Planned Maint Paris (Le Bourget) No Crew No Cr…" at bounding box center [679, 202] width 1026 height 300
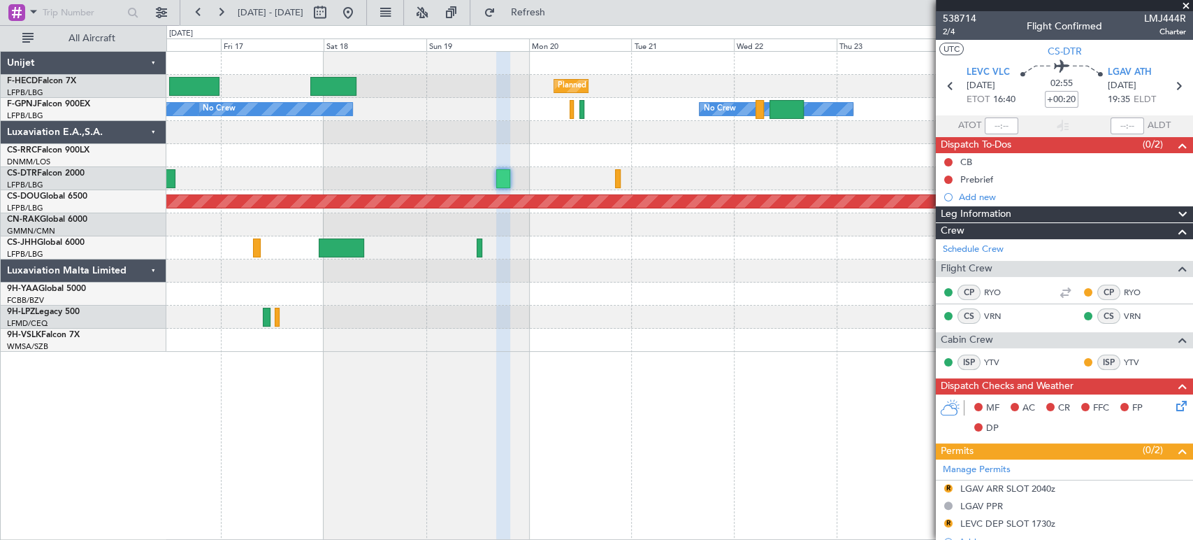
click at [449, 160] on div "Planned Maint Paris (Le Bourget) Planned Maint Paris (Le Bourget) No Crew No Cr…" at bounding box center [679, 202] width 1026 height 300
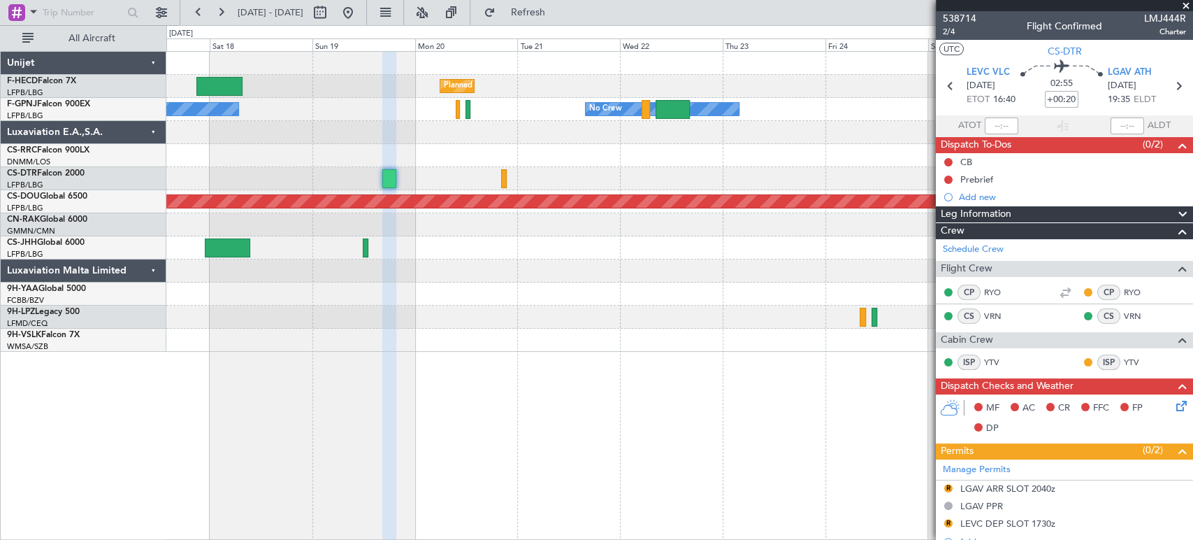
click at [494, 151] on div at bounding box center [679, 155] width 1026 height 23
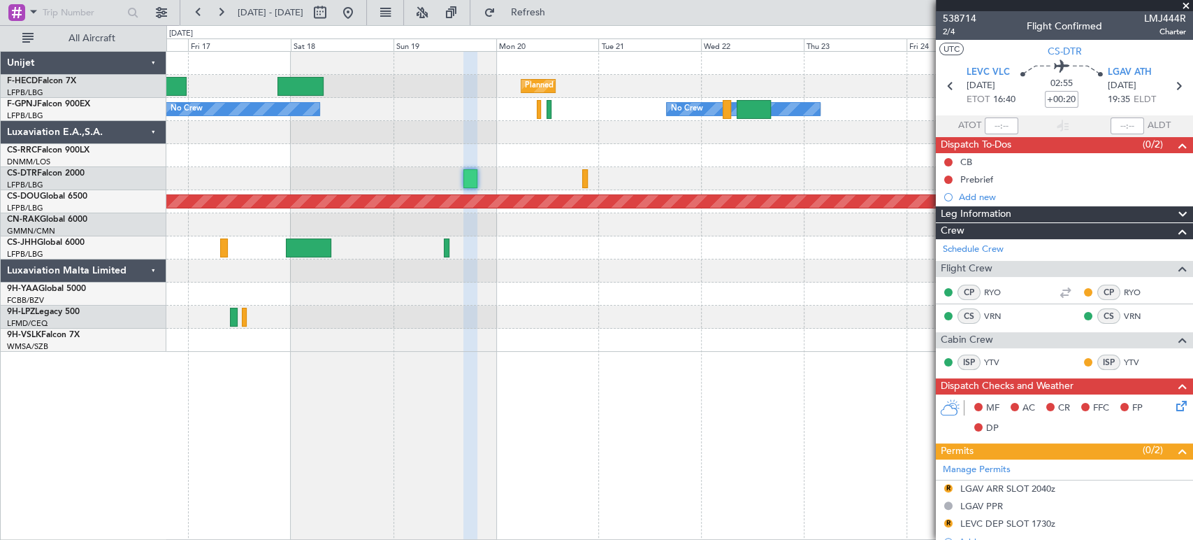
click at [649, 143] on div at bounding box center [679, 132] width 1026 height 23
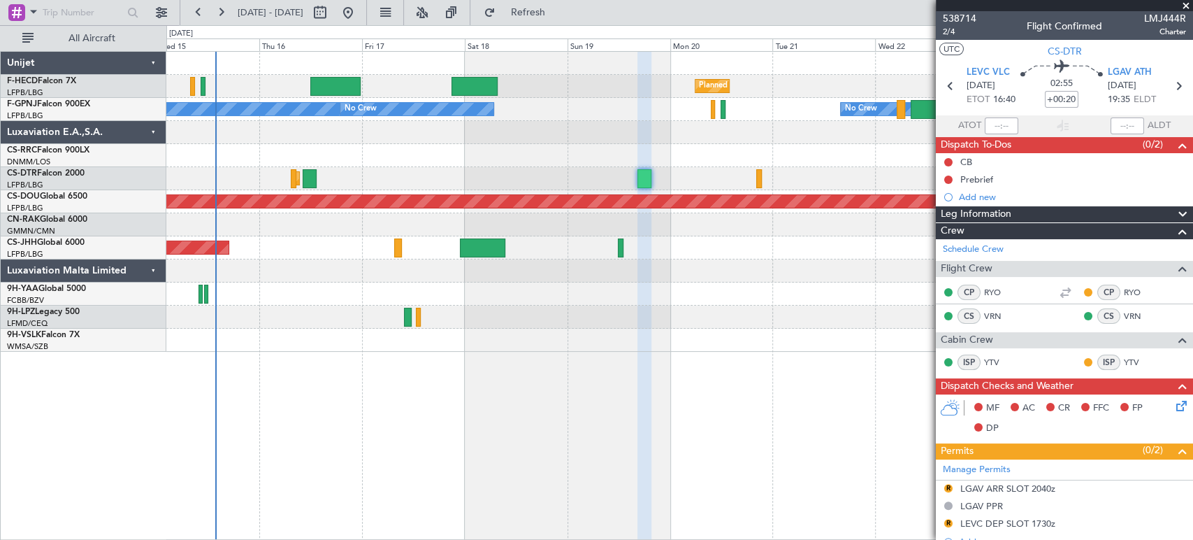
click at [729, 145] on div at bounding box center [679, 155] width 1026 height 23
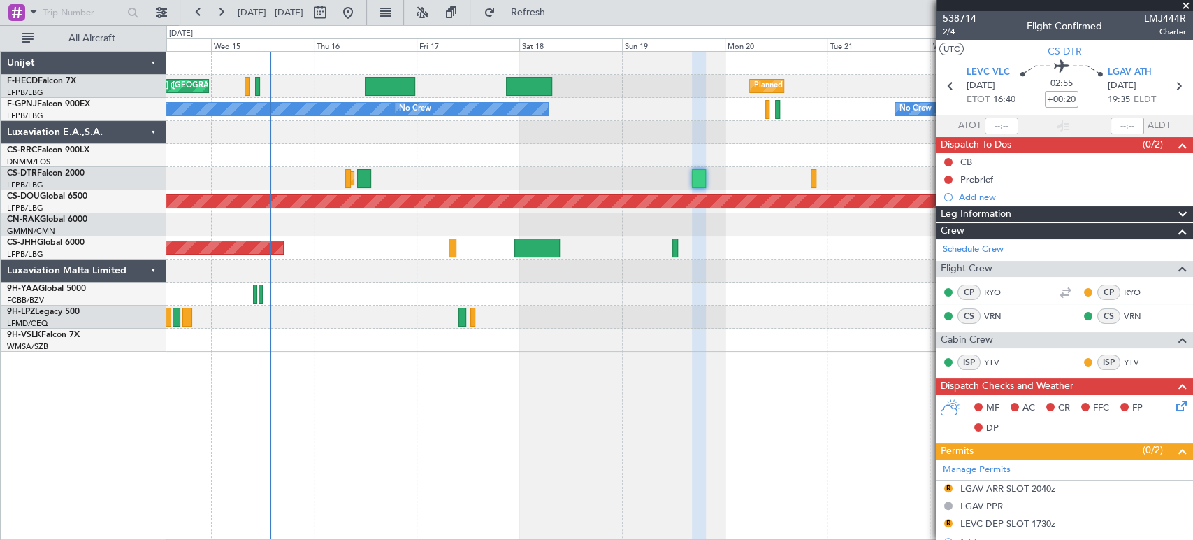
click at [661, 149] on div at bounding box center [679, 155] width 1026 height 23
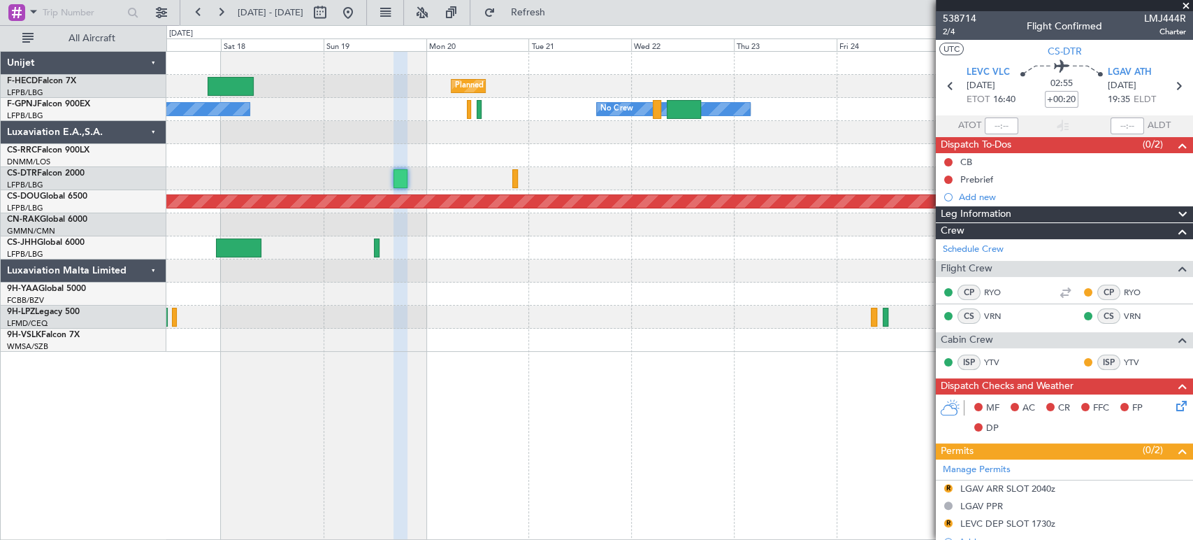
click at [296, 183] on div "Planned Maint Sofia" at bounding box center [679, 178] width 1026 height 23
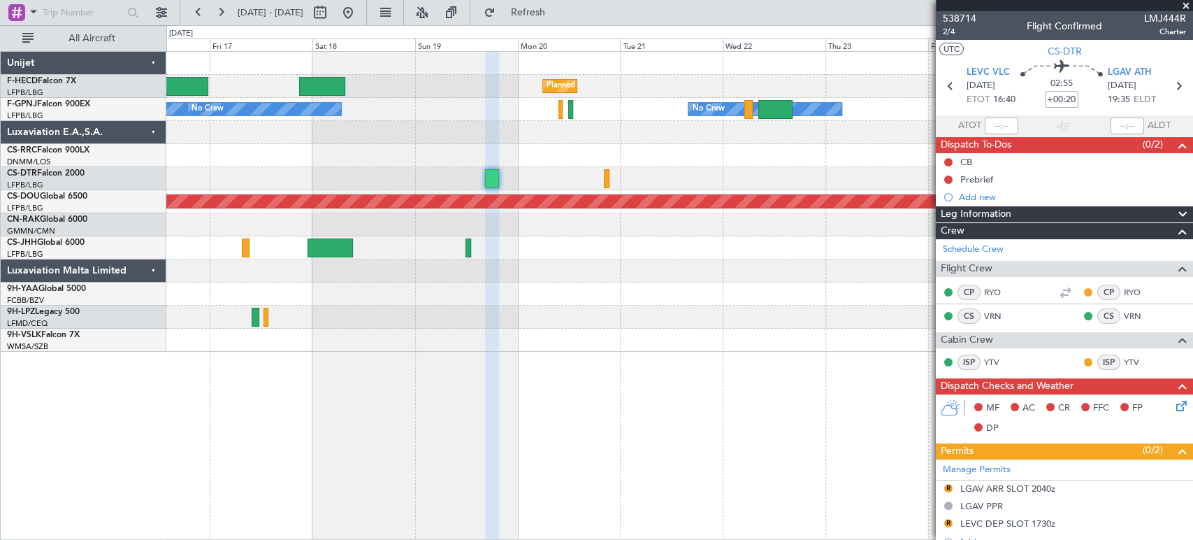
click at [482, 145] on div at bounding box center [679, 155] width 1026 height 23
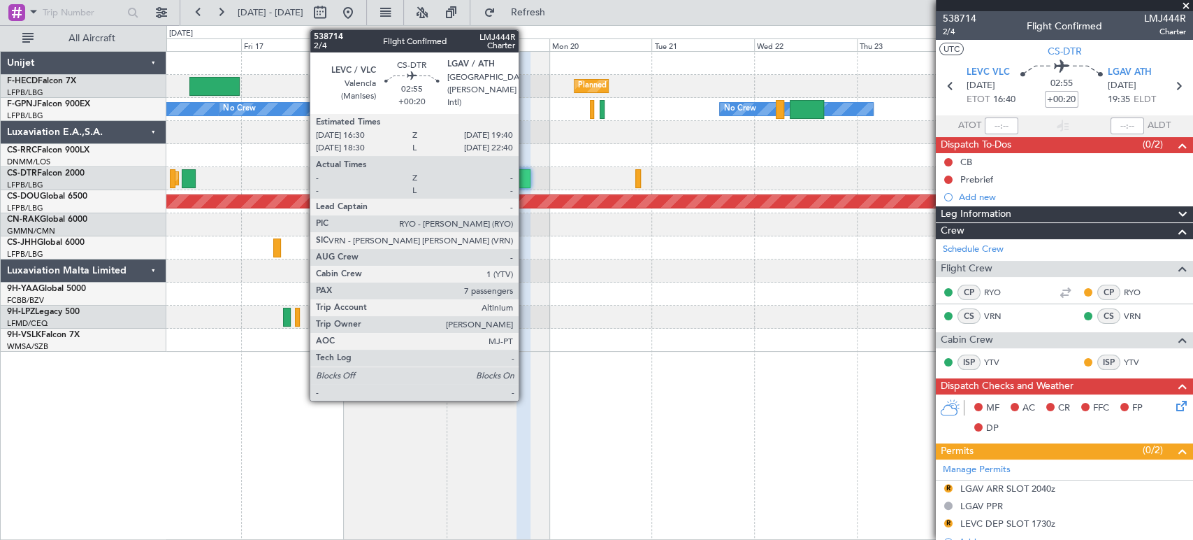
click at [525, 171] on div at bounding box center [524, 178] width 14 height 19
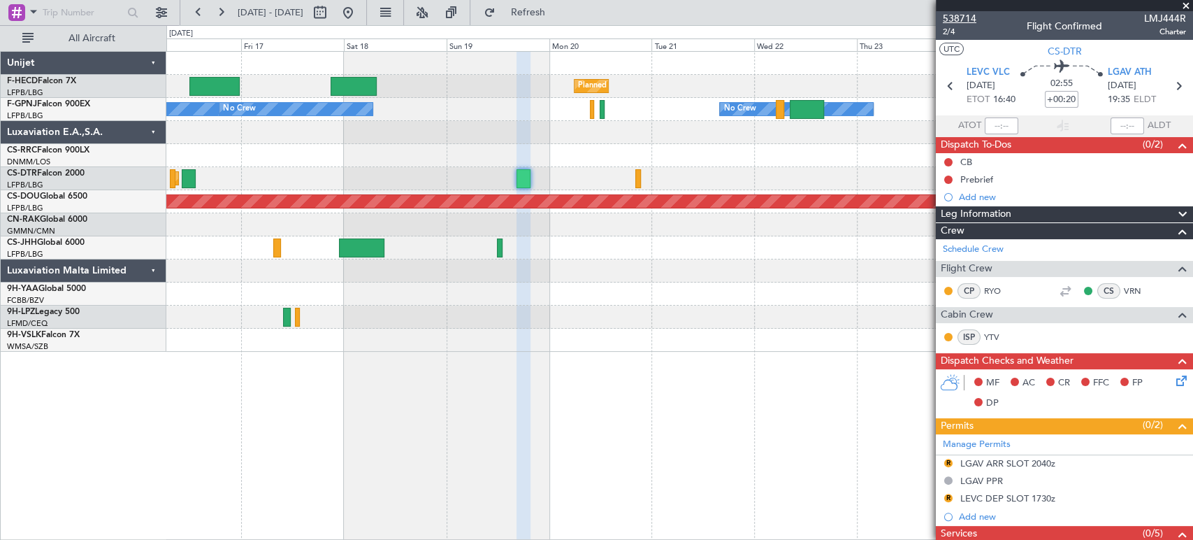
click at [963, 14] on span "538714" at bounding box center [960, 18] width 34 height 15
click at [557, 14] on span "Refresh" at bounding box center [527, 13] width 59 height 10
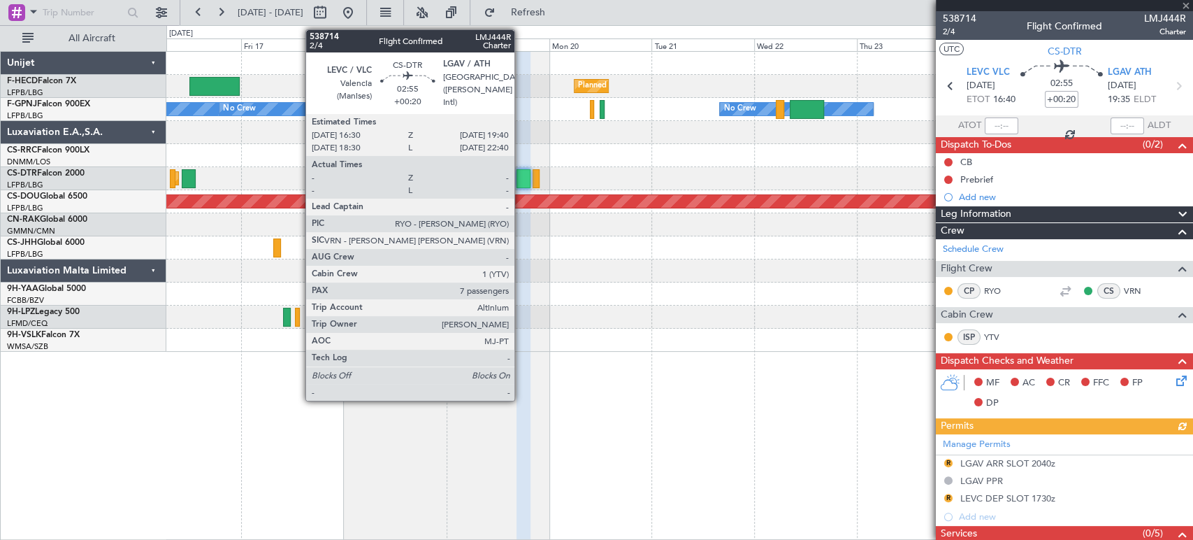
click at [521, 175] on div at bounding box center [524, 178] width 14 height 19
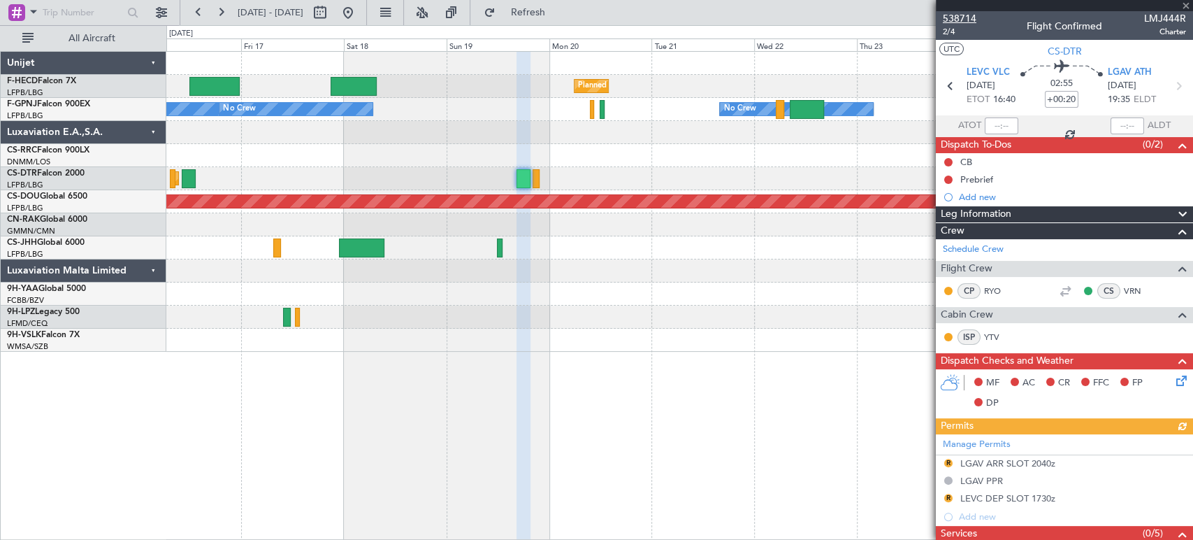
click at [962, 15] on span "538714" at bounding box center [960, 18] width 34 height 15
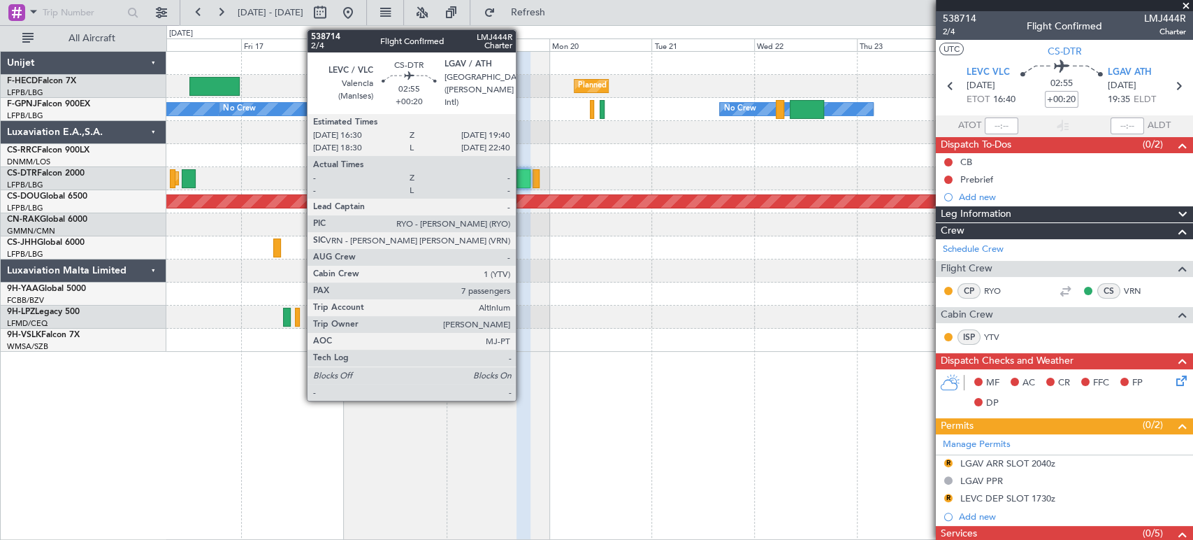
click at [522, 182] on div at bounding box center [524, 178] width 14 height 19
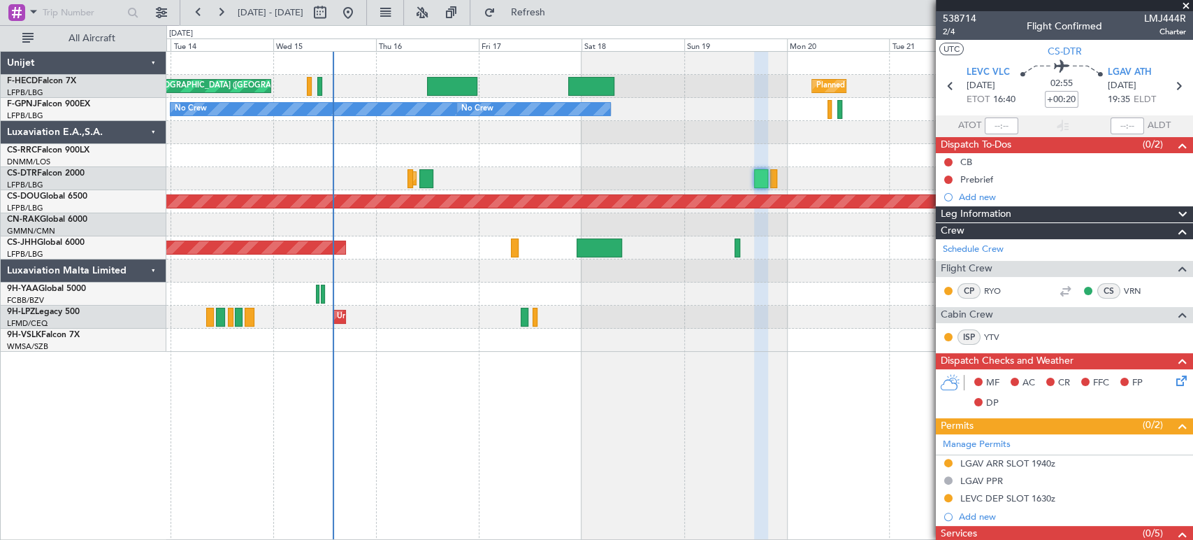
click at [800, 268] on div "Planned Maint Paris (Le Bourget) Planned Maint Paris (Le Bourget) No Crew No Cr…" at bounding box center [679, 202] width 1026 height 300
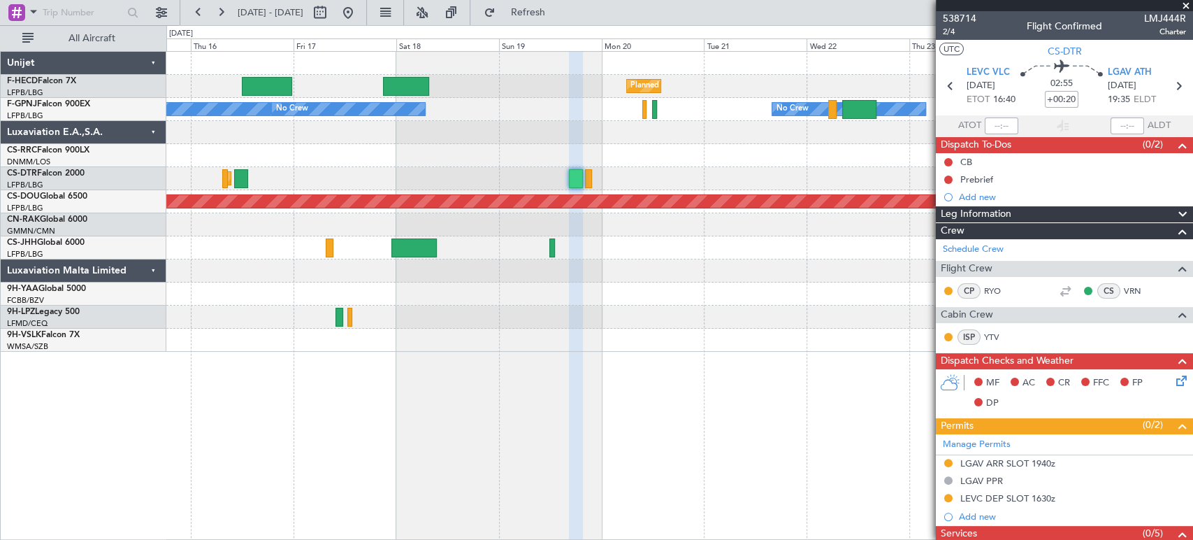
click at [355, 103] on div "Planned Maint Paris (Le Bourget) Planned Maint Paris (Le Bourget) No Crew No Cr…" at bounding box center [679, 202] width 1026 height 300
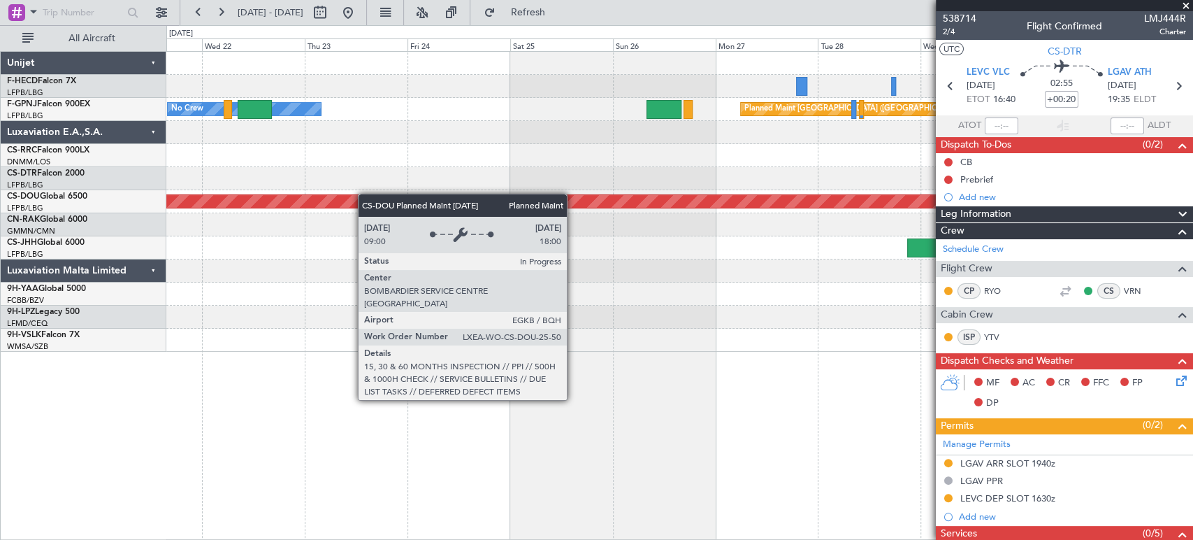
click at [127, 203] on div "Planned Maint Paris (Le Bourget) Planned Maint Paris (Le Bourget) Planned Maint…" at bounding box center [596, 282] width 1193 height 515
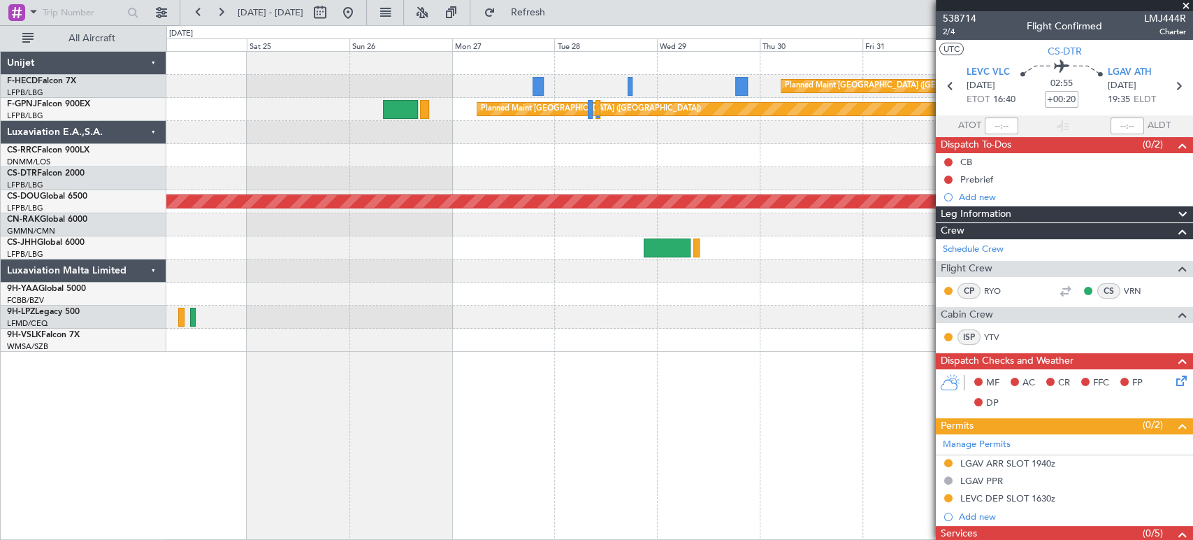
click at [317, 179] on div "Planned Maint [GEOGRAPHIC_DATA] ([GEOGRAPHIC_DATA]) Planned Maint [GEOGRAPHIC_D…" at bounding box center [679, 202] width 1026 height 300
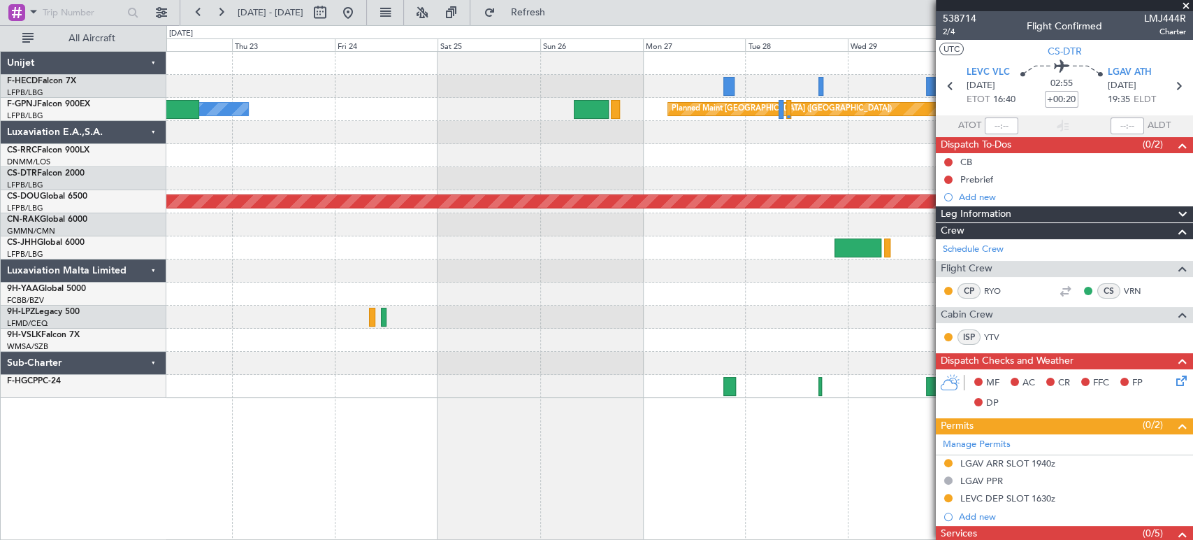
click at [820, 171] on div at bounding box center [679, 178] width 1026 height 23
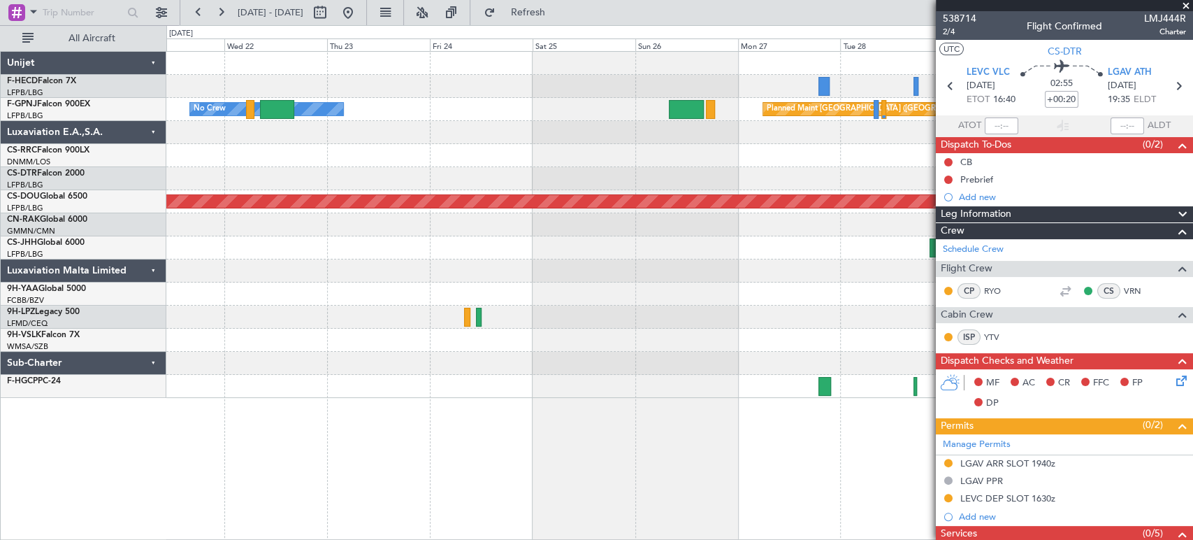
click at [753, 176] on div at bounding box center [679, 178] width 1026 height 23
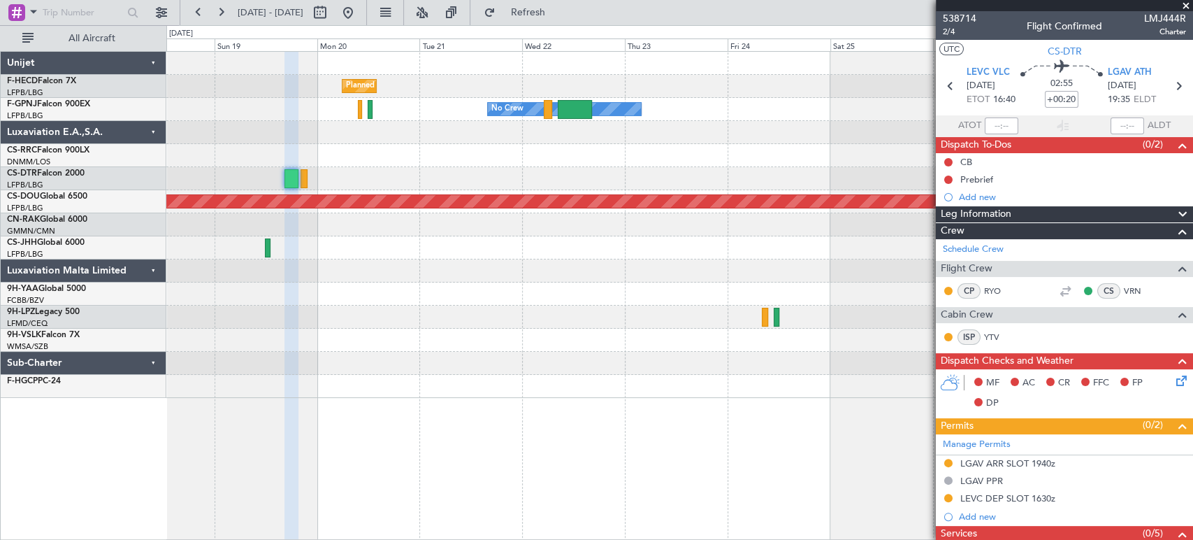
click at [849, 239] on div at bounding box center [679, 247] width 1026 height 23
